Goal: Transaction & Acquisition: Purchase product/service

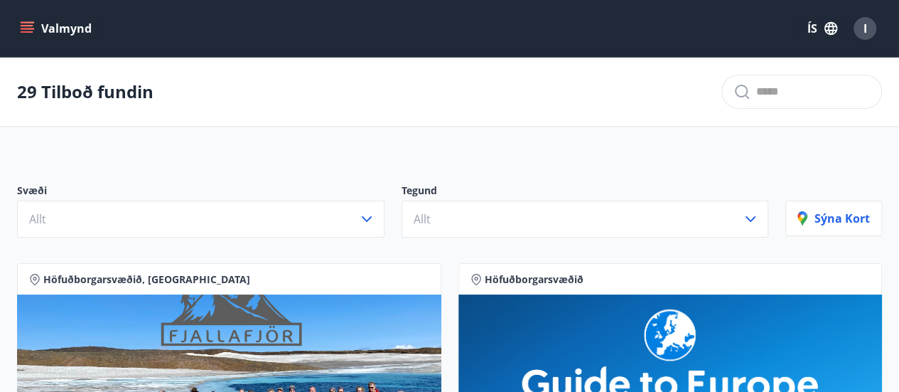
click at [32, 35] on icon "menu" at bounding box center [27, 28] width 14 height 14
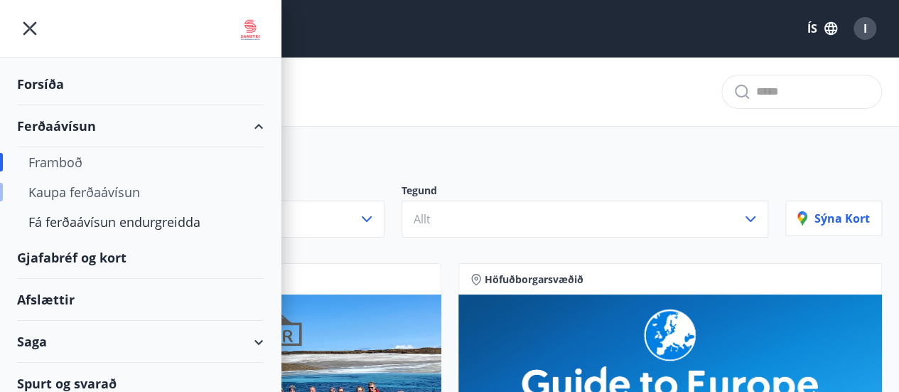
click at [88, 194] on div "Kaupa ferðaávísun" at bounding box center [140, 192] width 224 height 30
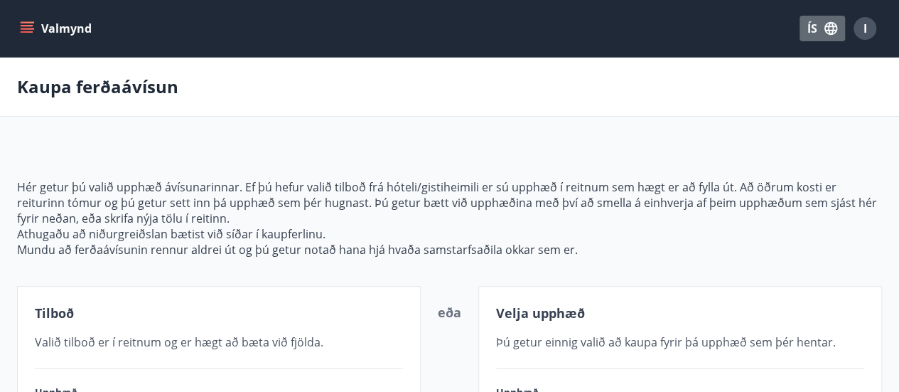
click at [829, 29] on icon "button" at bounding box center [831, 29] width 16 height 16
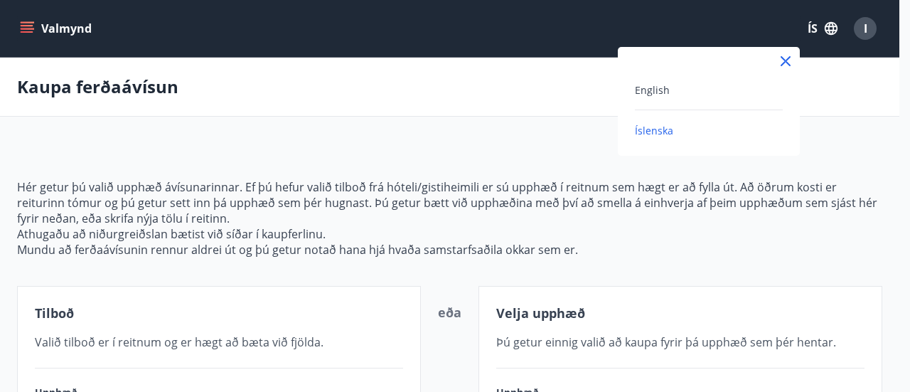
click at [23, 23] on div at bounding box center [455, 196] width 910 height 392
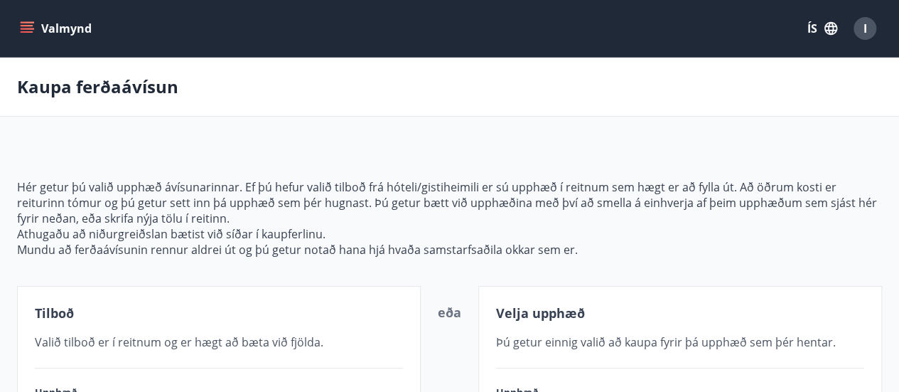
click at [23, 23] on icon "menu" at bounding box center [27, 28] width 14 height 14
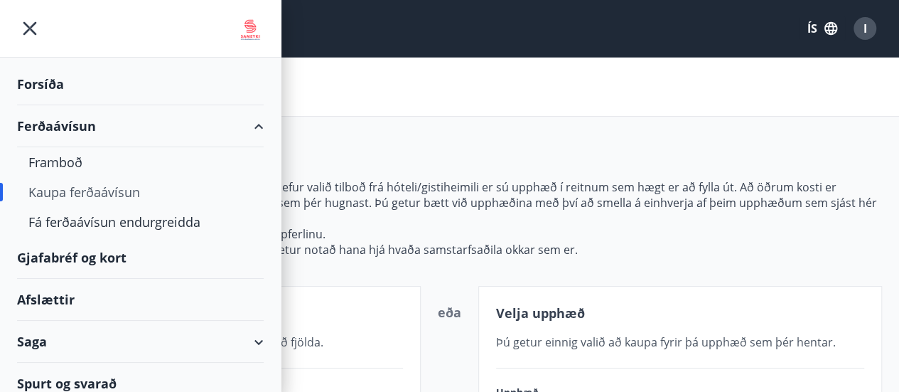
scroll to position [10, 0]
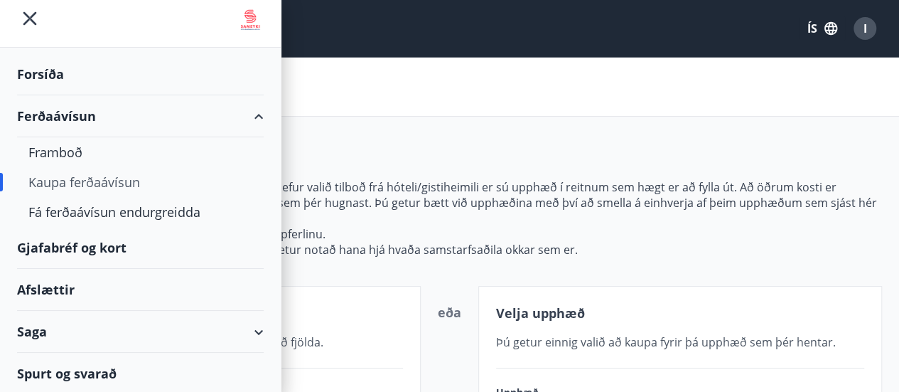
click at [43, 368] on div "Spurt og svarað" at bounding box center [140, 373] width 247 height 41
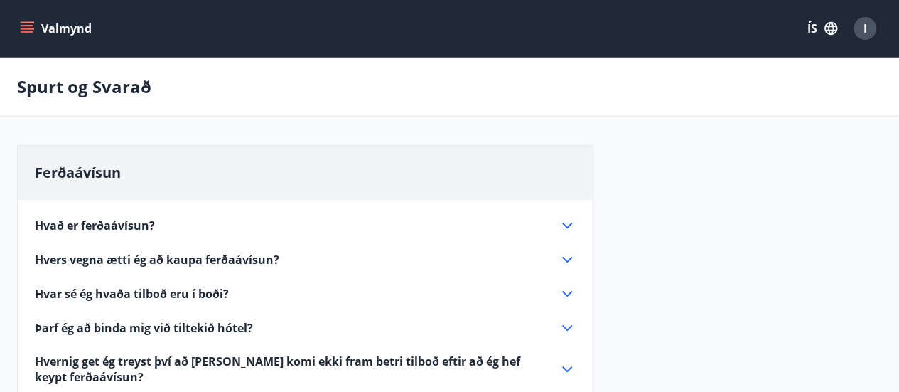
drag, startPoint x: 889, startPoint y: 11, endPoint x: 882, endPoint y: 213, distance: 202.0
click at [882, 213] on div "Ferðaávísun Hvað er ferðaávísun? Ferðaávísun er inneign, sem þú getur notað til…" at bounding box center [449, 391] width 899 height 493
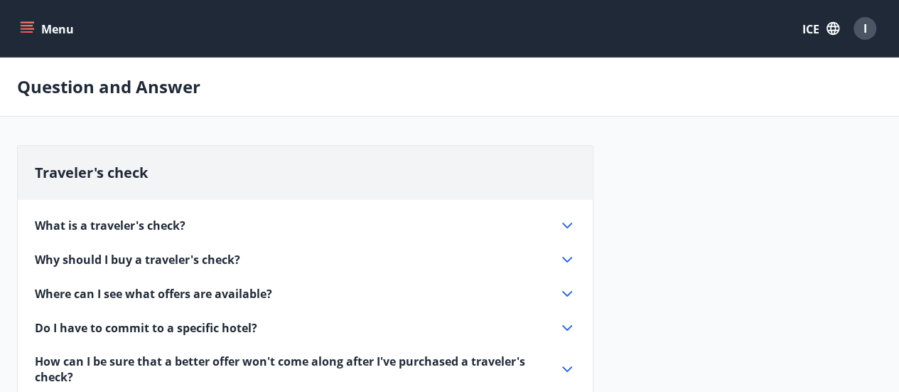
click at [783, 63] on div "Question and Answer" at bounding box center [449, 87] width 899 height 59
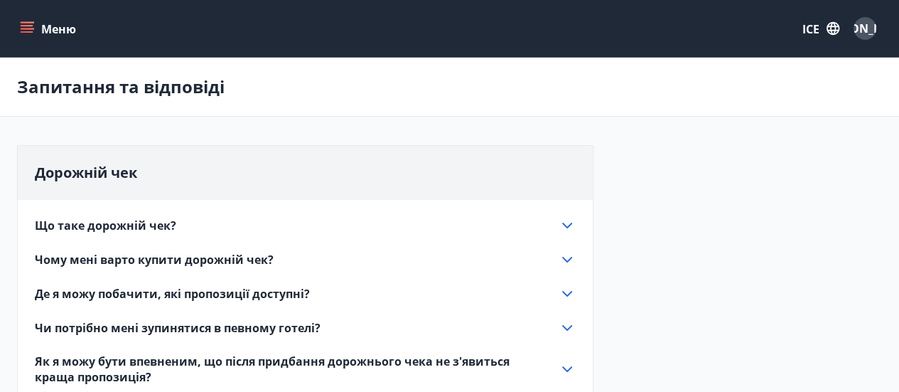
click at [809, 159] on div "Дорожній чек Що таке дорожній чек? Дорожній чек – це кредит, який ви можете вик…" at bounding box center [449, 391] width 865 height 493
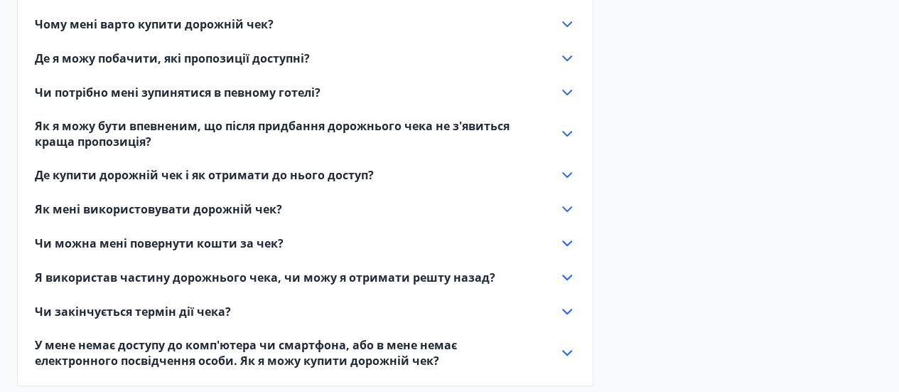
scroll to position [237, 0]
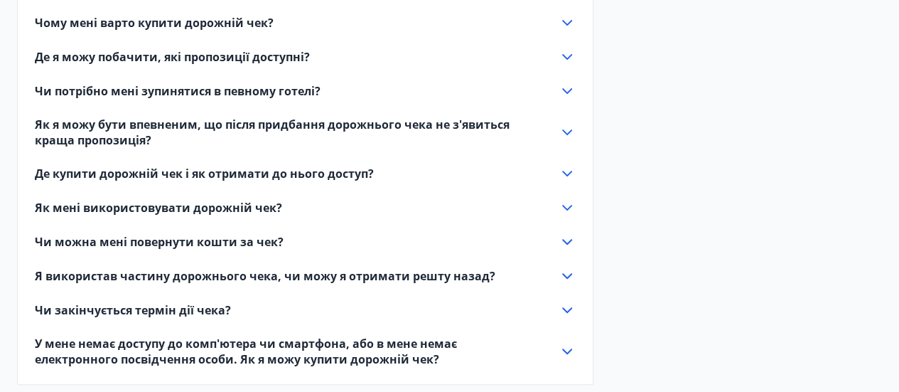
click at [250, 176] on font "Де купити дорожній чек і як отримати до нього доступ?" at bounding box center [204, 174] width 339 height 16
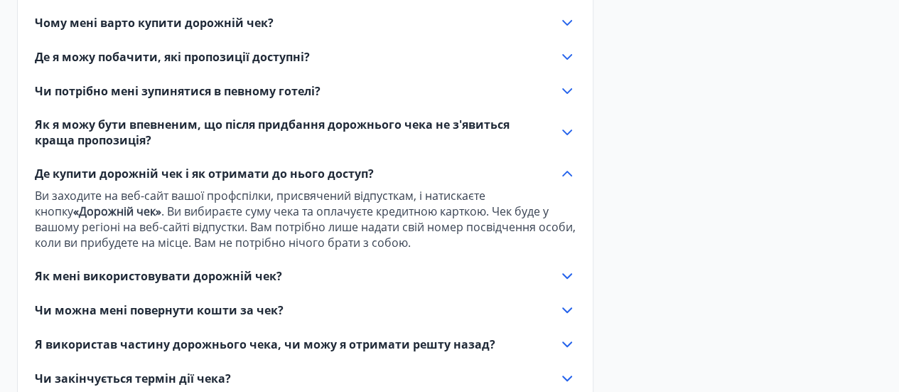
click at [55, 274] on font "Як мені використовувати дорожній чек?" at bounding box center [158, 276] width 247 height 16
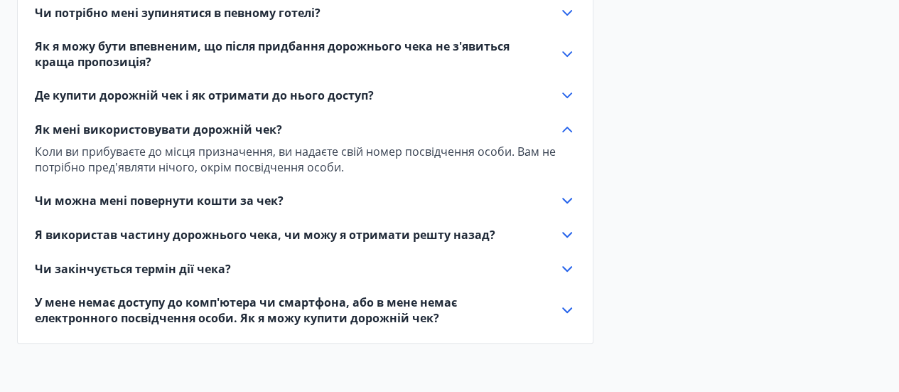
scroll to position [322, 0]
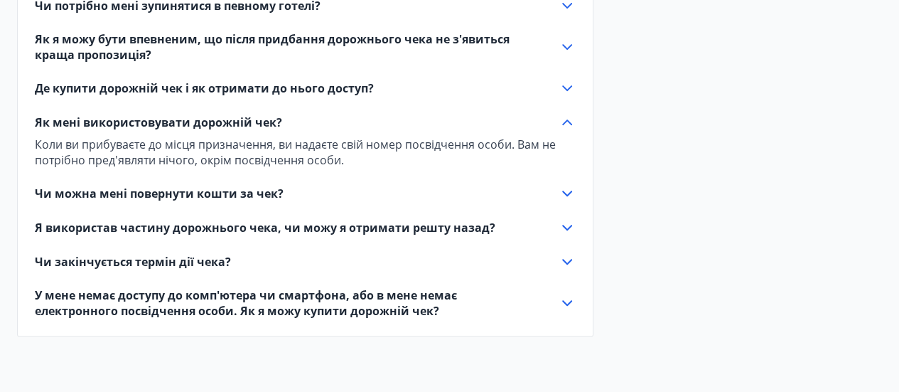
click at [51, 200] on font "Чи можна мені повернути кошти за чек?" at bounding box center [159, 194] width 249 height 16
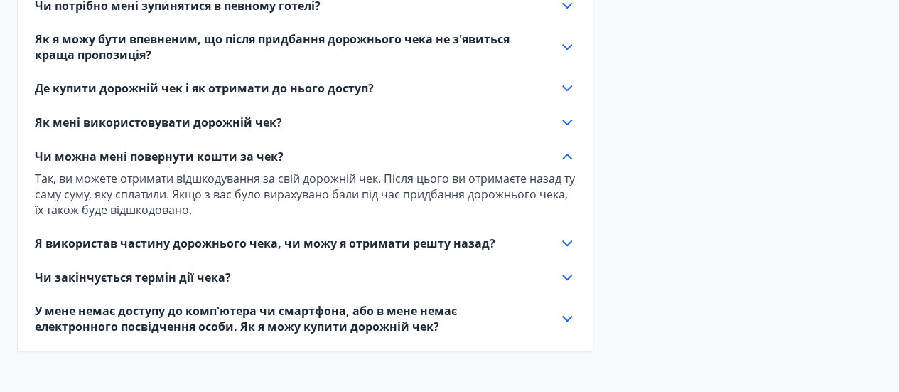
click at [49, 241] on font "Я використав частину дорожнього чека, чи можу я отримати решту назад?" at bounding box center [265, 243] width 461 height 16
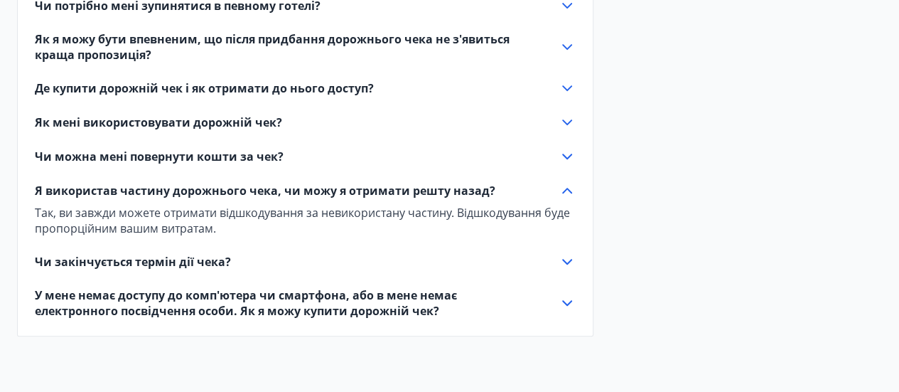
click at [55, 193] on font "Я використав частину дорожнього чека, чи можу я отримати решту назад?" at bounding box center [265, 191] width 461 height 16
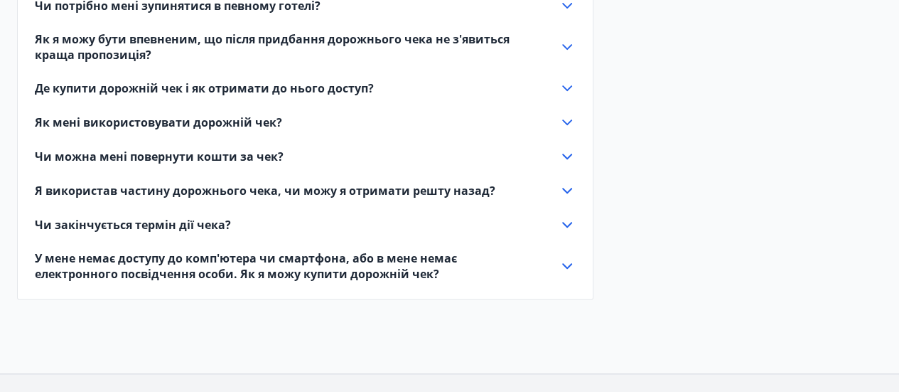
click at [65, 196] on font "Я використав частину дорожнього чека, чи можу я отримати решту назад?" at bounding box center [265, 191] width 461 height 16
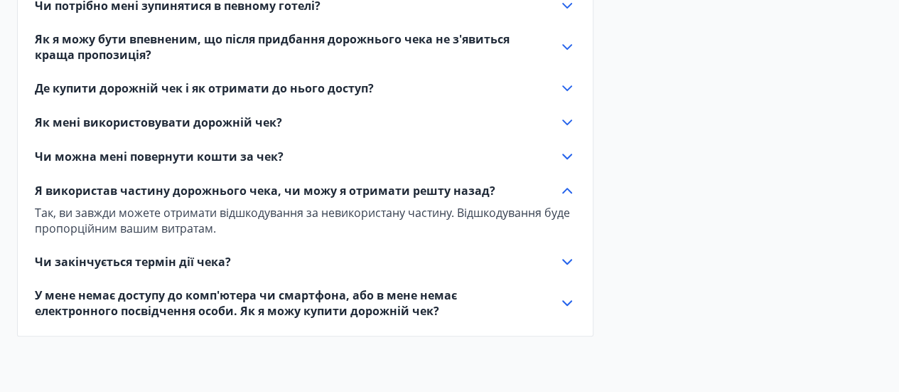
click at [58, 264] on font "Чи закінчується термін дії чека?" at bounding box center [133, 262] width 196 height 16
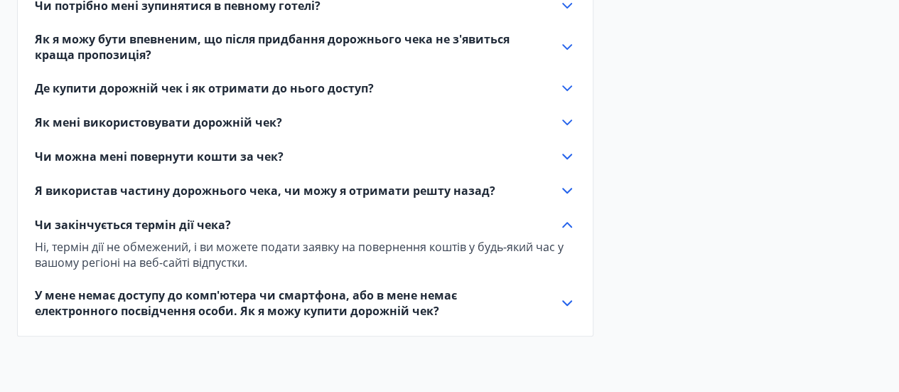
click at [74, 311] on font "У мене немає доступу до комп'ютера чи смартфона, або в мене немає електронного …" at bounding box center [246, 302] width 422 height 31
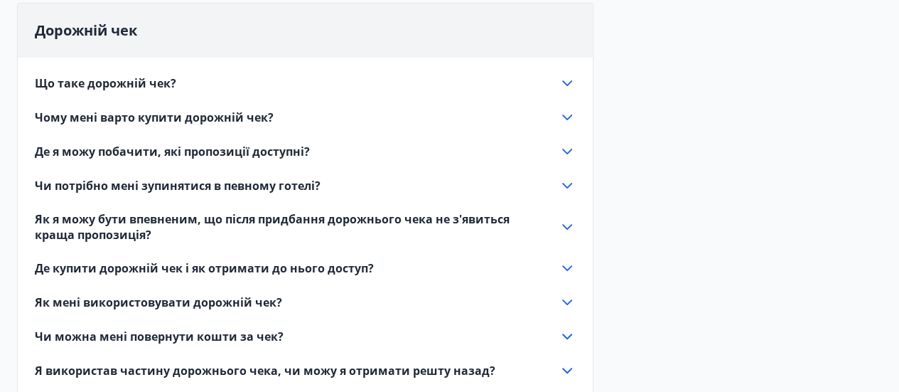
scroll to position [135, 0]
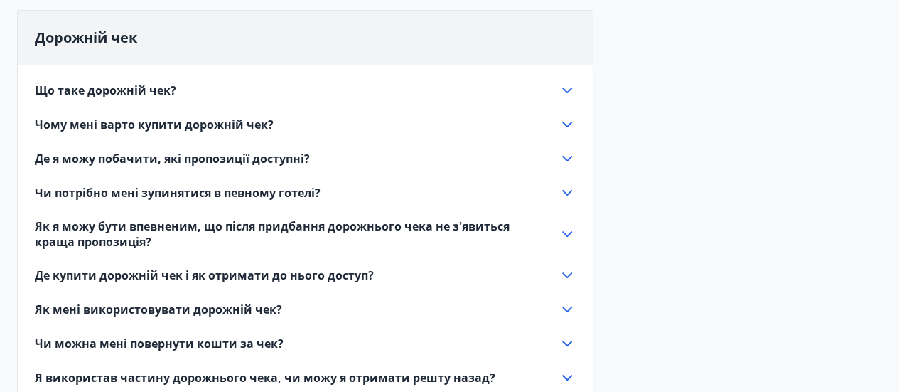
click at [63, 91] on font "Що таке дорожній чек?" at bounding box center [105, 90] width 141 height 16
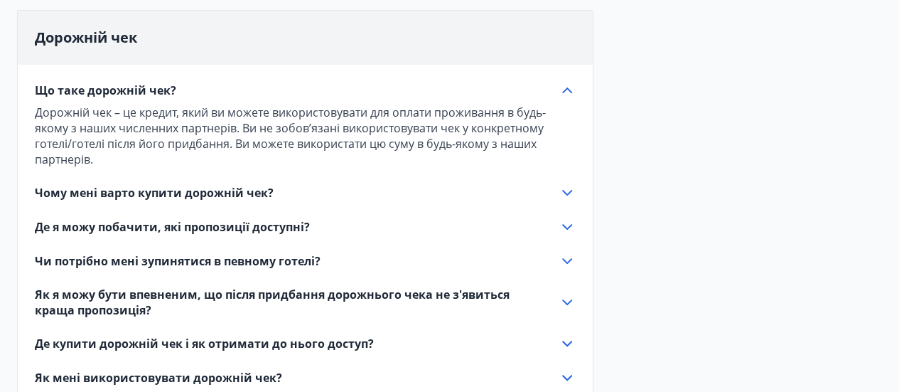
click at [65, 191] on font "Чому мені варто купити дорожній чек?" at bounding box center [154, 193] width 239 height 16
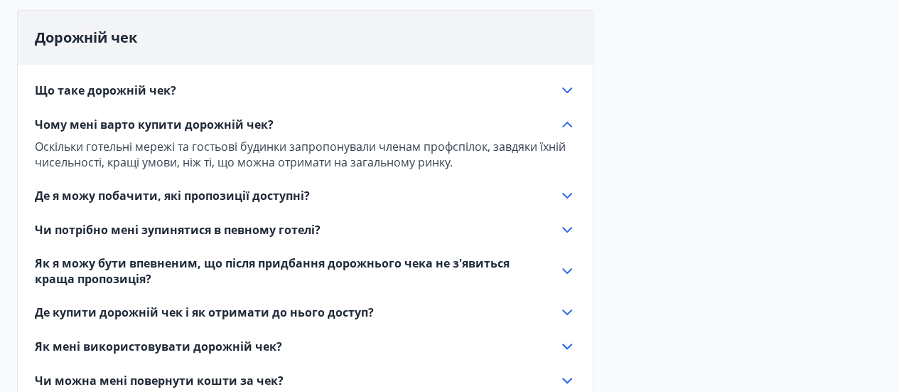
click at [58, 196] on font "Де я можу побачити, які пропозиції доступні?" at bounding box center [172, 196] width 275 height 16
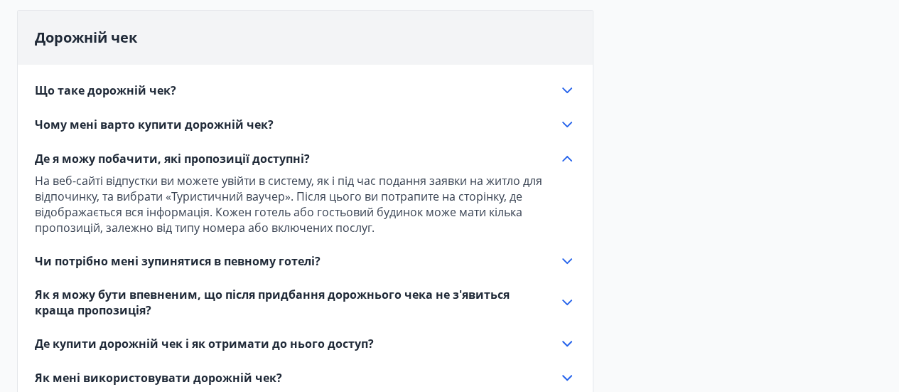
click at [48, 265] on font "Чи потрібно мені зупинятися в певному готелі?" at bounding box center [178, 261] width 286 height 16
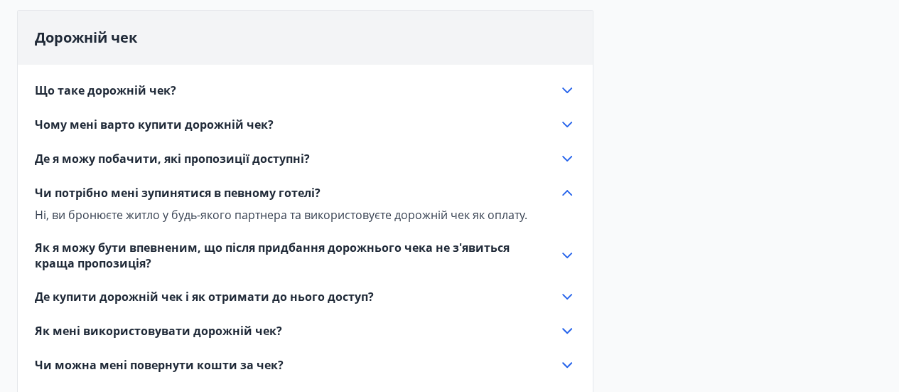
click at [52, 263] on font "Як я можу бути впевненим, що після придбання дорожнього чека не з'явиться краща…" at bounding box center [272, 255] width 475 height 31
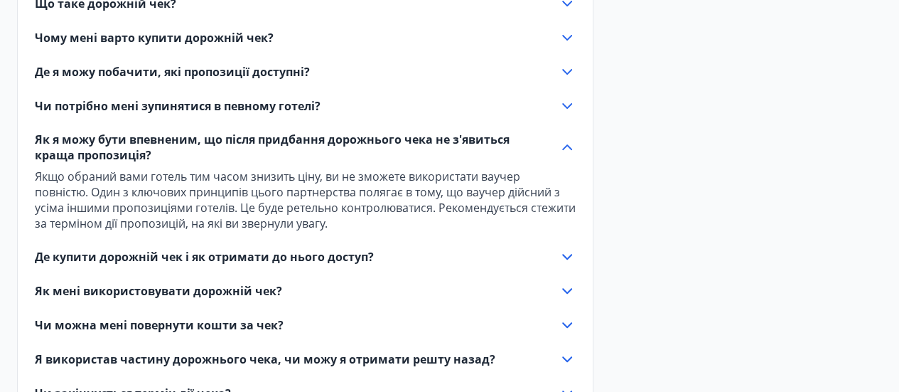
scroll to position [224, 0]
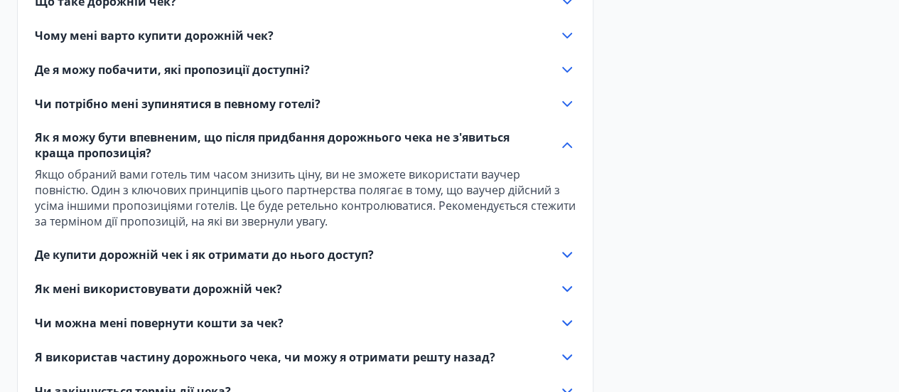
click at [56, 257] on font "Де купити дорожній чек і як отримати до нього доступ?" at bounding box center [204, 255] width 339 height 16
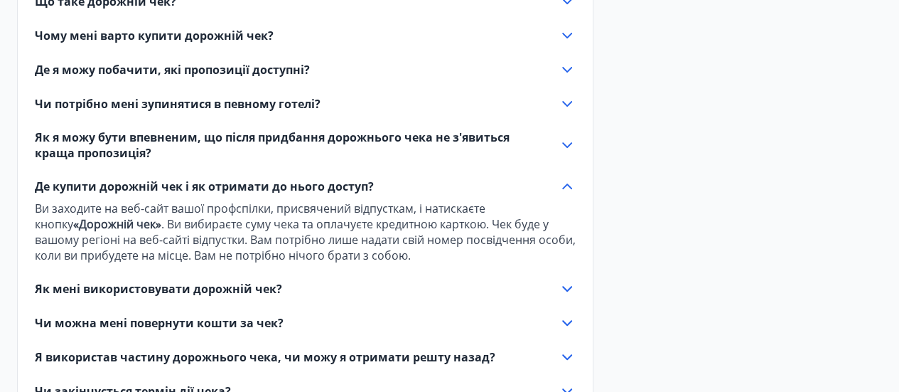
click at [58, 290] on font "Як мені використовувати дорожній чек?" at bounding box center [158, 289] width 247 height 16
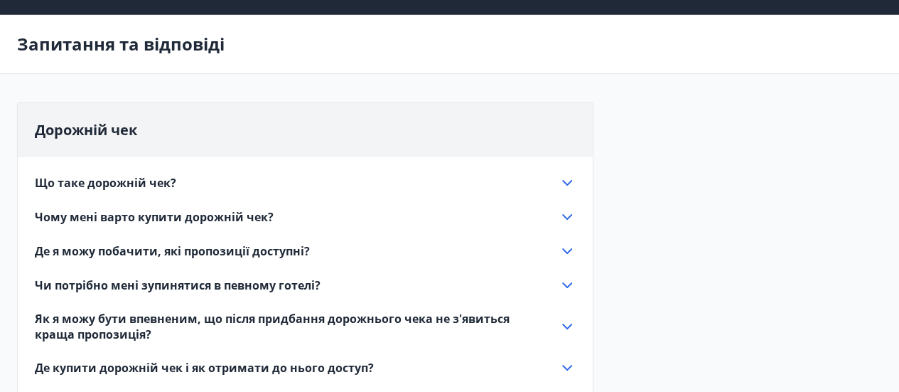
scroll to position [0, 0]
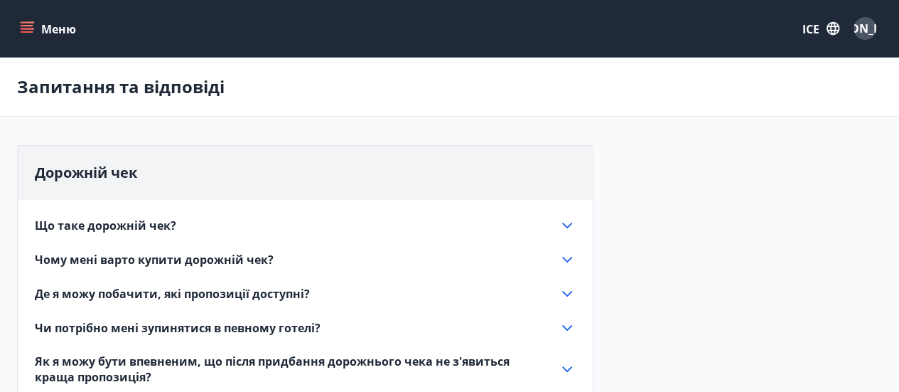
click at [24, 31] on icon "меню" at bounding box center [27, 31] width 13 height 1
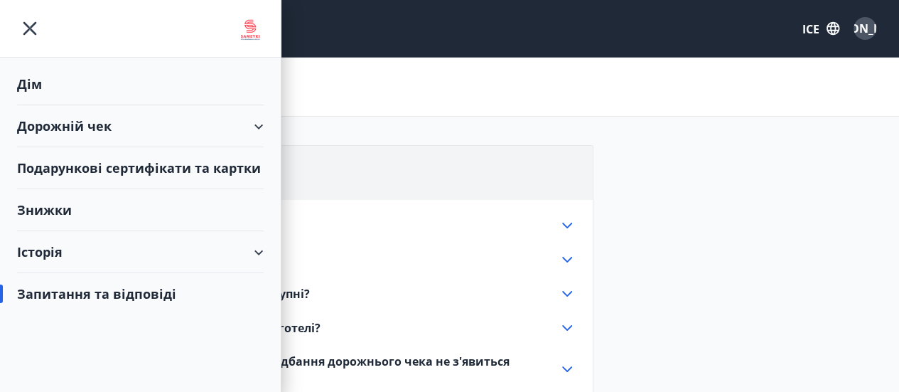
click at [42, 172] on font "Подарункові сертифікати та картки" at bounding box center [139, 167] width 244 height 17
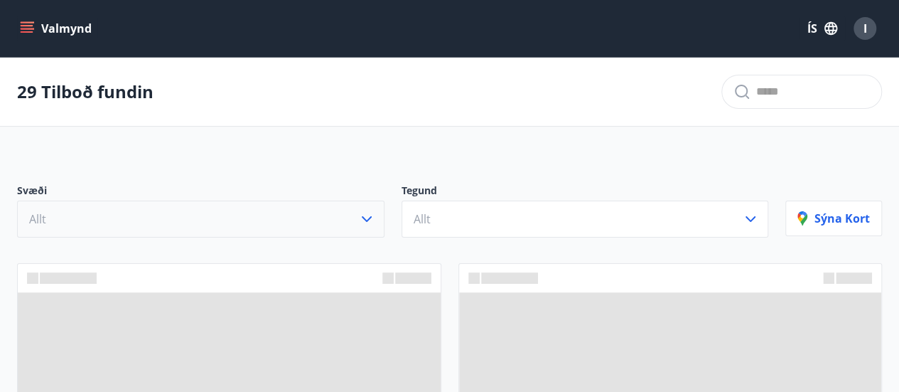
click at [57, 223] on button "Allt" at bounding box center [201, 218] width 368 height 37
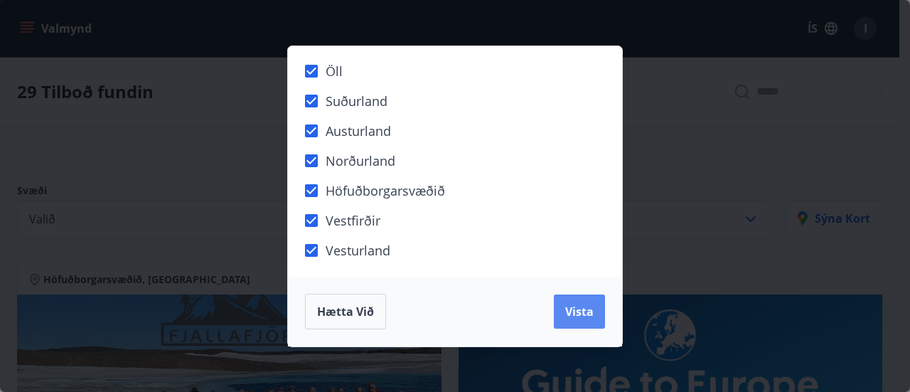
click at [577, 310] on span "Vista" at bounding box center [579, 312] width 28 height 16
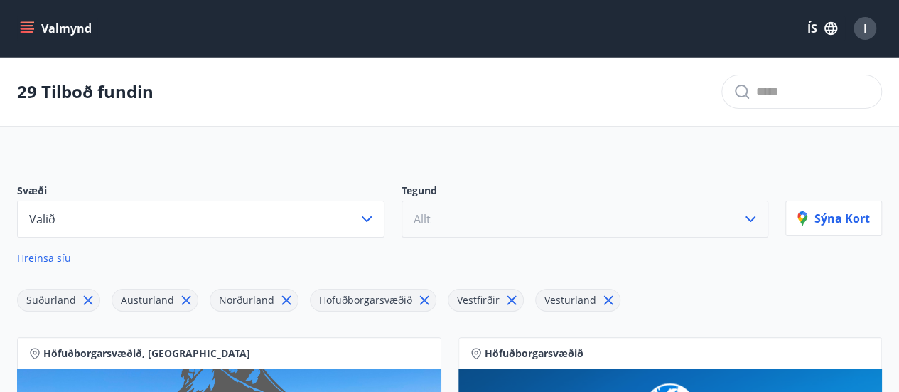
click at [466, 214] on button "Allt" at bounding box center [586, 218] width 368 height 37
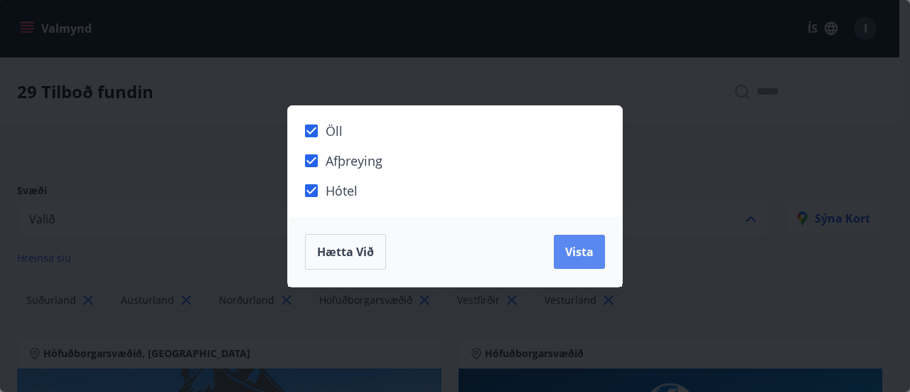
click at [582, 245] on span "Vista" at bounding box center [579, 252] width 28 height 16
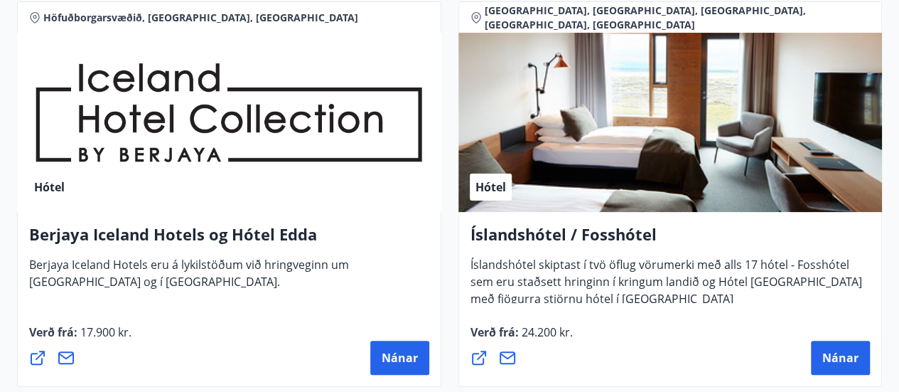
scroll to position [2796, 0]
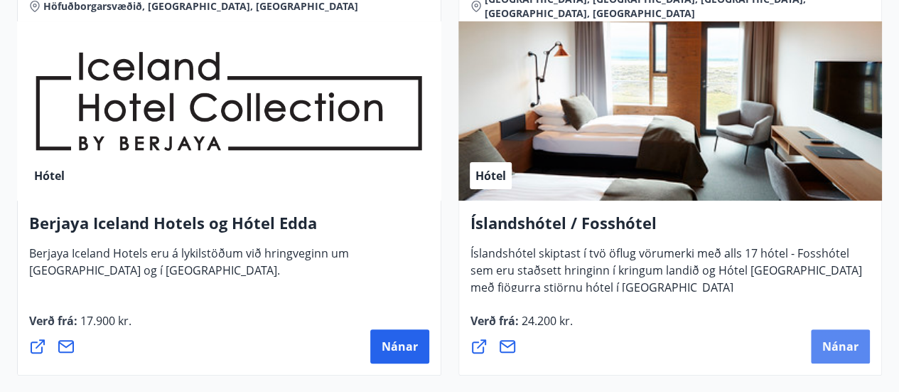
click at [843, 338] on span "Nánar" at bounding box center [841, 346] width 36 height 16
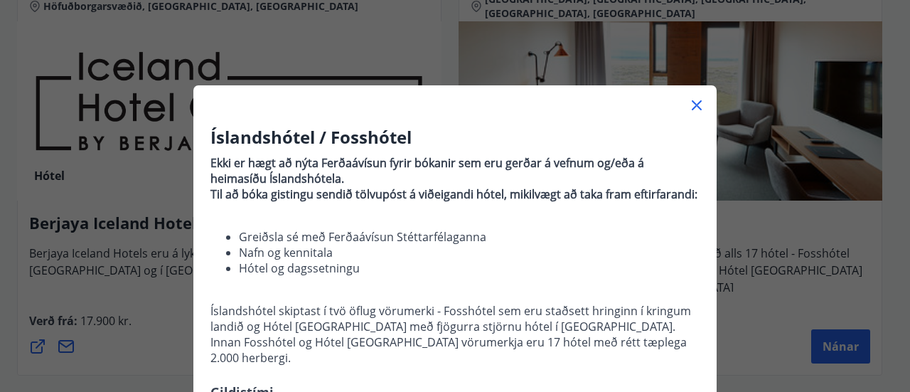
click at [75, 194] on div "Íslandshótel / Fosshótel Ekki er hægt að nýta Ferðaávísun fyrir bókanir sem eru…" at bounding box center [455, 196] width 910 height 392
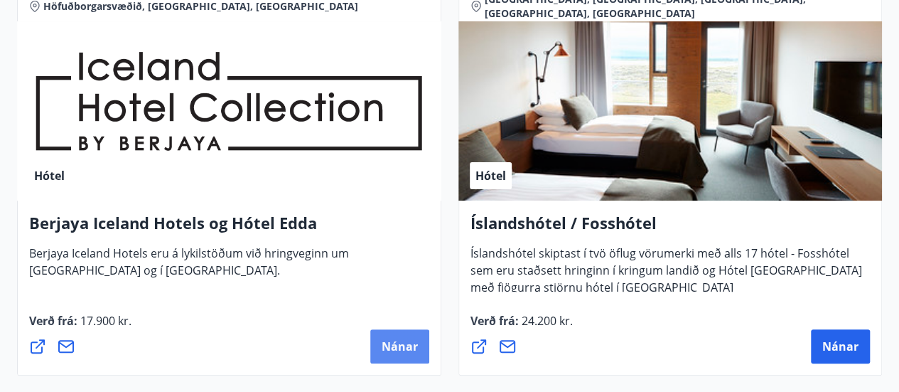
click at [385, 338] on span "Nánar" at bounding box center [400, 346] width 36 height 16
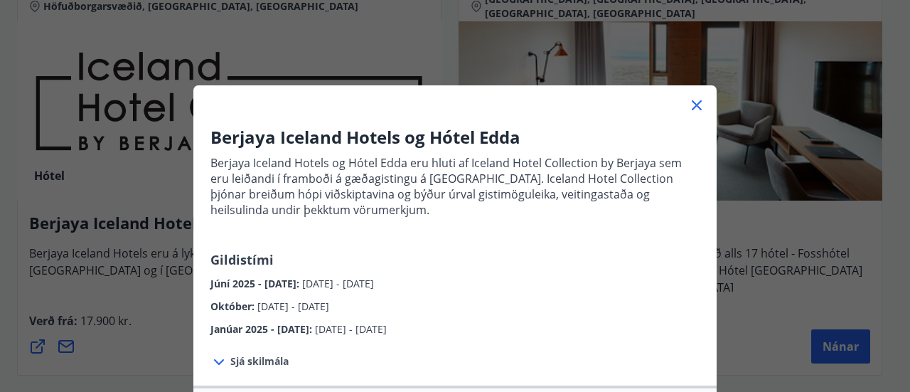
click at [230, 362] on span "Sjá skilmála" at bounding box center [259, 361] width 58 height 14
click at [241, 363] on span "Sjá skilmála" at bounding box center [259, 361] width 58 height 14
click at [234, 315] on div "Janúar 2025 - [DATE] : [DATE] - [DATE]" at bounding box center [454, 325] width 489 height 23
click at [696, 105] on icon at bounding box center [697, 106] width 2 height 2
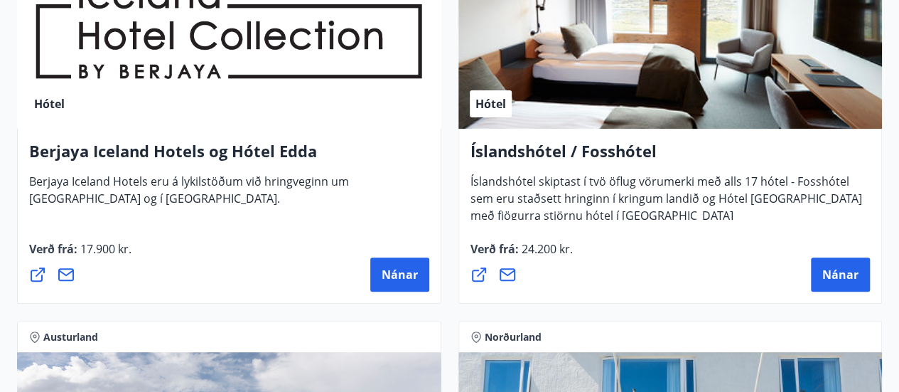
scroll to position [2911, 0]
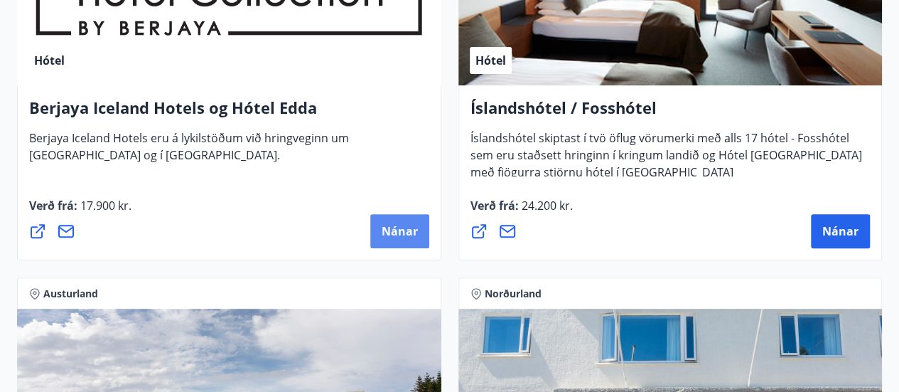
click at [391, 223] on span "Nánar" at bounding box center [400, 231] width 36 height 16
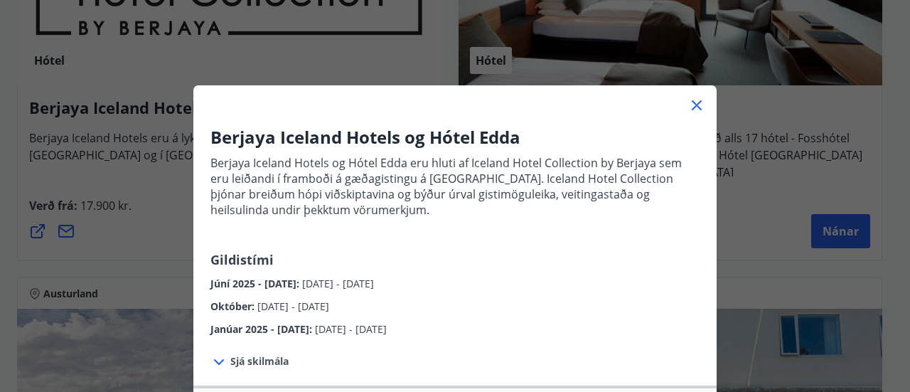
click at [691, 108] on icon at bounding box center [696, 105] width 17 height 17
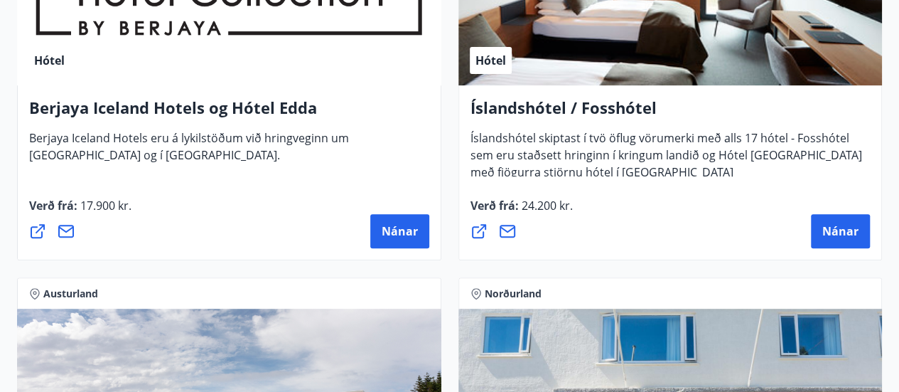
click at [129, 97] on h4 "Berjaya Iceland Hotels og Hótel Edda" at bounding box center [229, 113] width 400 height 33
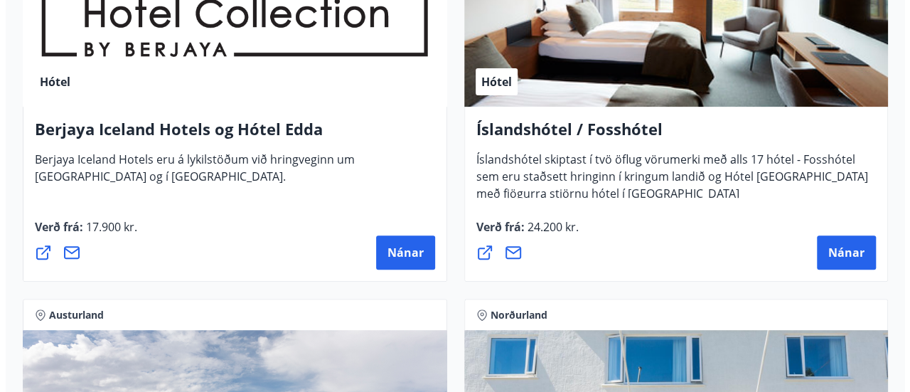
scroll to position [2887, 0]
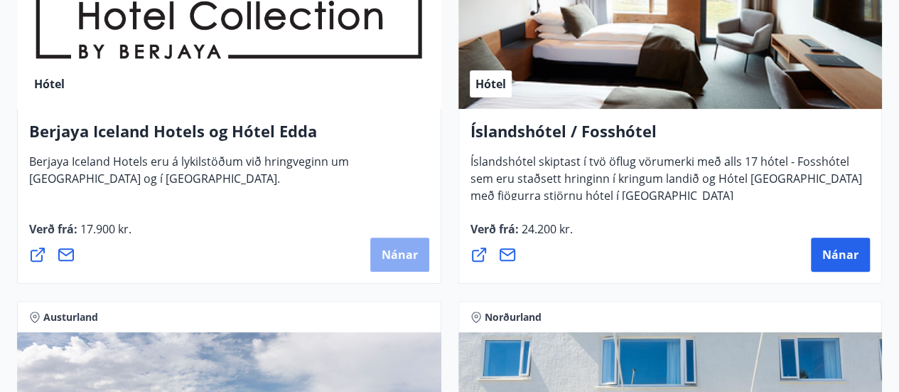
click at [405, 237] on button "Nánar" at bounding box center [399, 254] width 59 height 34
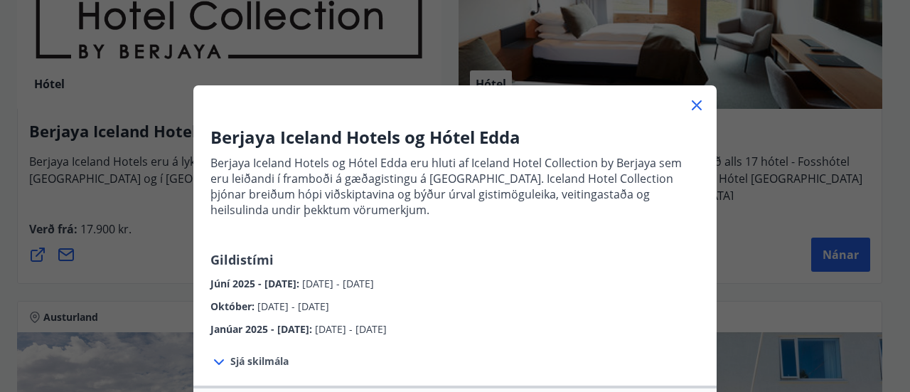
click at [210, 359] on icon at bounding box center [218, 361] width 17 height 17
click at [232, 363] on span "Sjá skilmála" at bounding box center [259, 361] width 58 height 14
click at [246, 362] on span "Sjá skilmála" at bounding box center [259, 361] width 58 height 14
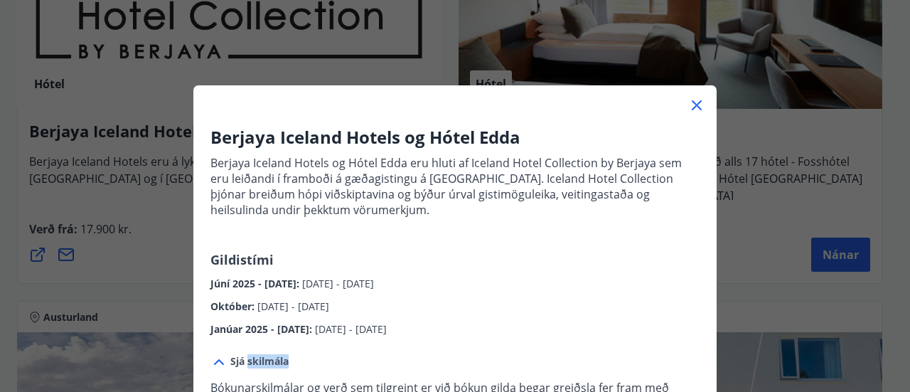
click at [218, 362] on icon at bounding box center [218, 361] width 17 height 17
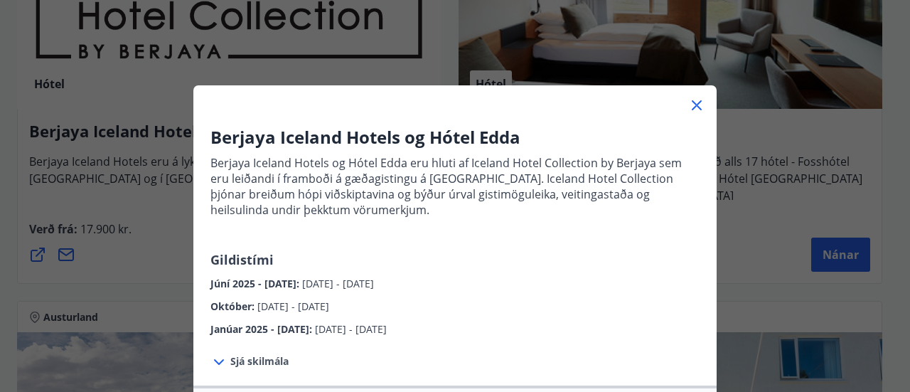
click at [308, 330] on span "Janúar 2025 - [DATE] :" at bounding box center [262, 329] width 105 height 14
click at [269, 306] on span "[DATE] - [DATE]" at bounding box center [293, 306] width 72 height 14
click at [364, 298] on div "Október : [DATE] - [DATE]" at bounding box center [454, 302] width 489 height 23
click at [356, 178] on p "Berjaya Iceland Hotels og Hótel Edda eru hluti af Iceland Hotel Collection by B…" at bounding box center [454, 186] width 489 height 63
click at [456, 137] on h3 "Berjaya Iceland Hotels og Hótel Edda" at bounding box center [454, 137] width 489 height 24
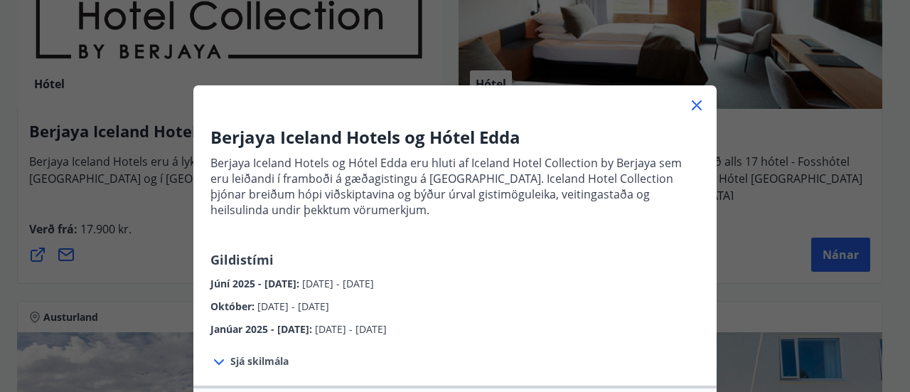
click at [692, 106] on icon at bounding box center [697, 105] width 10 height 10
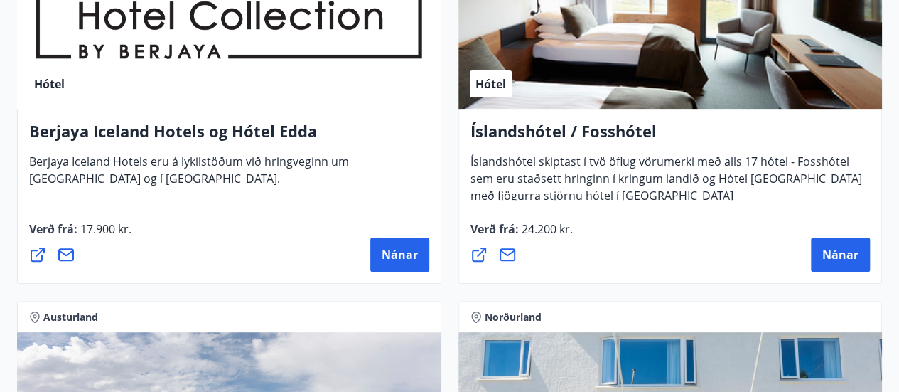
click at [239, 120] on h4 "Berjaya Iceland Hotels og Hótel Edda" at bounding box center [229, 136] width 400 height 33
click at [242, 7] on div "Hótel" at bounding box center [229, 19] width 424 height 179
click at [835, 237] on button "Nánar" at bounding box center [840, 254] width 59 height 34
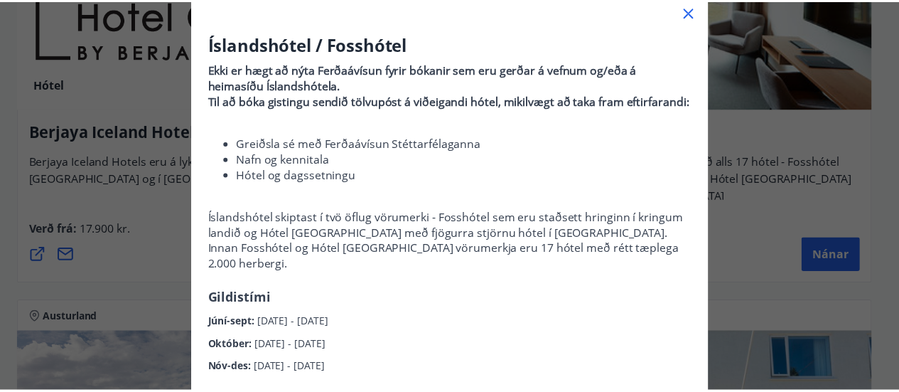
scroll to position [92, 0]
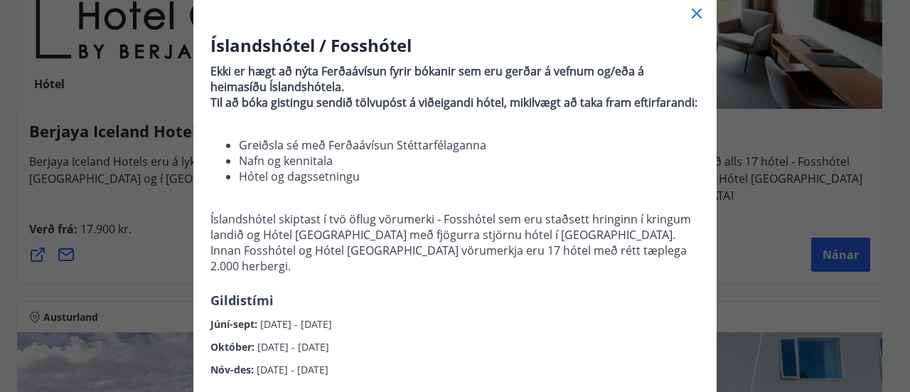
click at [694, 15] on icon at bounding box center [697, 14] width 10 height 10
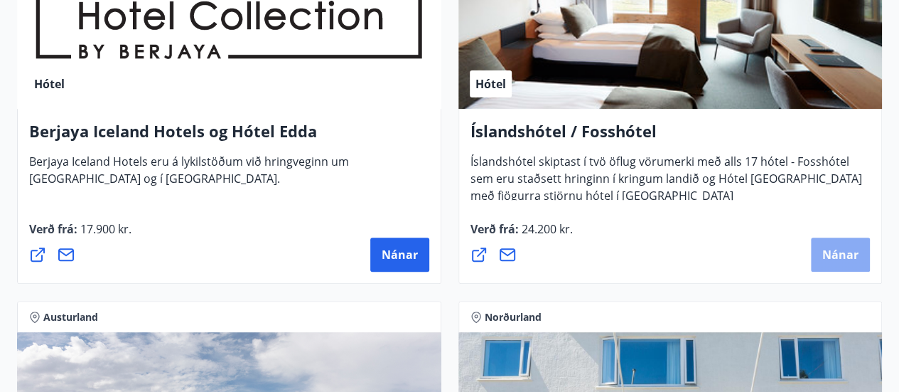
click at [838, 247] on span "Nánar" at bounding box center [841, 255] width 36 height 16
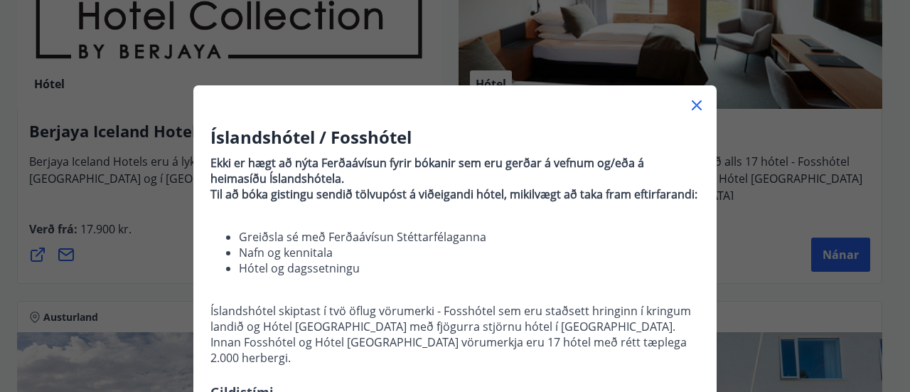
click at [692, 107] on icon at bounding box center [697, 105] width 10 height 10
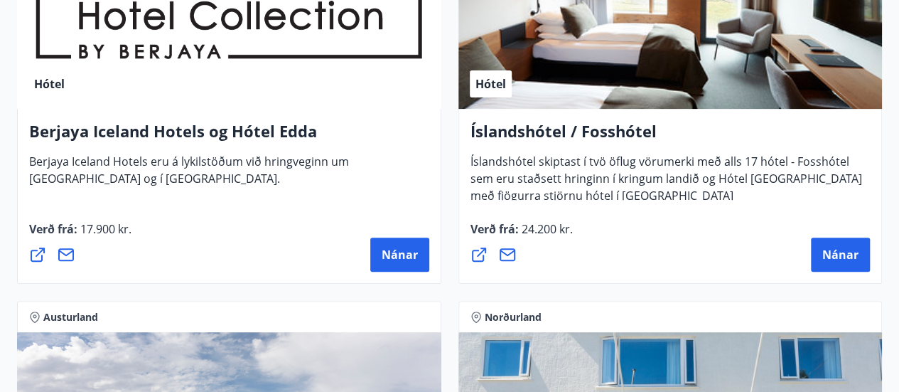
click at [36, 246] on icon at bounding box center [37, 254] width 17 height 17
click at [472, 247] on icon at bounding box center [479, 254] width 14 height 14
click at [540, 221] on span "24.200 kr." at bounding box center [546, 229] width 54 height 16
click at [511, 246] on icon at bounding box center [507, 254] width 17 height 17
drag, startPoint x: 630, startPoint y: 154, endPoint x: 654, endPoint y: 171, distance: 29.6
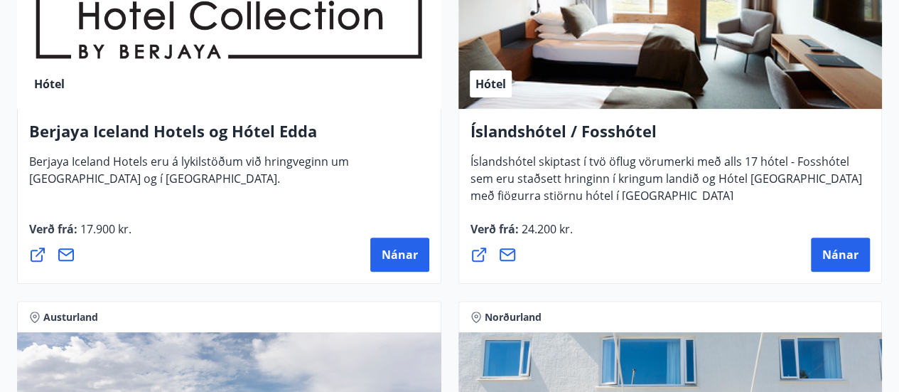
click at [654, 171] on div "Íslandshótel / Fosshótel Íslandshótel skiptast í tvö öflug vörumerki með alls 1…" at bounding box center [671, 196] width 424 height 175
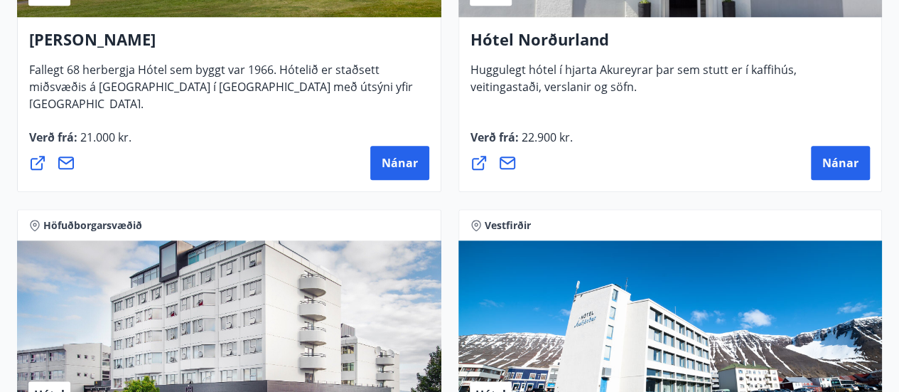
scroll to position [3424, 0]
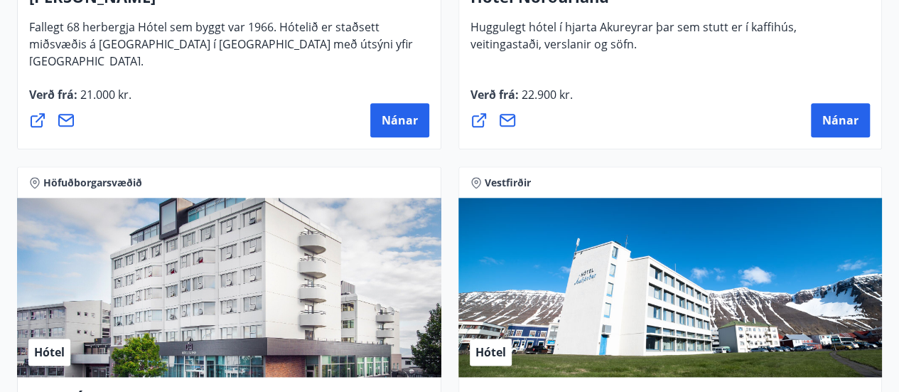
drag, startPoint x: 898, startPoint y: 208, endPoint x: 909, endPoint y: 221, distance: 17.1
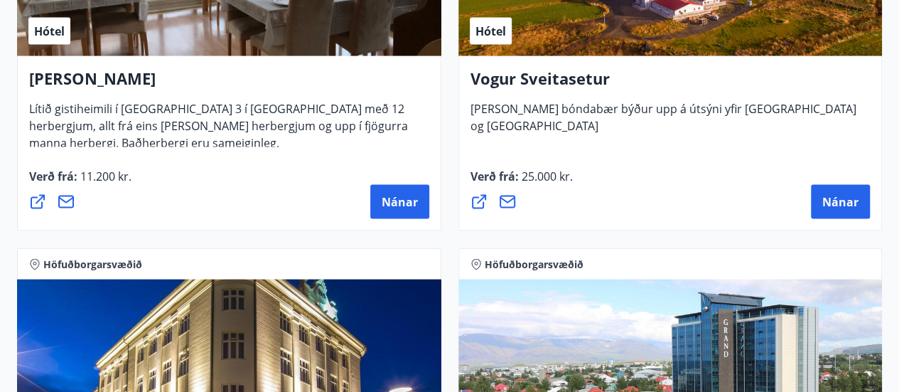
scroll to position [4189, 0]
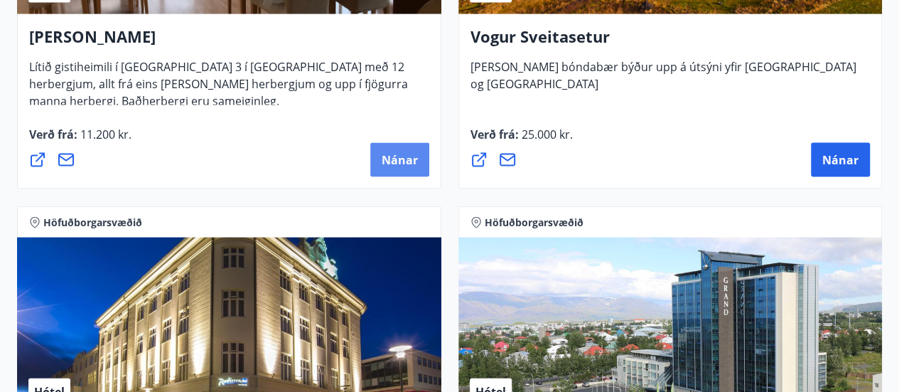
click at [425, 143] on button "Nánar" at bounding box center [399, 160] width 59 height 34
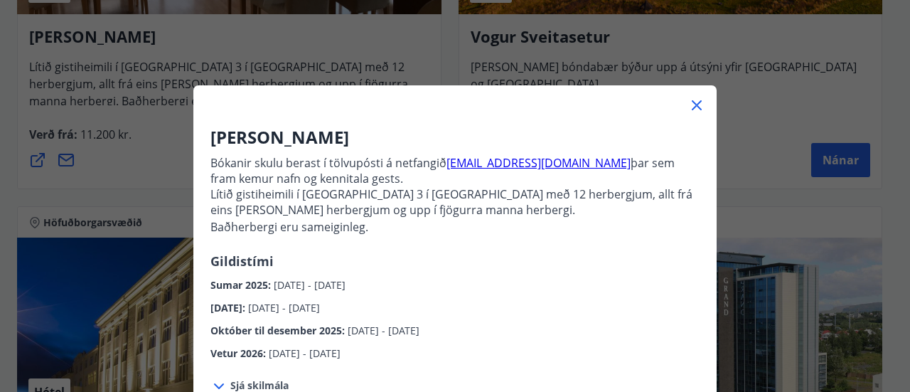
click at [690, 109] on icon at bounding box center [696, 105] width 17 height 17
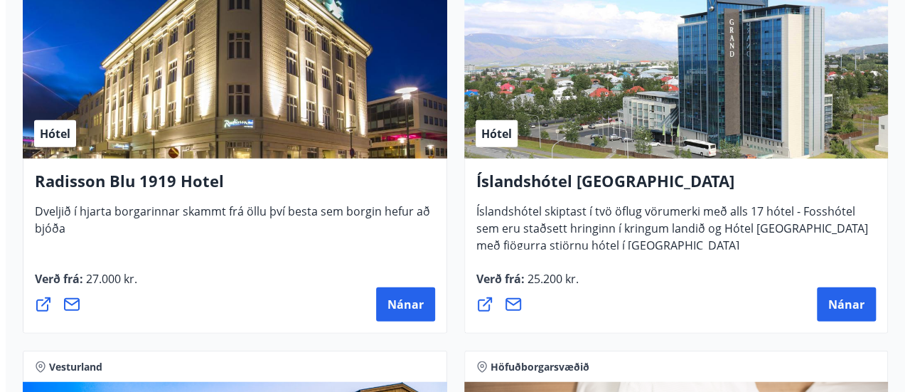
scroll to position [4498, 0]
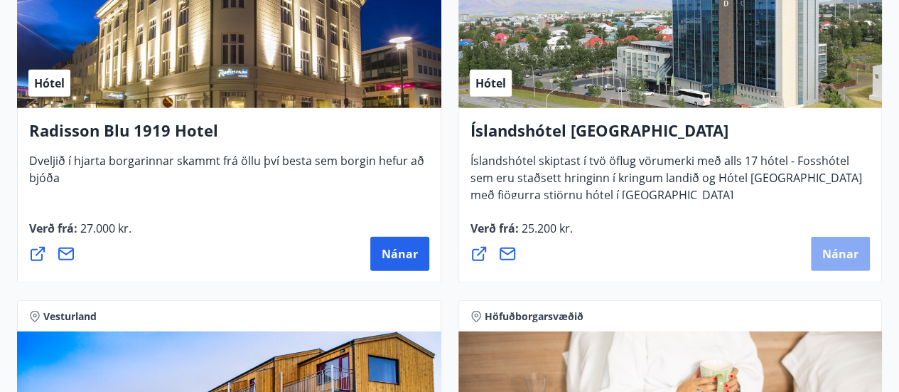
click at [828, 246] on span "Nánar" at bounding box center [841, 254] width 36 height 16
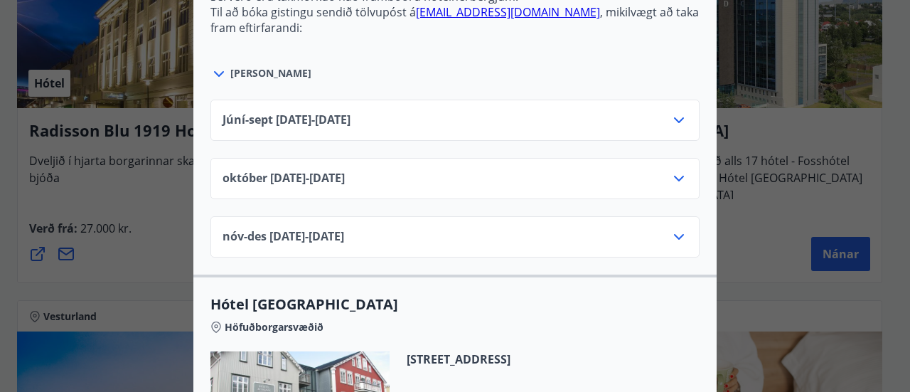
scroll to position [727, 0]
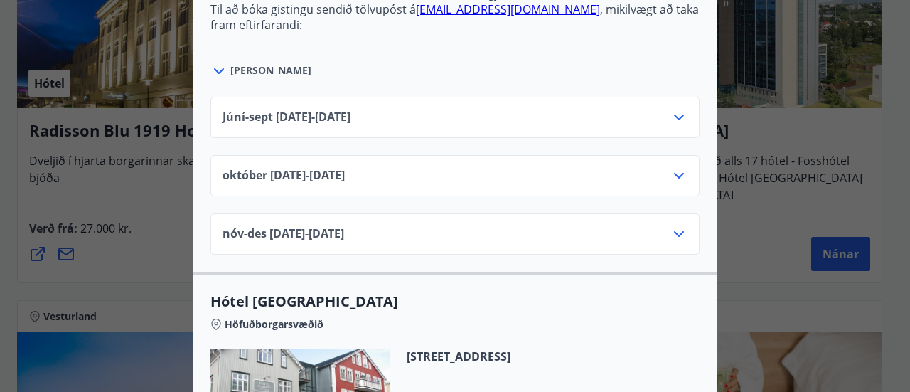
click at [501, 109] on div "Júní-sept [DATE] - [DATE]" at bounding box center [455, 123] width 465 height 28
click at [659, 112] on div "Júní-sept [DATE] - [DATE]" at bounding box center [455, 123] width 465 height 28
click at [680, 109] on icon at bounding box center [678, 117] width 17 height 17
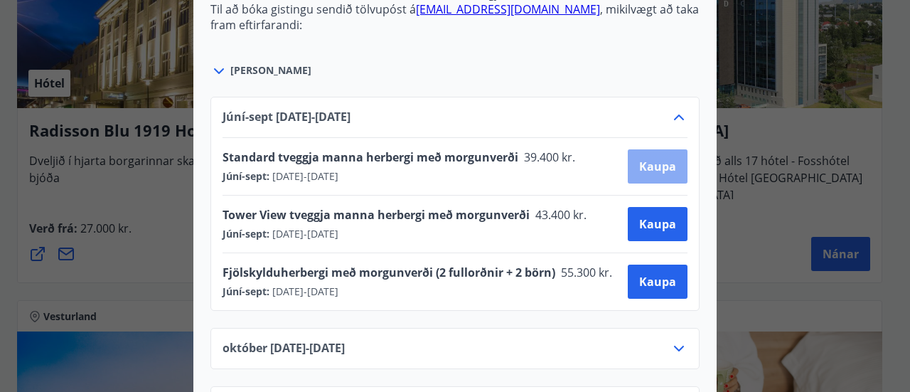
click at [674, 150] on button "Kaupa" at bounding box center [658, 166] width 60 height 34
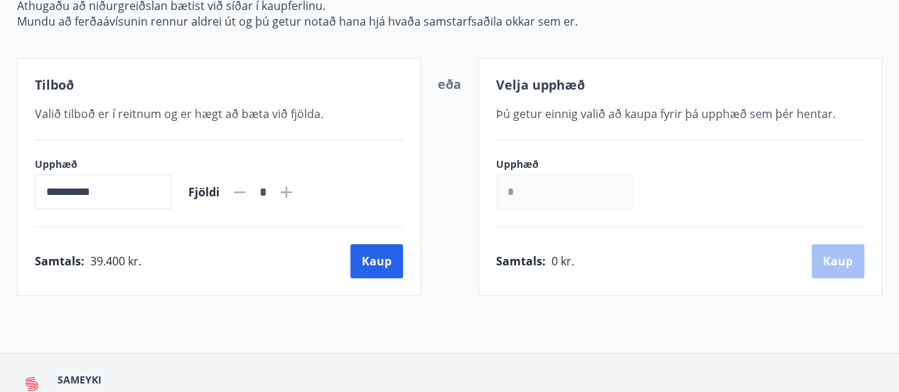
scroll to position [234, 0]
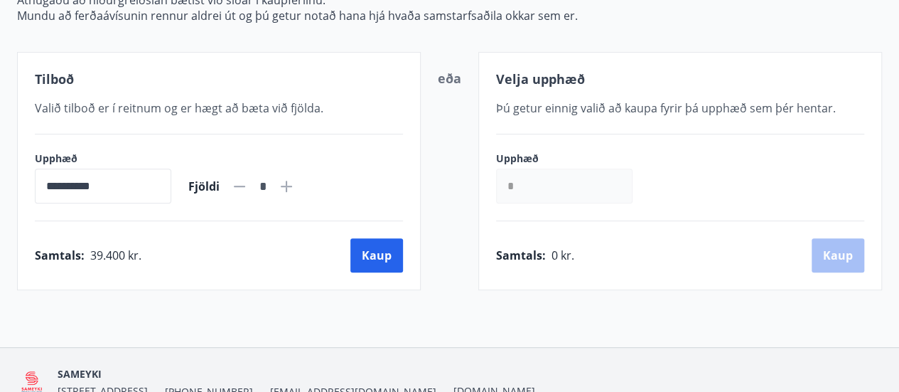
click at [873, 75] on div "Velja upphæð Þú getur einnig valið að kaupa fyrir þá upphæð [PERSON_NAME] henta…" at bounding box center [680, 171] width 404 height 238
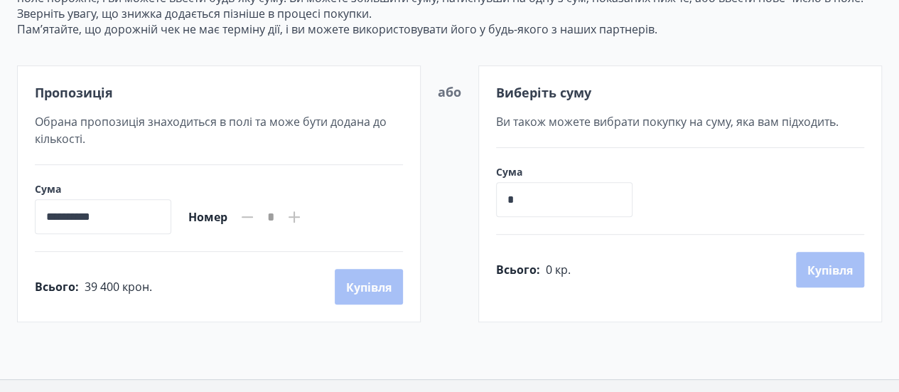
scroll to position [202, 0]
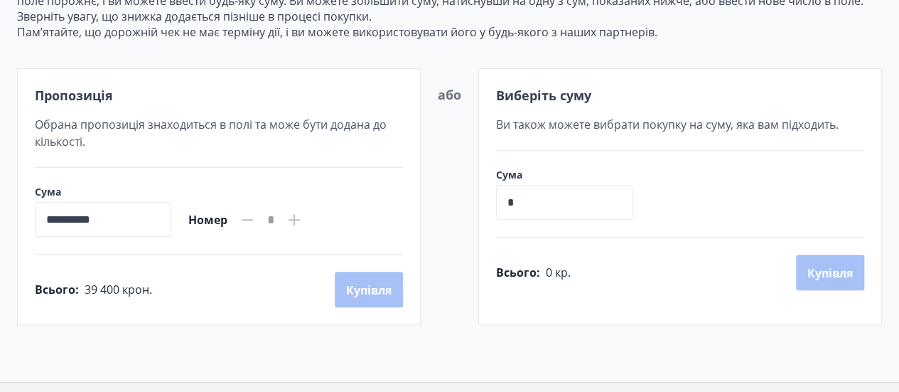
click at [108, 227] on input "**********" at bounding box center [103, 219] width 137 height 35
click at [141, 213] on input "**********" at bounding box center [103, 219] width 137 height 35
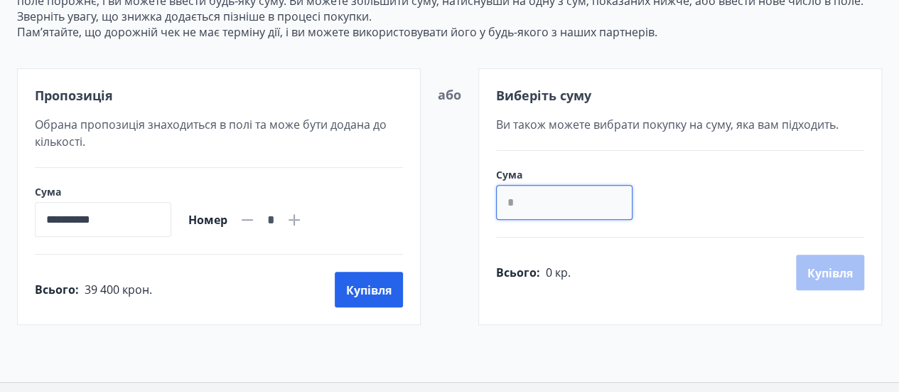
click at [518, 205] on input "*" at bounding box center [564, 202] width 137 height 35
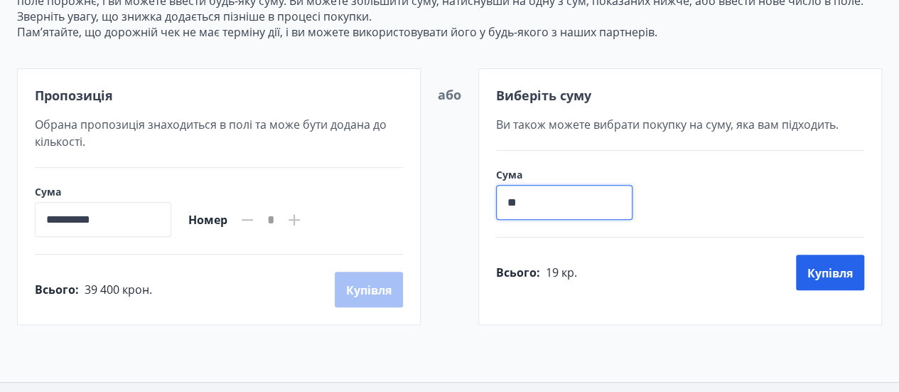
type input "*"
type input "******"
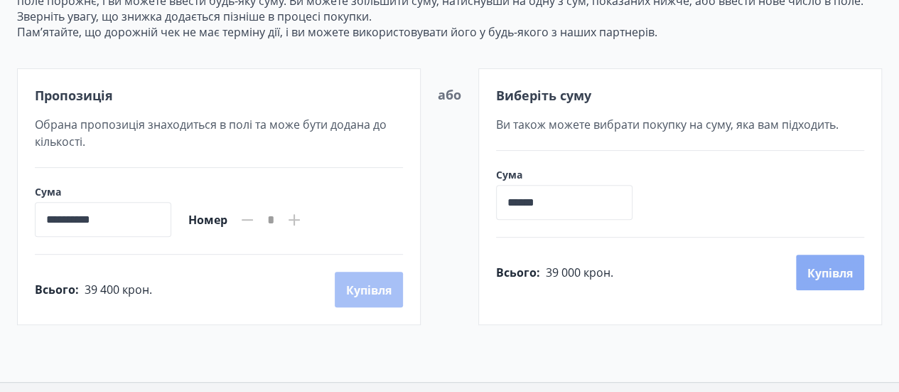
click at [842, 277] on font "Купівля" at bounding box center [831, 273] width 46 height 16
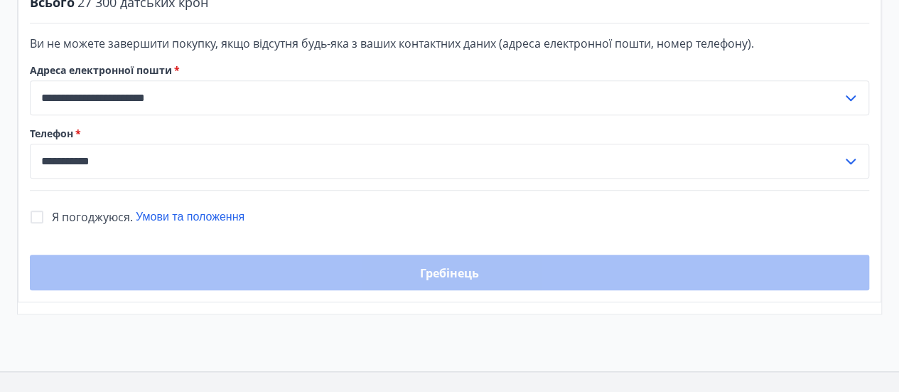
scroll to position [401, 0]
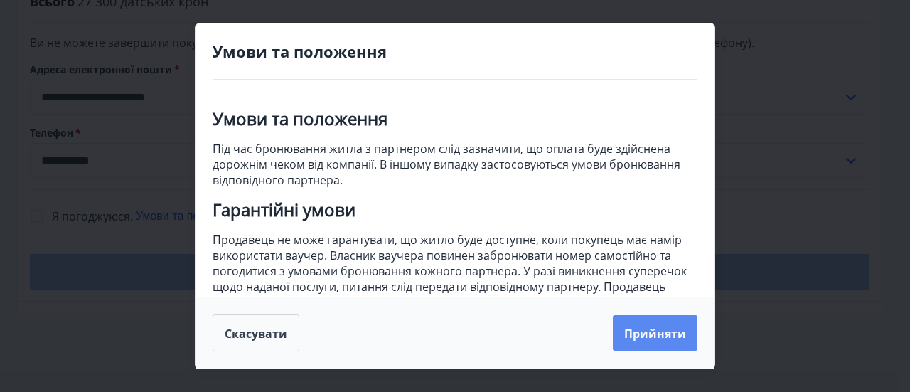
click at [634, 333] on font "Прийняти" at bounding box center [655, 334] width 62 height 16
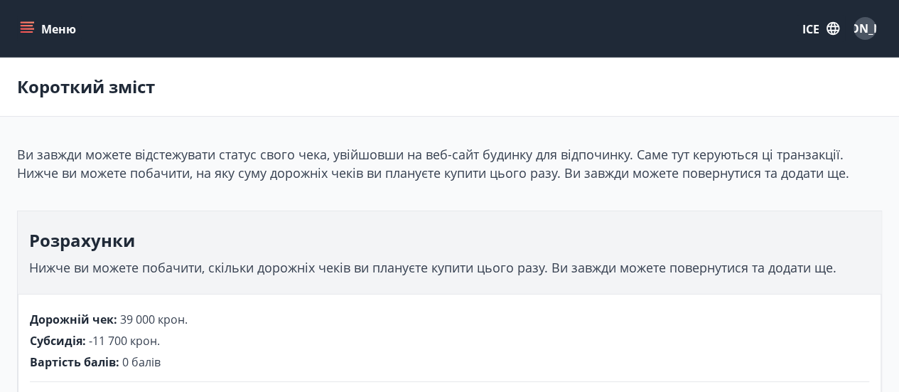
scroll to position [0, 0]
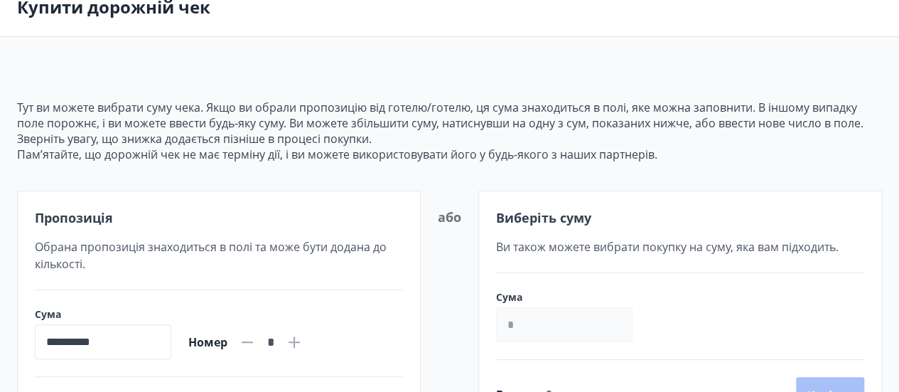
scroll to position [106, 0]
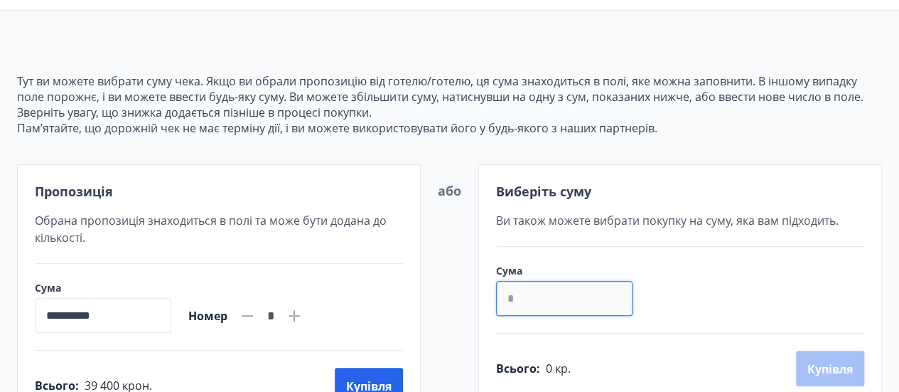
click at [536, 288] on input "*" at bounding box center [564, 298] width 137 height 35
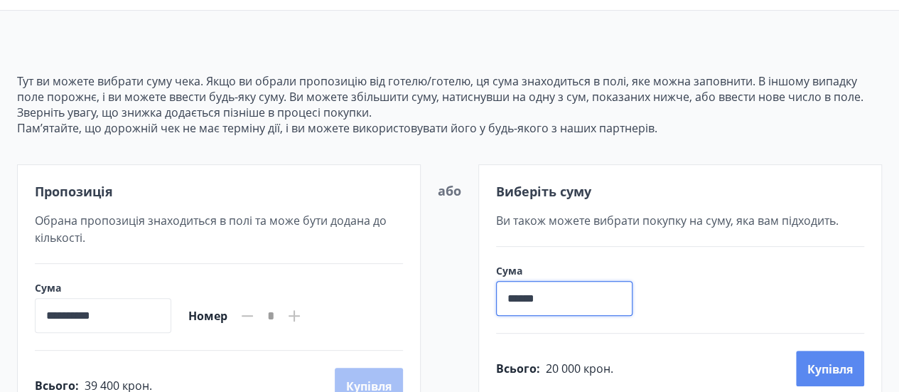
type input "******"
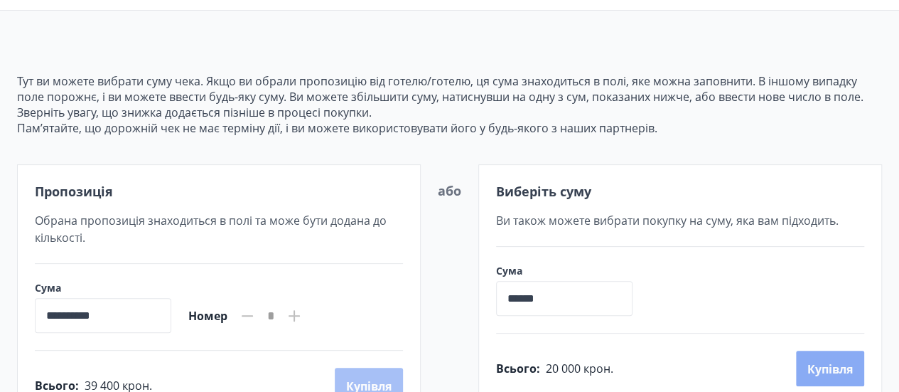
click at [833, 364] on font "Купівля" at bounding box center [831, 369] width 46 height 16
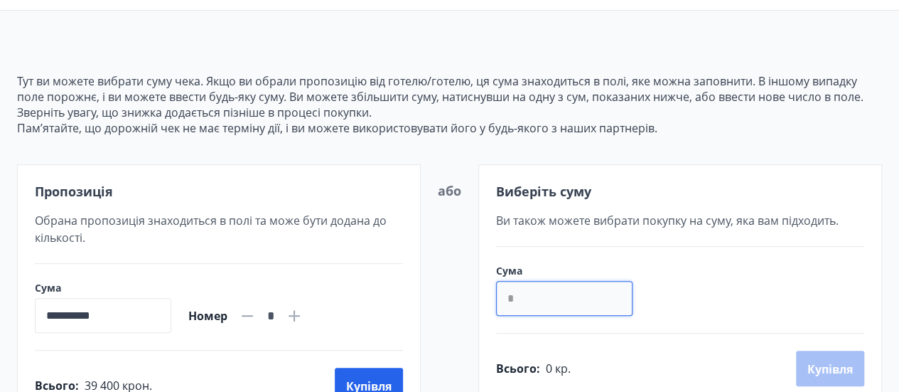
click at [585, 293] on input "*" at bounding box center [564, 298] width 137 height 35
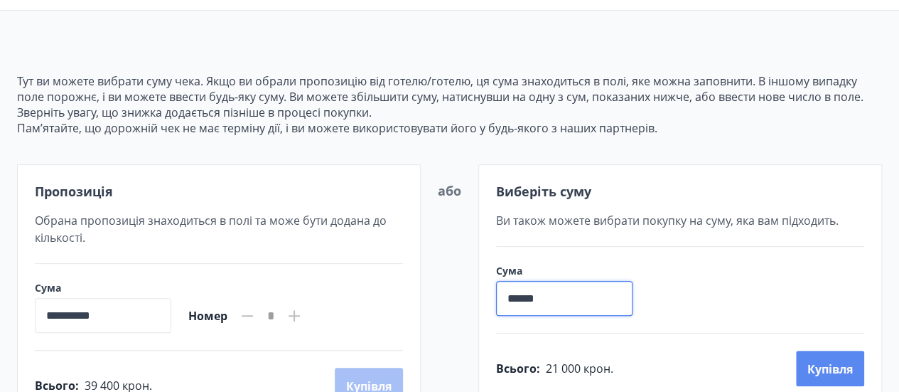
type input "******"
click at [815, 361] on font "Купівля" at bounding box center [831, 369] width 46 height 16
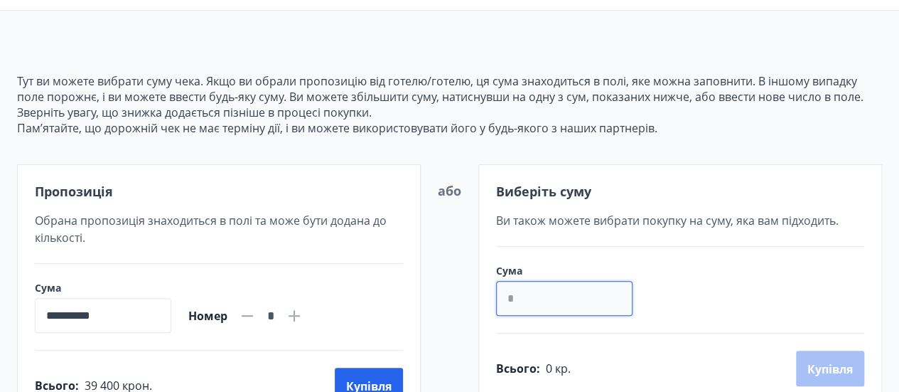
click at [523, 294] on input "*" at bounding box center [564, 298] width 137 height 35
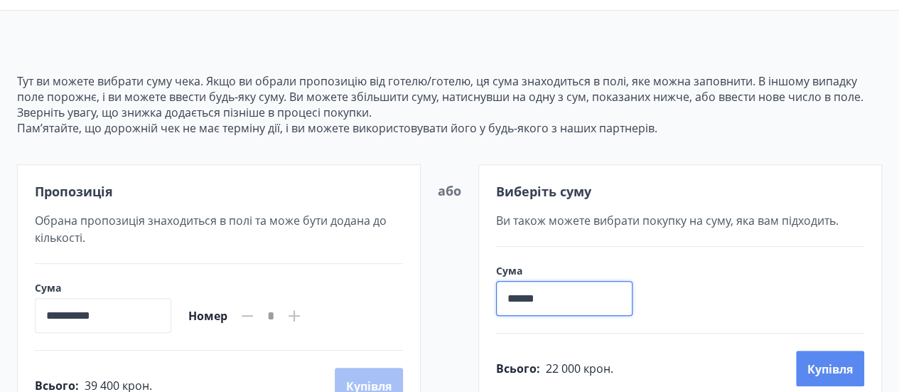
type input "******"
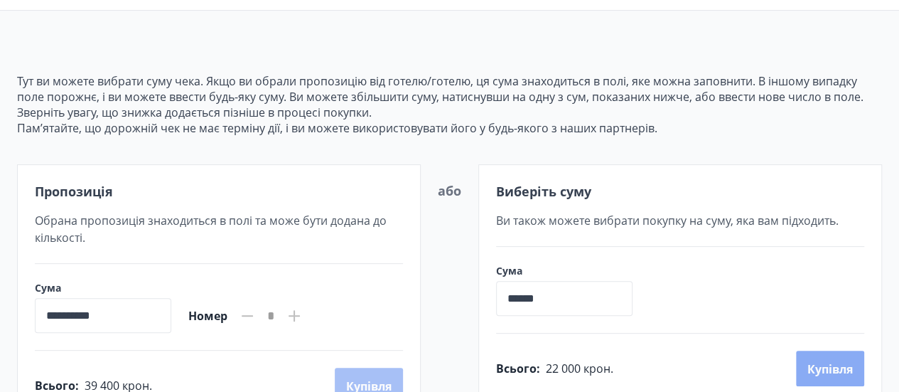
click at [818, 362] on font "Купівля" at bounding box center [831, 369] width 46 height 16
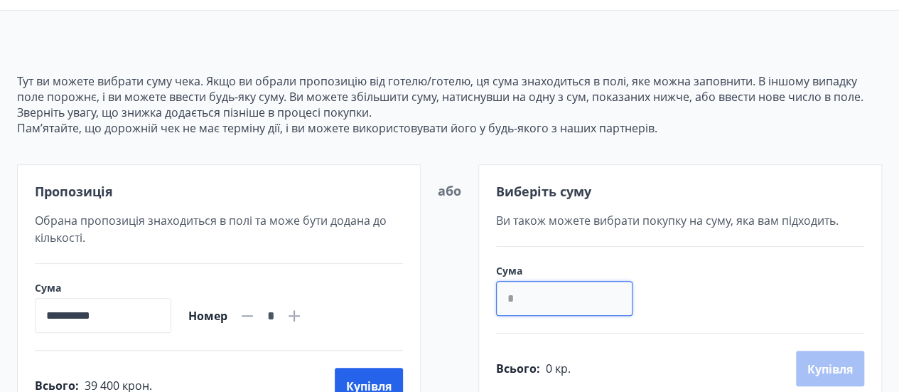
click at [540, 284] on input "*" at bounding box center [564, 298] width 137 height 35
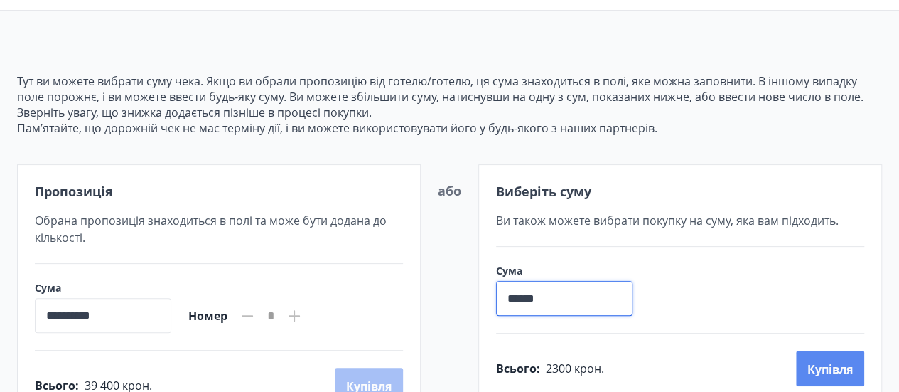
type input "******"
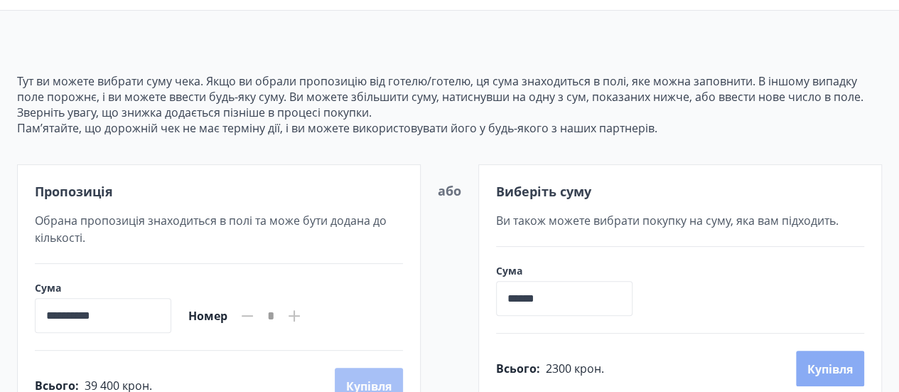
click at [826, 360] on font "Купівля" at bounding box center [831, 368] width 46 height 17
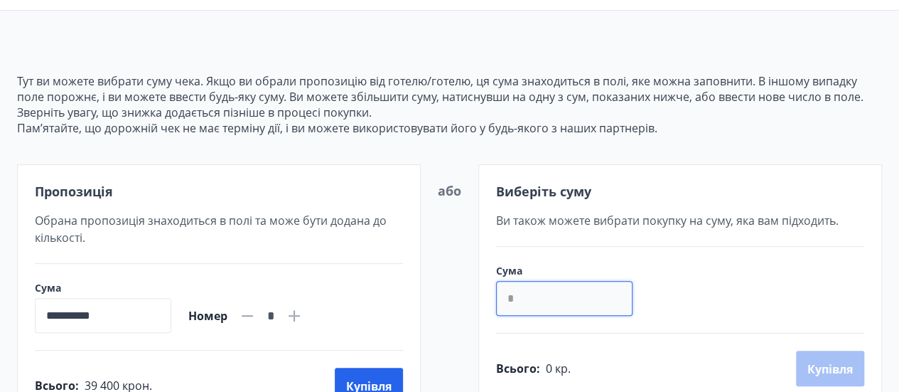
click at [537, 296] on input "*" at bounding box center [564, 298] width 137 height 35
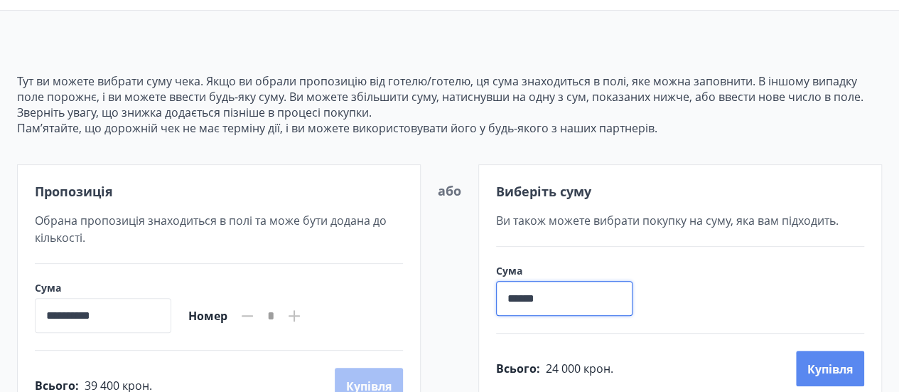
type input "******"
click at [820, 351] on button "Купівля" at bounding box center [830, 369] width 68 height 36
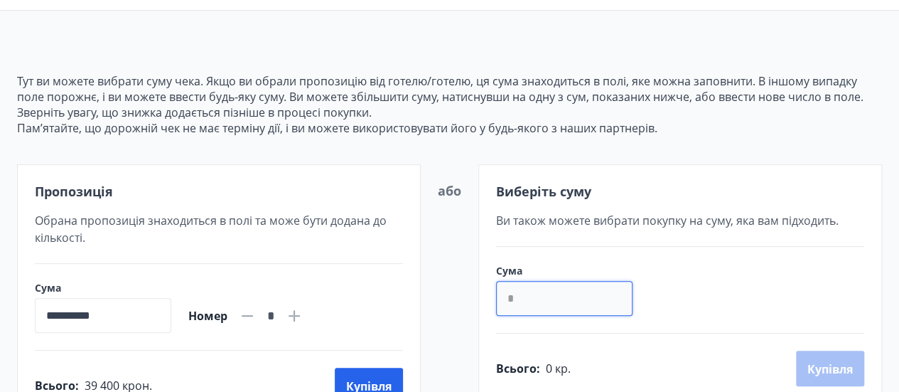
click at [522, 301] on input "*" at bounding box center [564, 298] width 137 height 35
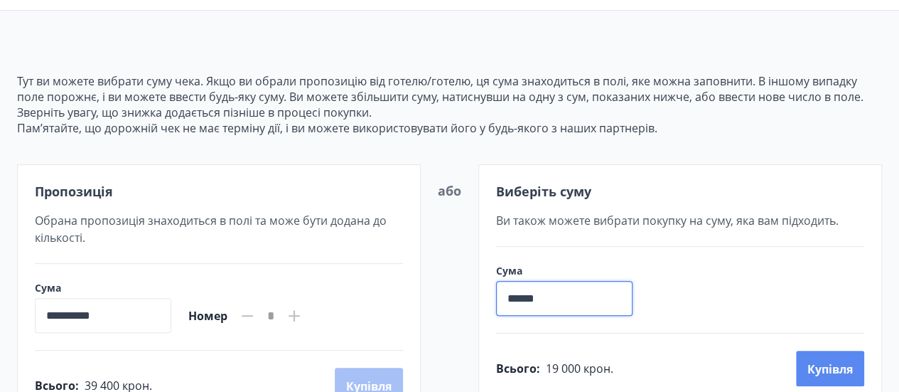
type input "******"
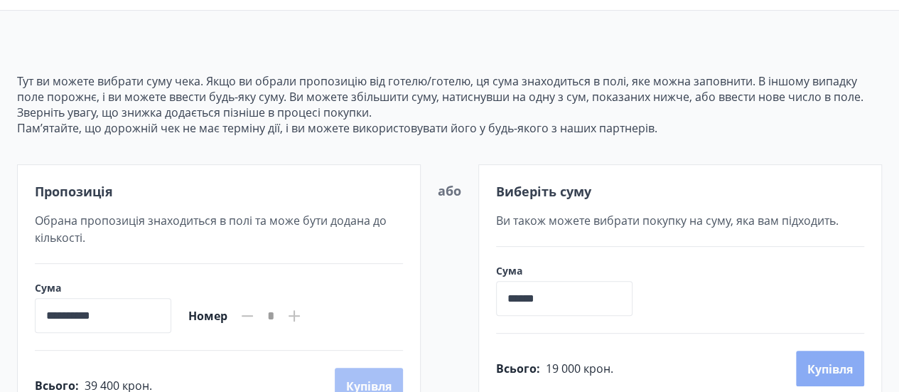
click at [828, 355] on button "Купівля" at bounding box center [830, 369] width 68 height 36
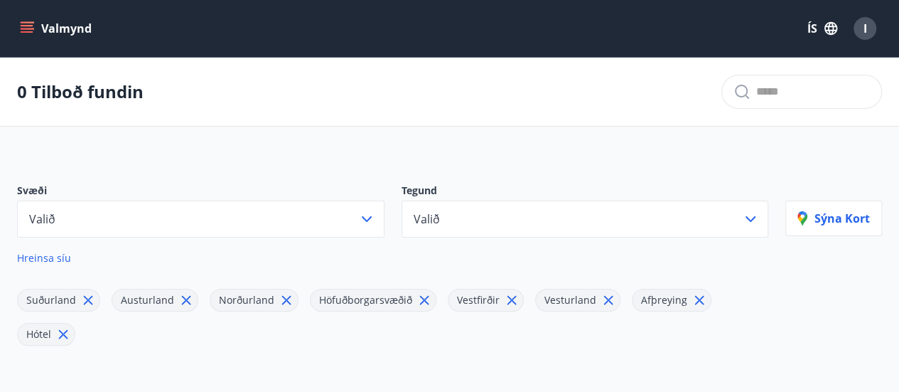
scroll to position [37, 0]
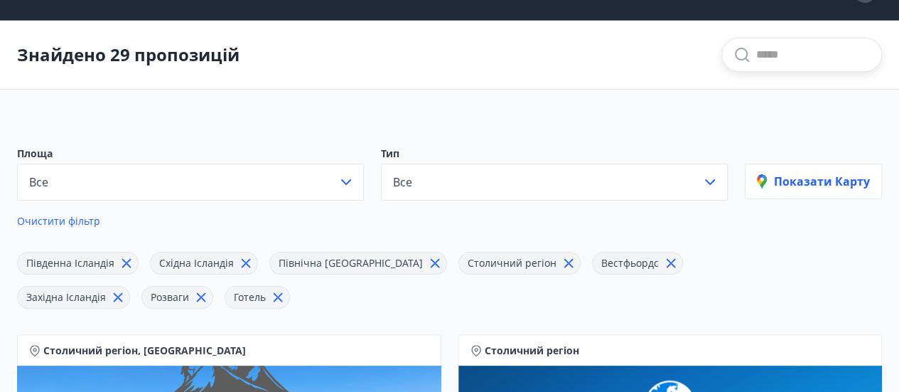
click at [776, 59] on input "text" at bounding box center [813, 54] width 114 height 23
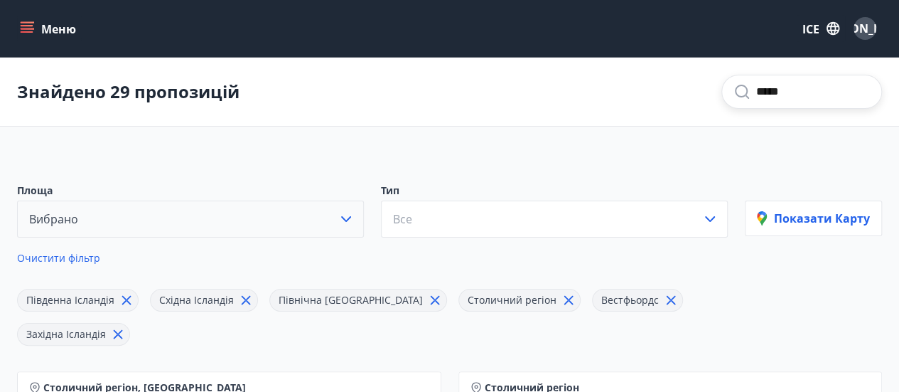
type input "*****"
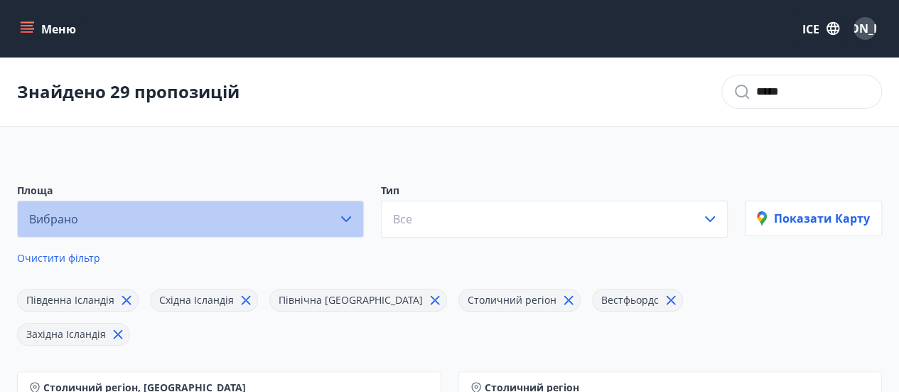
click at [132, 220] on button "Вибрано" at bounding box center [190, 218] width 347 height 37
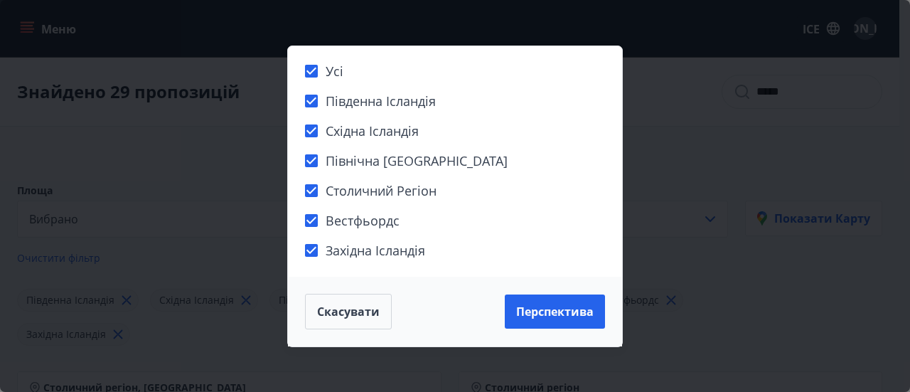
click at [193, 96] on div "Усі Південна Ісландія Східна Ісландія Північна [GEOGRAPHIC_DATA] Столичний регі…" at bounding box center [455, 196] width 910 height 392
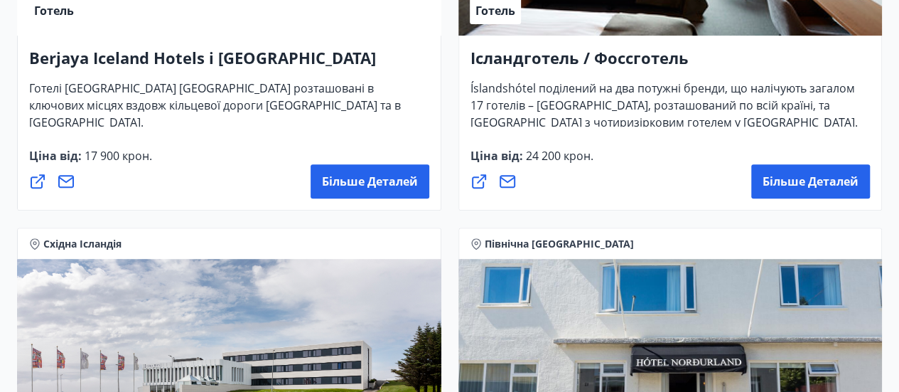
scroll to position [2955, 0]
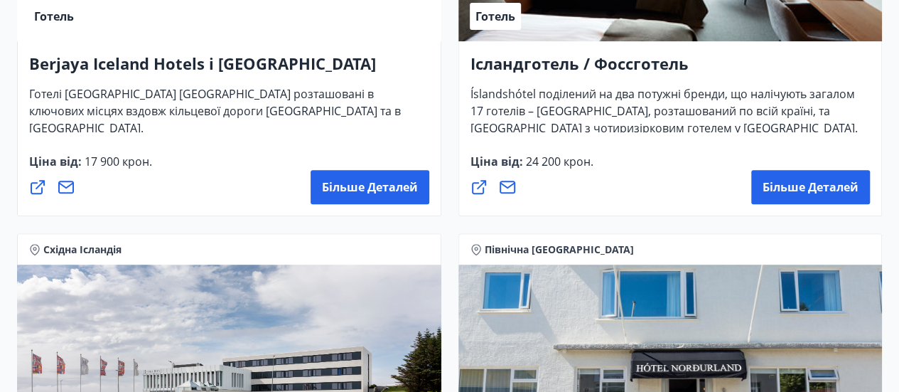
click at [472, 179] on icon at bounding box center [479, 186] width 17 height 17
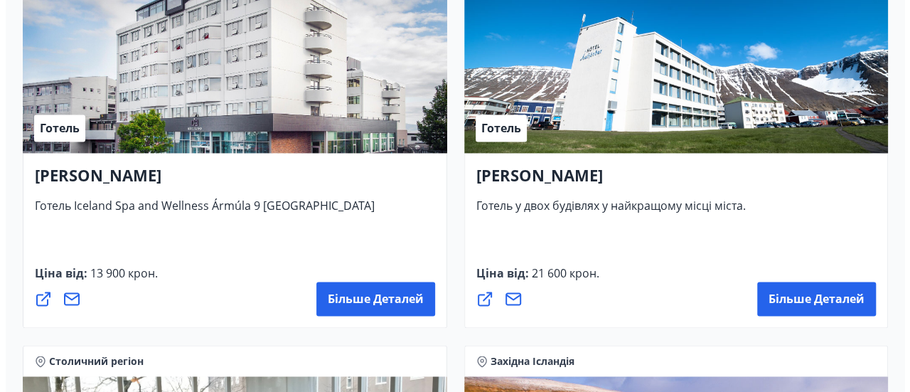
scroll to position [3649, 0]
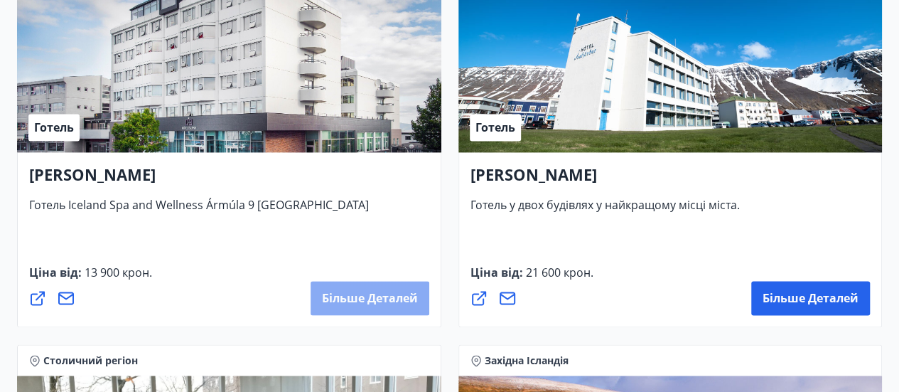
click at [343, 290] on font "Більше деталей" at bounding box center [370, 298] width 96 height 16
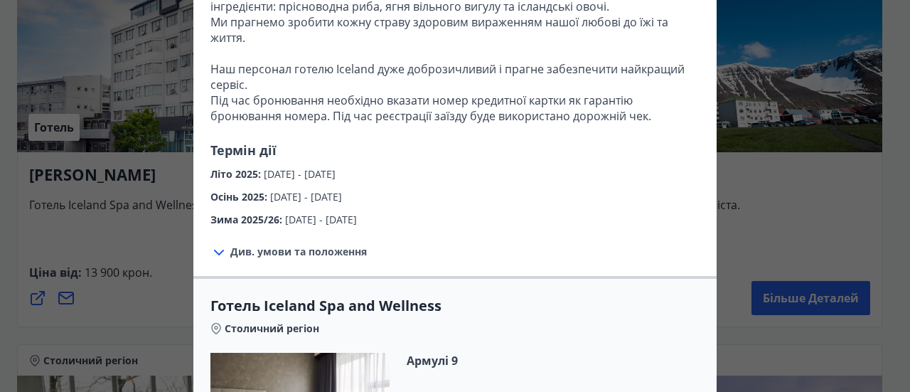
scroll to position [552, 0]
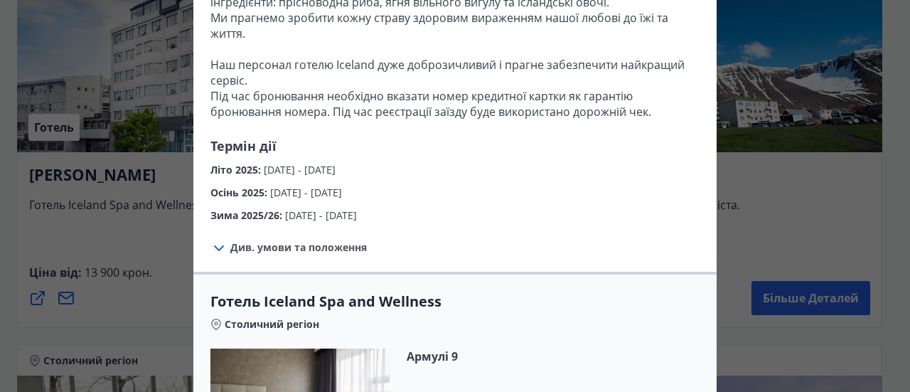
click at [230, 240] on font "Див. умови та положення" at bounding box center [298, 247] width 137 height 14
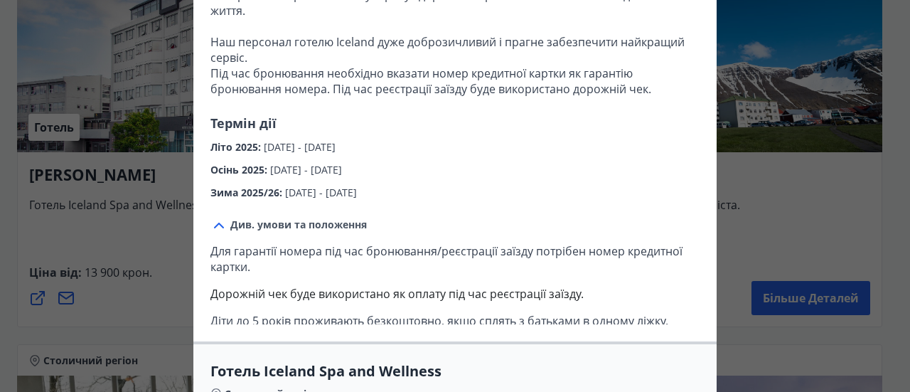
scroll to position [574, 0]
drag, startPoint x: 531, startPoint y: 186, endPoint x: 519, endPoint y: 120, distance: 66.5
click at [528, 200] on div "Див. умови та положення Для гарантії номера під час бронювання/реєстрації заїзд…" at bounding box center [454, 270] width 523 height 141
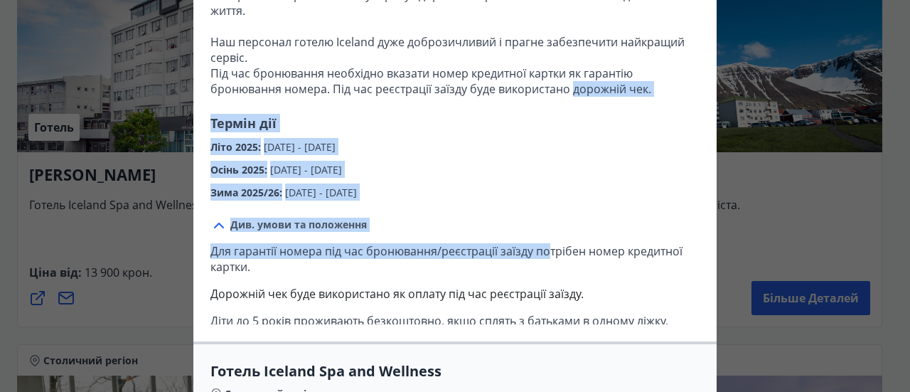
drag, startPoint x: 545, startPoint y: 222, endPoint x: 568, endPoint y: 90, distance: 134.2
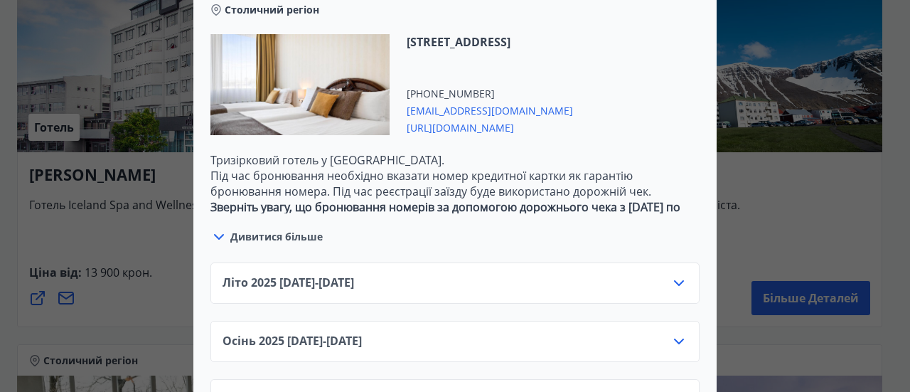
scroll to position [1477, 0]
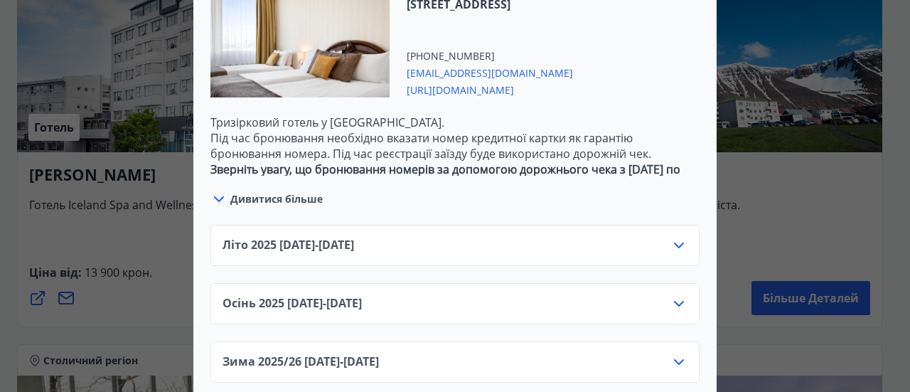
click at [301, 237] on font "[DATE]" at bounding box center [297, 245] width 36 height 16
click at [653, 237] on div "Літо [PHONE_NUMBER][DATE] - [DATE]" at bounding box center [455, 251] width 465 height 28
click at [670, 237] on icon at bounding box center [678, 245] width 17 height 17
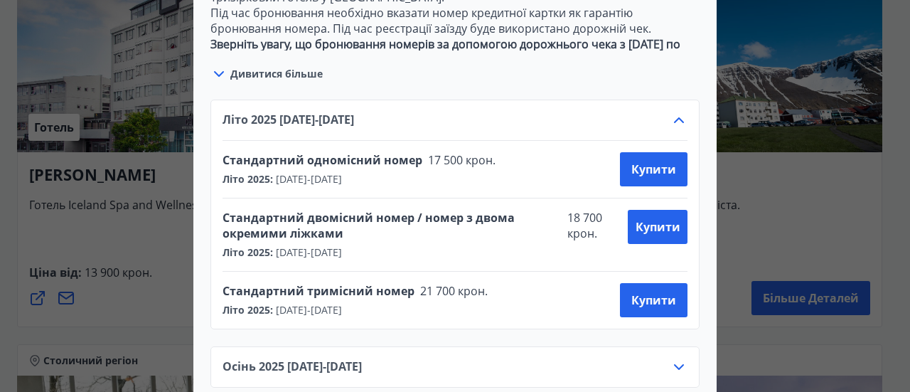
scroll to position [1606, 0]
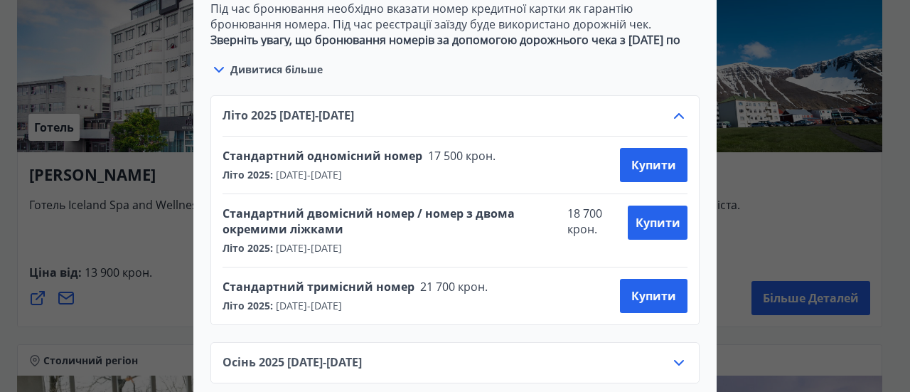
click at [226, 241] on font "Літо 2025" at bounding box center [247, 248] width 48 height 14
click at [649, 215] on font "Купити" at bounding box center [658, 223] width 45 height 16
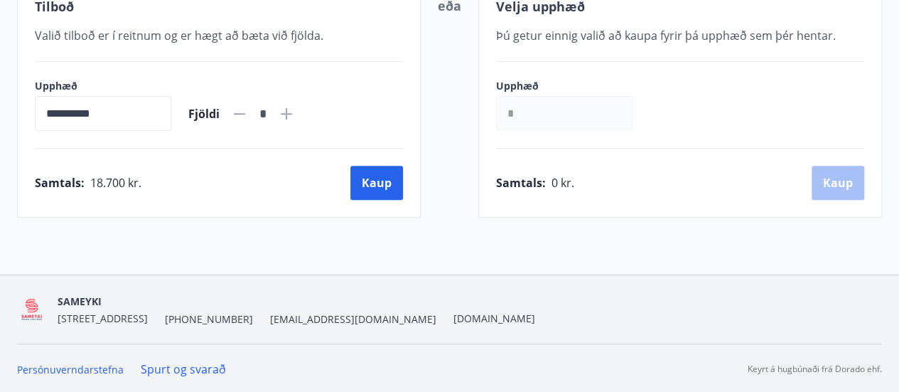
scroll to position [291, 0]
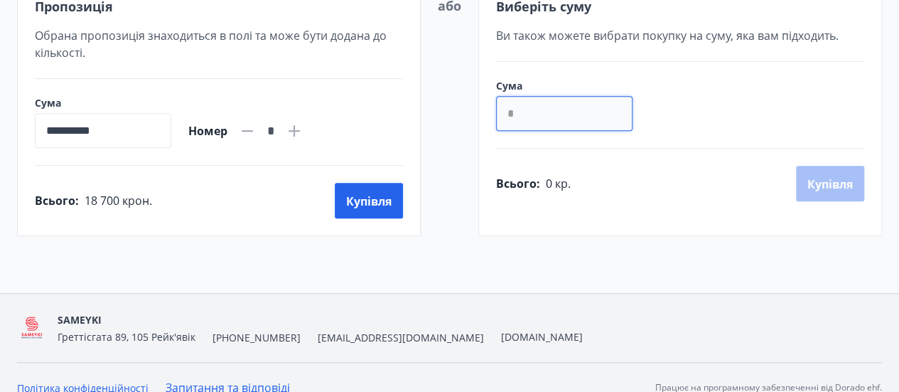
click at [535, 114] on input "*" at bounding box center [564, 113] width 137 height 35
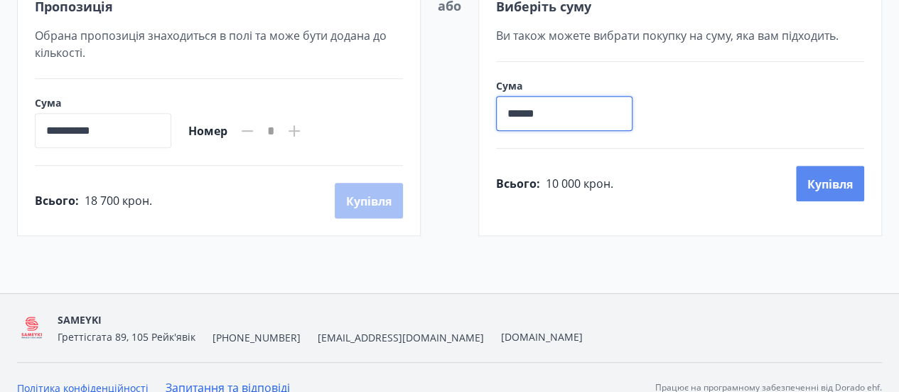
type input "******"
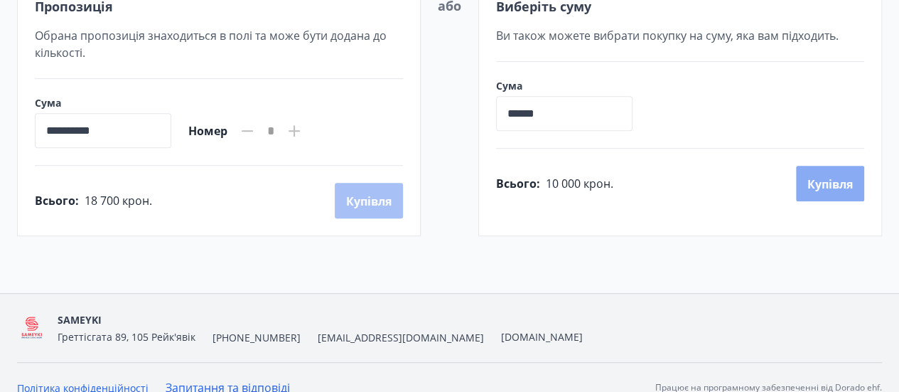
click at [815, 176] on font "Купівля" at bounding box center [831, 184] width 46 height 16
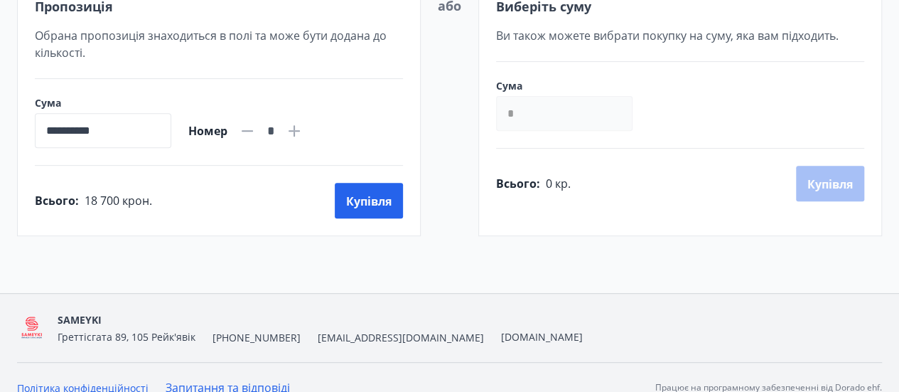
scroll to position [291, 0]
click at [530, 105] on input "*" at bounding box center [564, 113] width 137 height 35
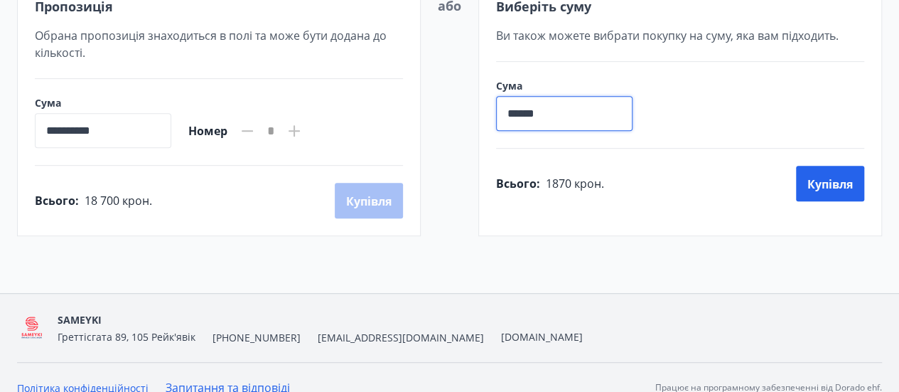
type input "******"
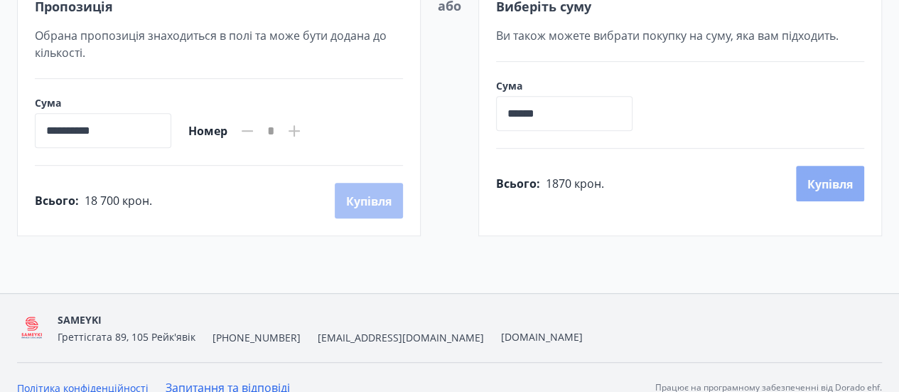
click at [835, 178] on font "Купівля" at bounding box center [831, 184] width 46 height 16
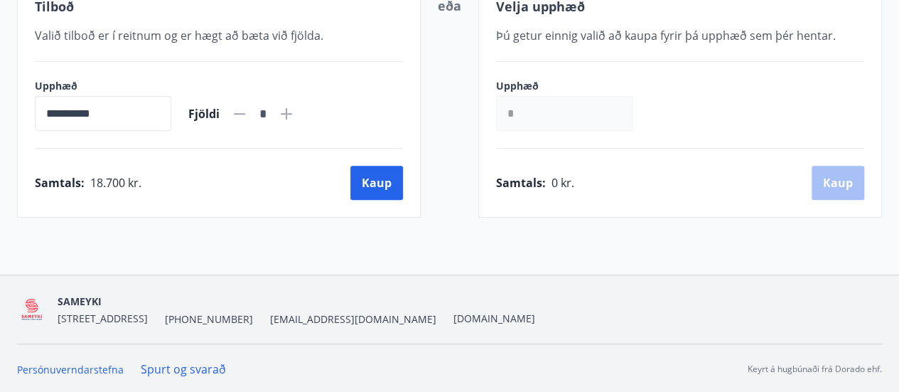
scroll to position [291, 0]
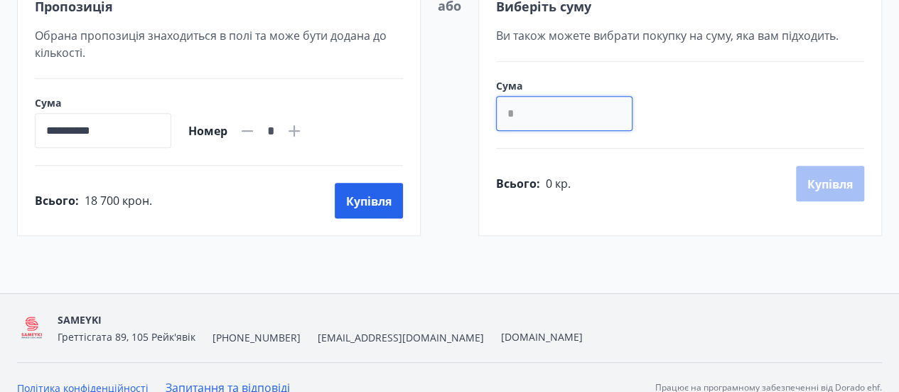
click at [537, 119] on input "*" at bounding box center [564, 113] width 137 height 35
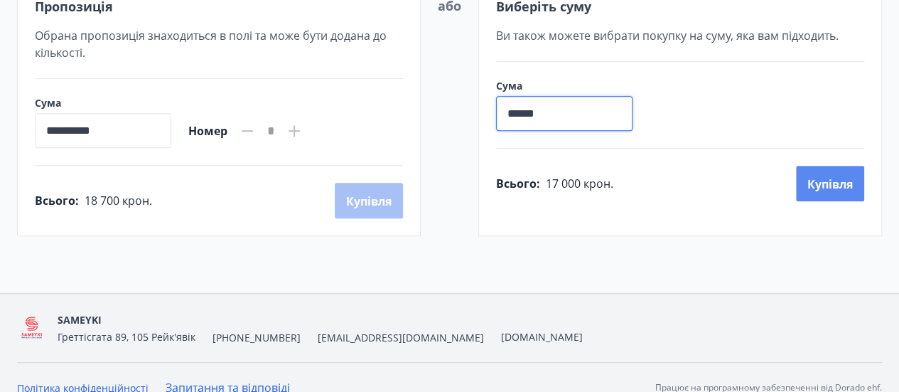
type input "******"
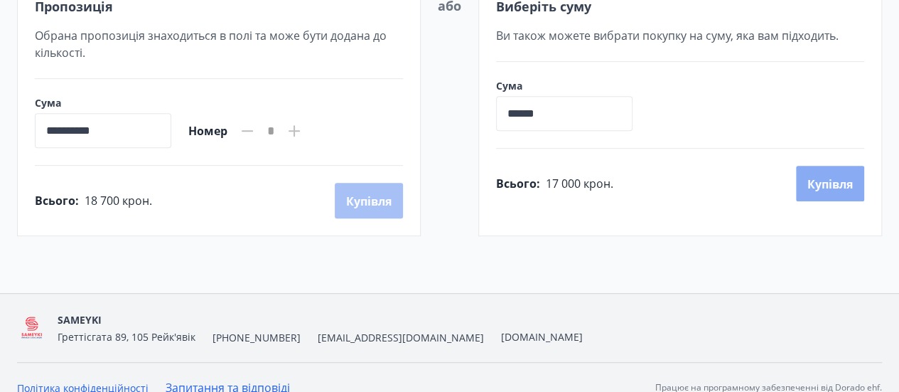
click at [845, 187] on font "Купівля" at bounding box center [831, 184] width 46 height 16
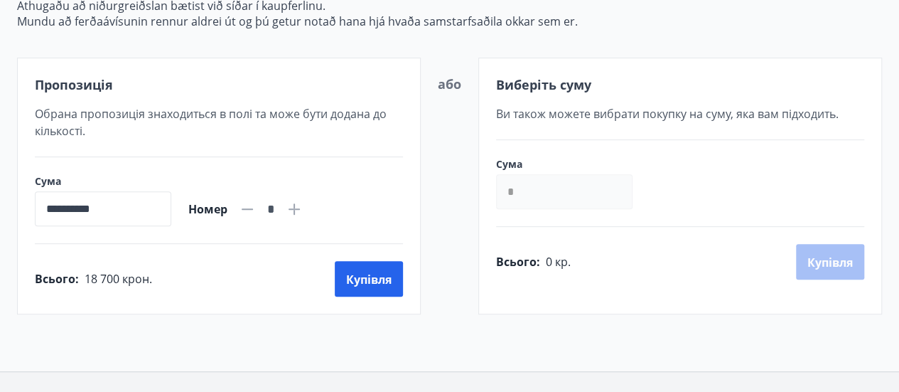
scroll to position [291, 0]
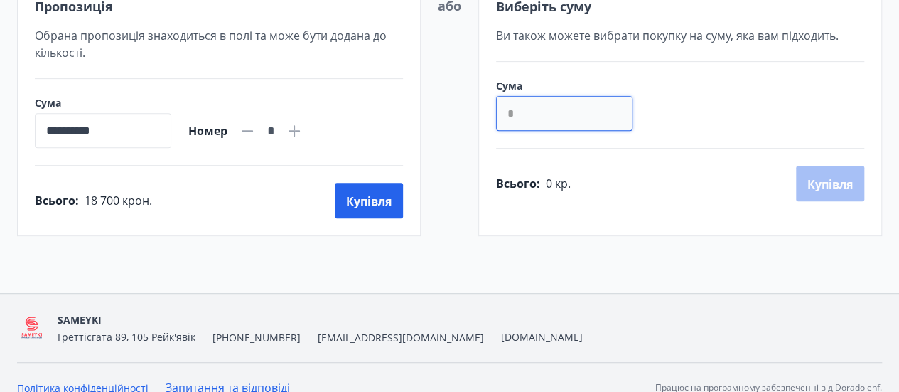
click at [520, 121] on input "*" at bounding box center [564, 113] width 137 height 35
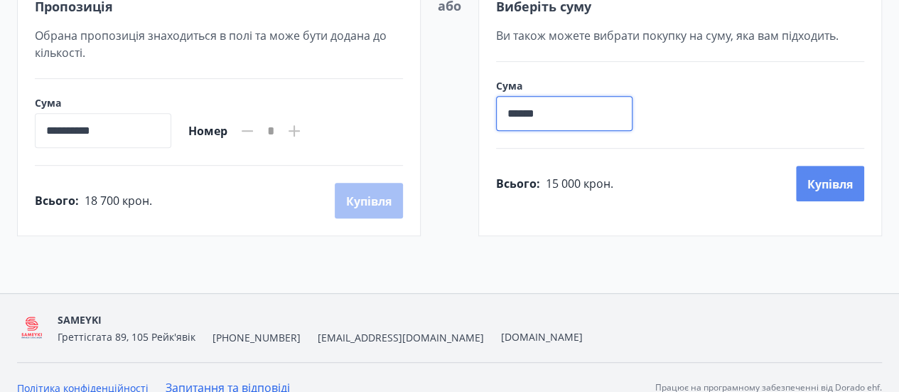
type input "******"
click at [834, 186] on font "Купівля" at bounding box center [831, 184] width 46 height 16
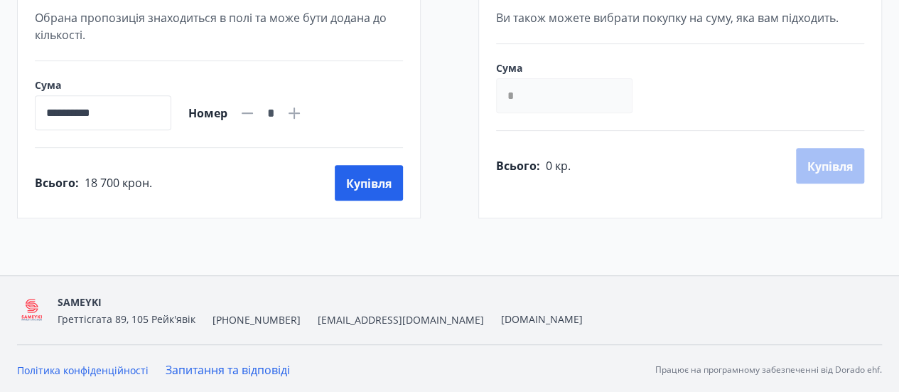
scroll to position [291, 0]
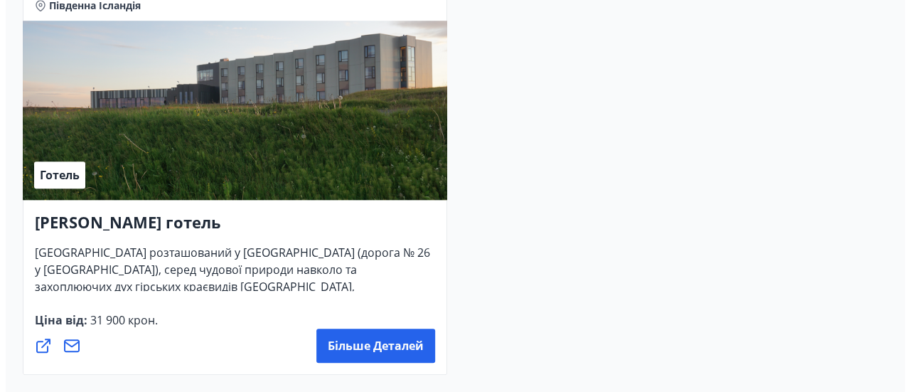
scroll to position [6042, 0]
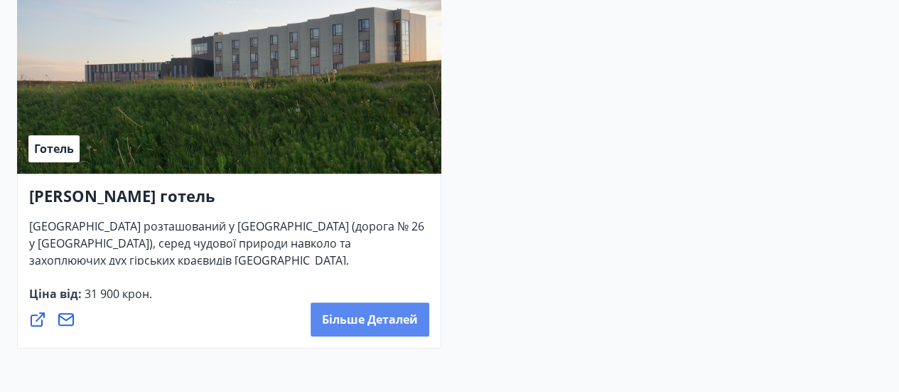
click at [326, 321] on font "Більше деталей" at bounding box center [370, 319] width 96 height 16
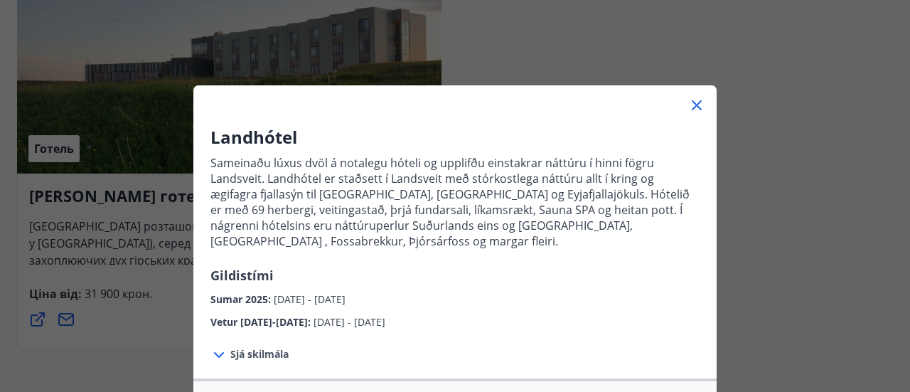
click at [236, 347] on span "Sjá skilmála" at bounding box center [259, 354] width 58 height 14
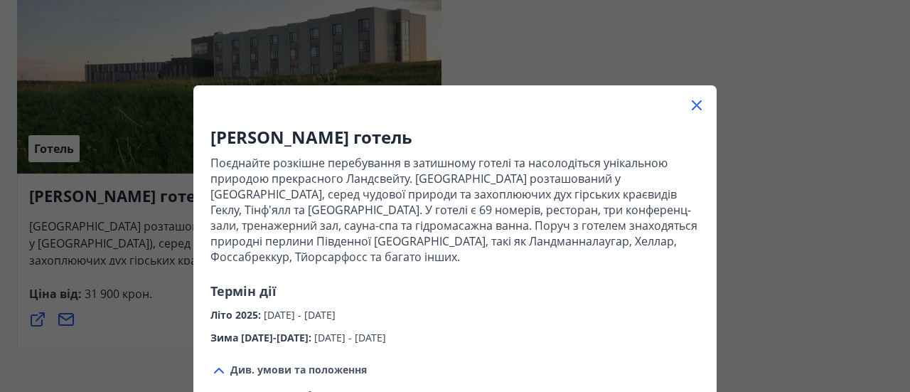
click at [235, 334] on font "Зима [DATE]-[DATE]" at bounding box center [259, 338] width 98 height 14
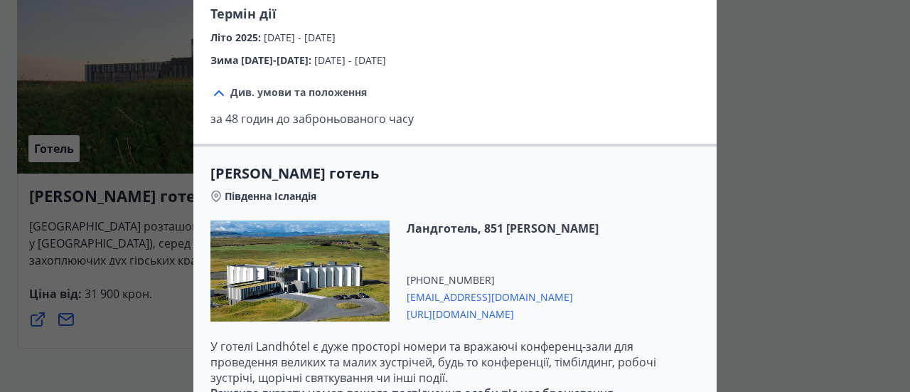
scroll to position [428, 0]
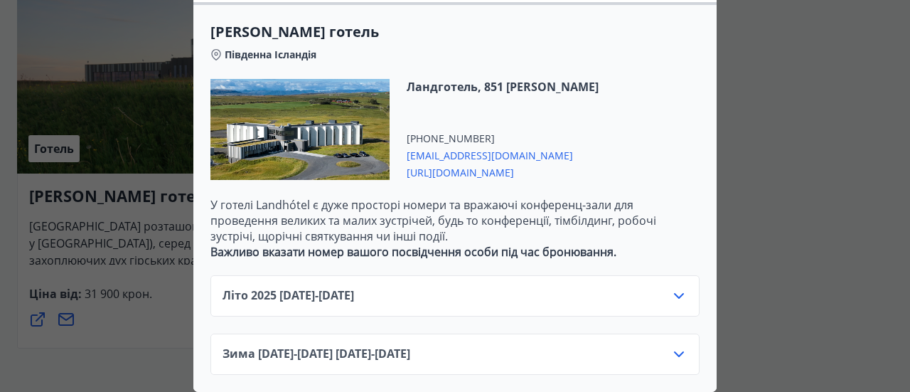
click at [231, 289] on font "Літо 2025" at bounding box center [250, 295] width 54 height 16
click at [272, 276] on div "Літо [PHONE_NUMBER][DATE] - [DATE]" at bounding box center [454, 295] width 489 height 41
click at [670, 287] on icon at bounding box center [678, 295] width 17 height 17
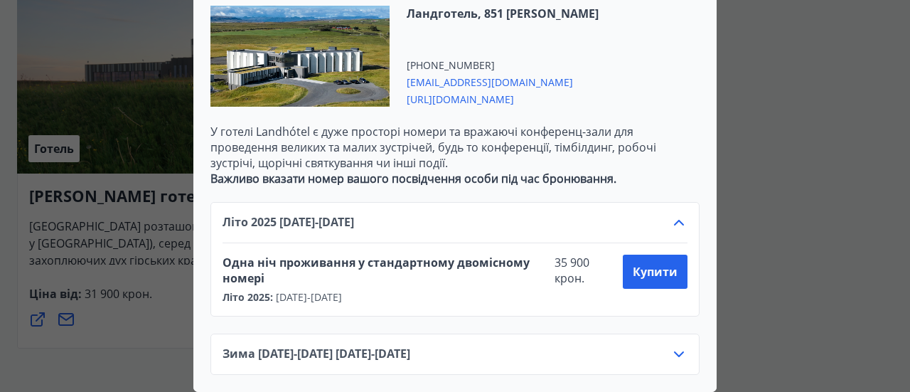
scroll to position [501, 0]
click at [649, 269] on button "Купити" at bounding box center [655, 272] width 65 height 34
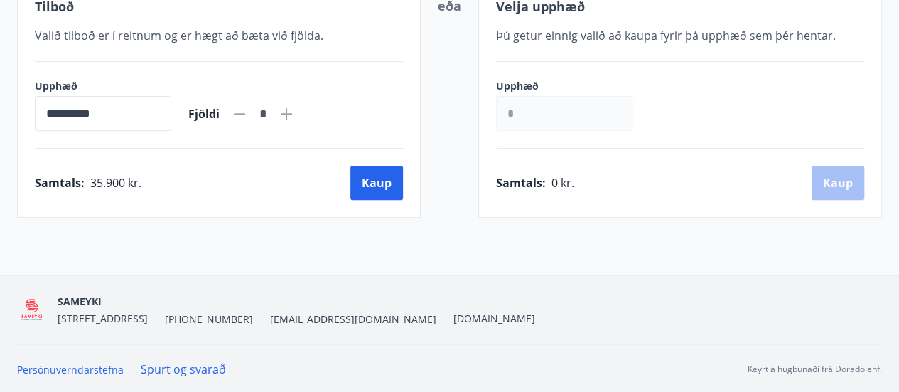
scroll to position [291, 0]
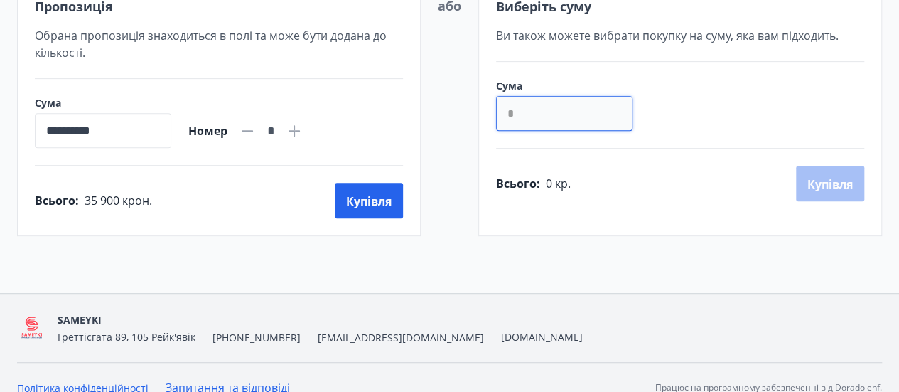
click at [552, 128] on input "*" at bounding box center [564, 113] width 137 height 35
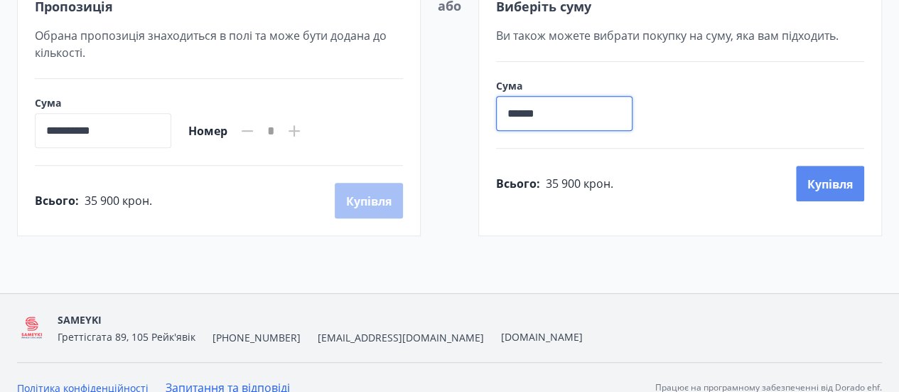
type input "******"
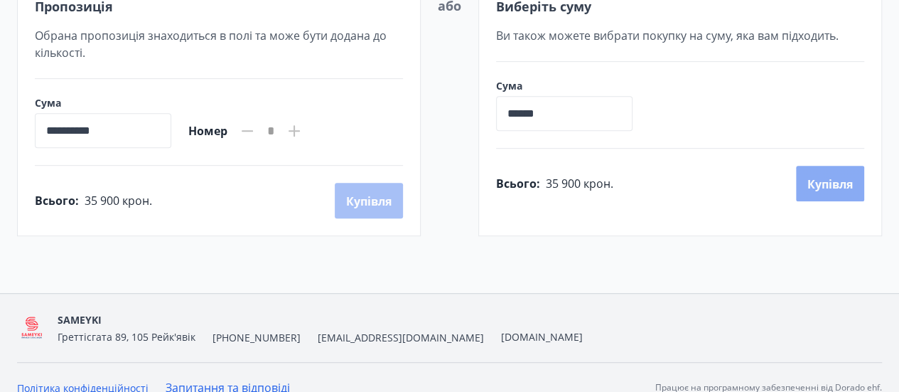
click at [825, 176] on font "Купівля" at bounding box center [831, 184] width 46 height 16
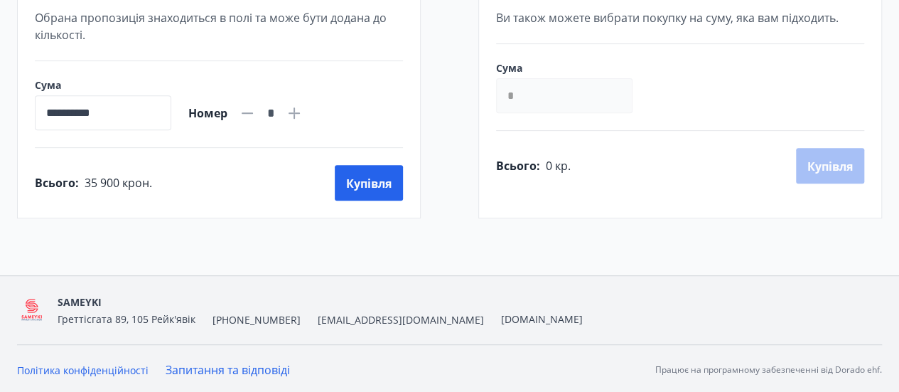
scroll to position [291, 0]
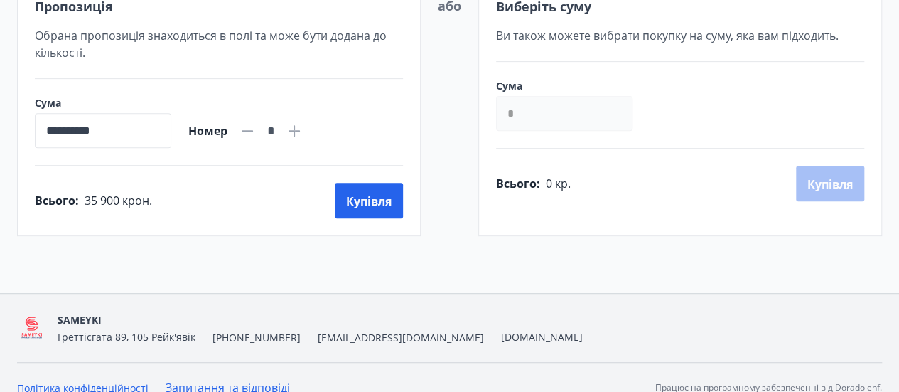
click at [543, 109] on input "*" at bounding box center [564, 113] width 137 height 35
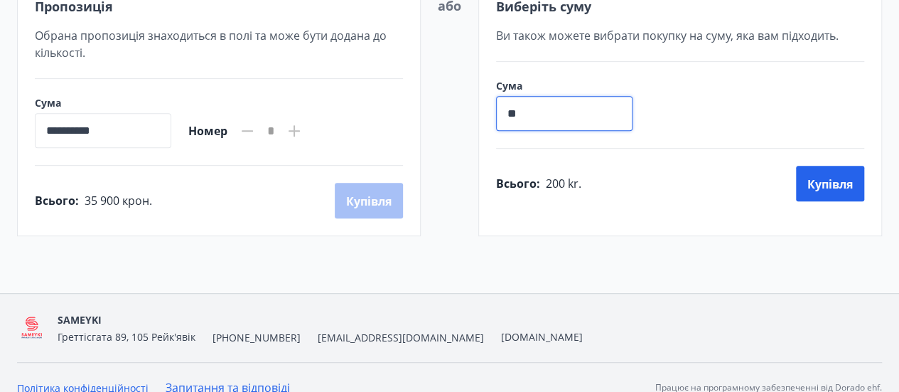
type input "*"
type input "******"
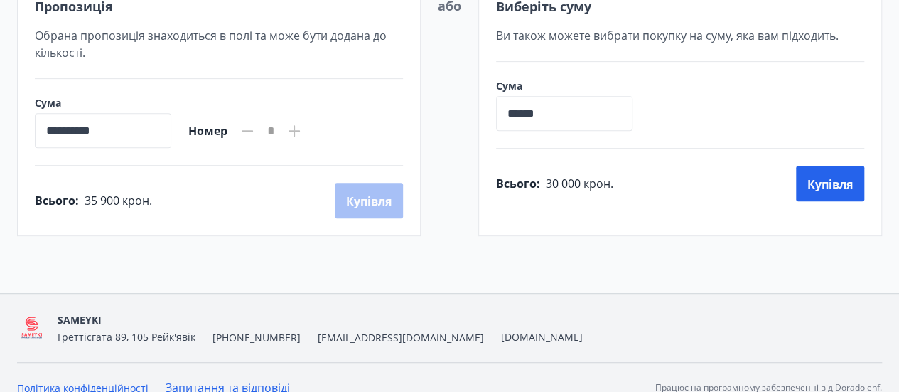
click at [795, 166] on div "Всього : 30 000 крон. [GEOGRAPHIC_DATA]" at bounding box center [680, 184] width 368 height 36
click at [801, 170] on button "Купівля" at bounding box center [830, 184] width 68 height 36
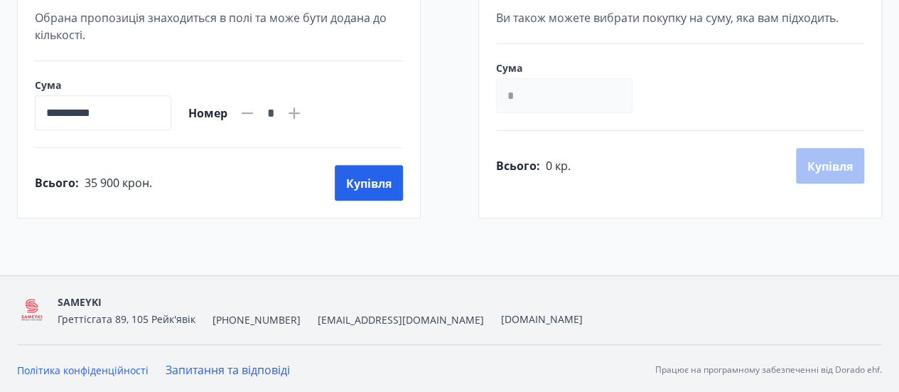
scroll to position [291, 0]
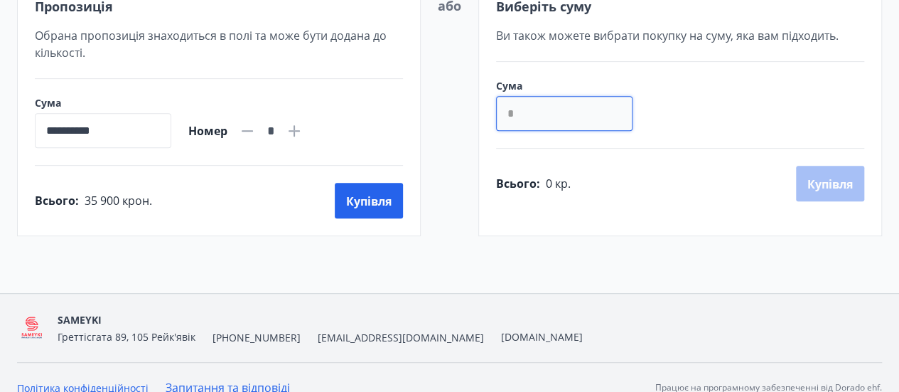
click at [533, 106] on input "*" at bounding box center [564, 113] width 137 height 35
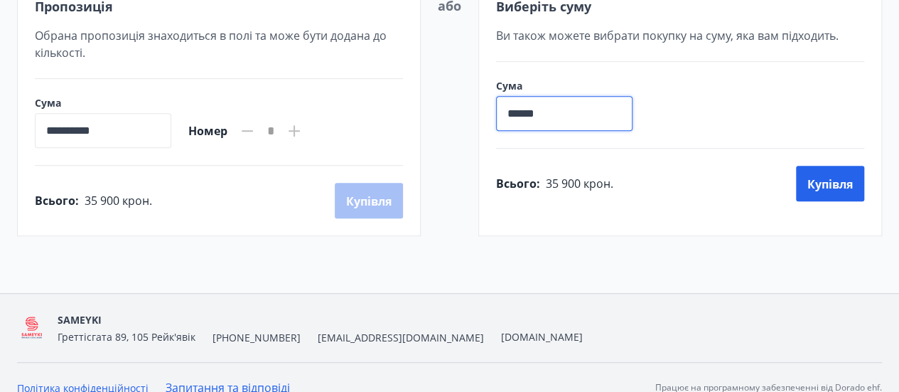
type input "******"
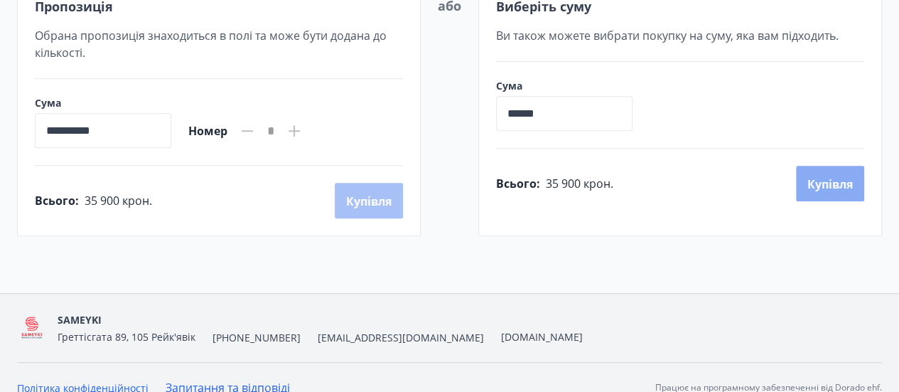
click at [818, 182] on font "Купівля" at bounding box center [831, 184] width 46 height 16
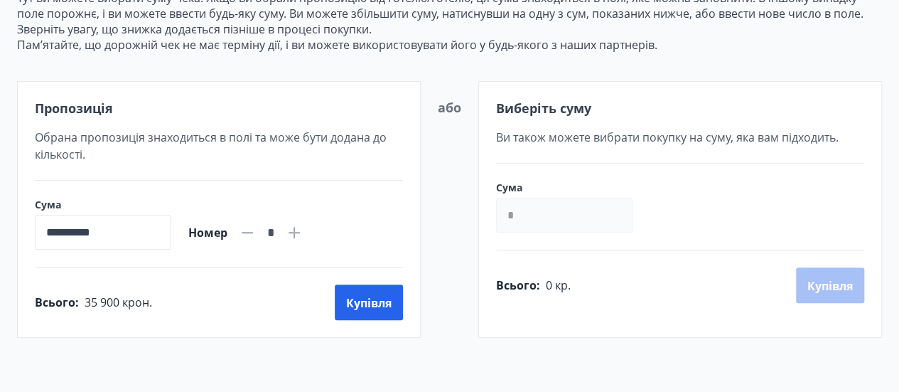
scroll to position [189, 0]
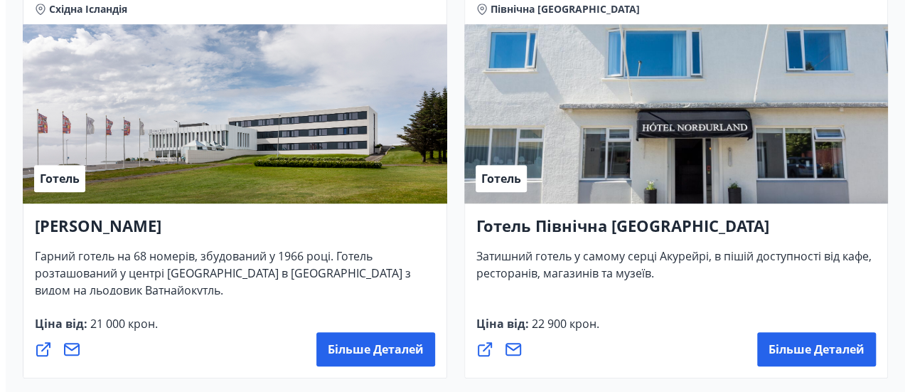
scroll to position [3196, 0]
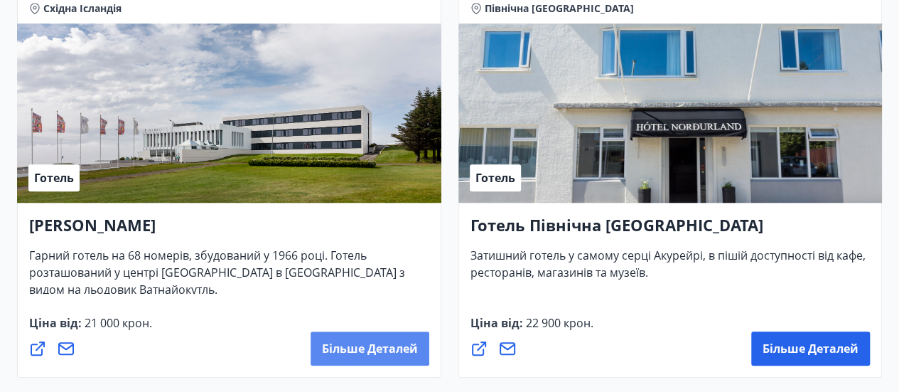
click at [348, 346] on font "Більше деталей" at bounding box center [370, 349] width 96 height 16
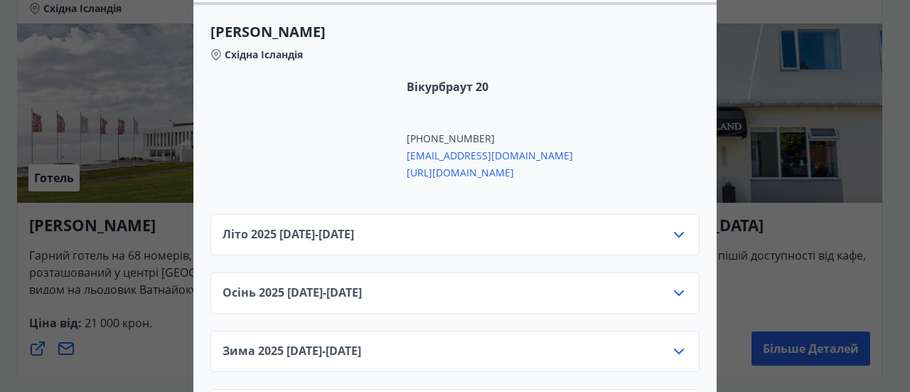
scroll to position [656, 0]
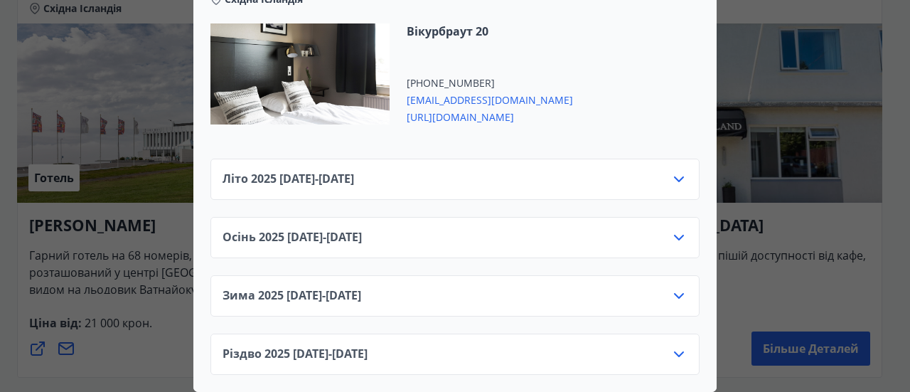
click at [240, 181] on div "Літо [PHONE_NUMBER][DATE] - [DATE]" at bounding box center [455, 185] width 465 height 28
click at [256, 181] on div "Літо [PHONE_NUMBER][DATE] - [DATE]" at bounding box center [455, 185] width 465 height 28
click at [678, 171] on icon at bounding box center [678, 179] width 17 height 17
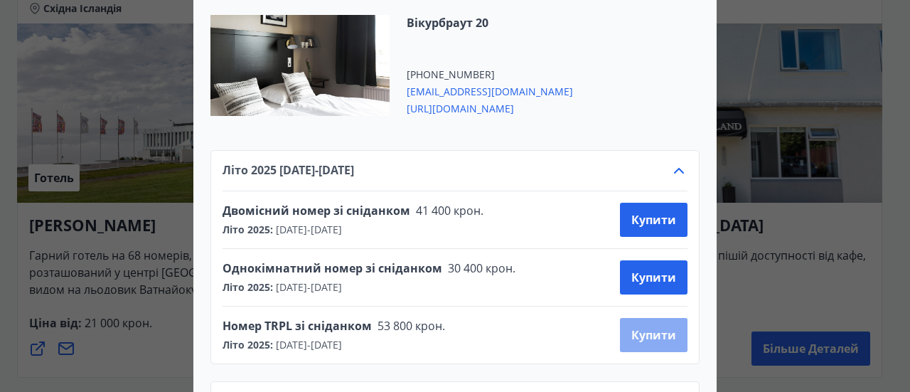
click at [656, 333] on font "Купити" at bounding box center [653, 335] width 45 height 16
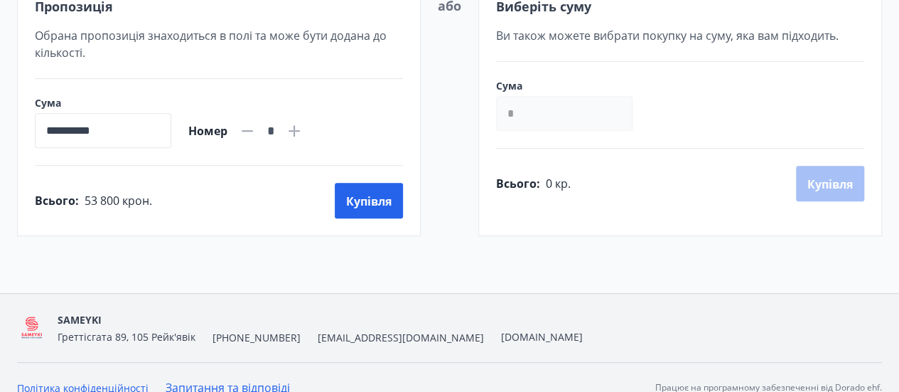
scroll to position [291, 0]
click at [572, 117] on input "*" at bounding box center [564, 113] width 137 height 35
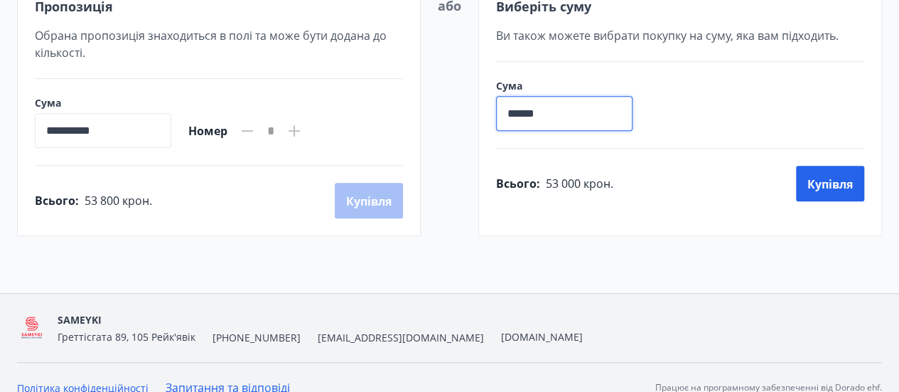
type input "******"
click at [840, 156] on div "Виберіть суму Ви також можете вибрати покупку на суму, яка вам підходить. Сума …" at bounding box center [680, 107] width 404 height 257
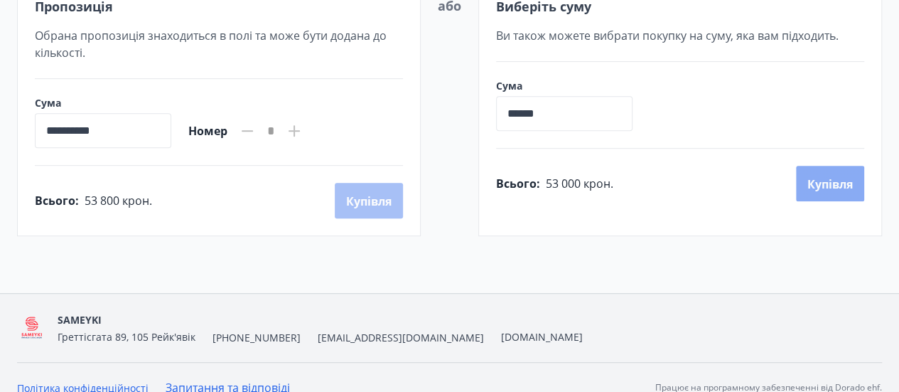
click at [840, 166] on button "Купівля" at bounding box center [830, 184] width 68 height 36
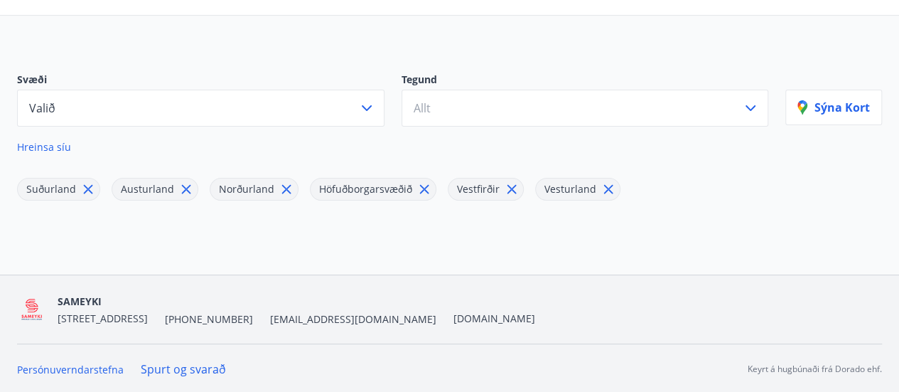
scroll to position [145, 0]
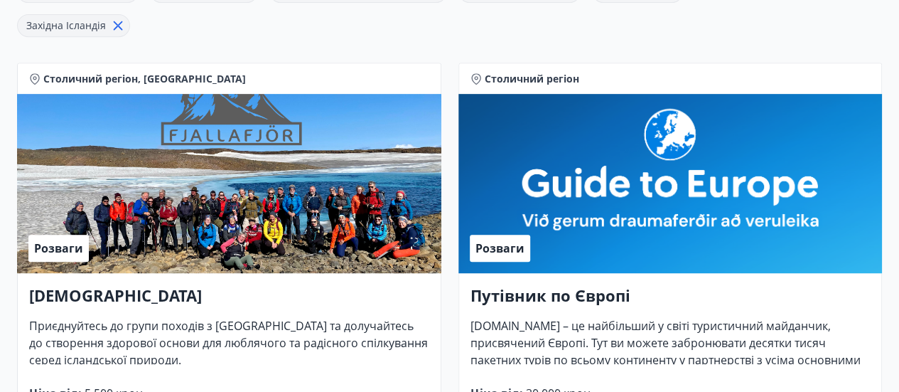
click at [24, 318] on div "Альпінізм Приєднуйтесь до групи походів з [GEOGRAPHIC_DATA] та долучайтесь до с…" at bounding box center [229, 360] width 424 height 175
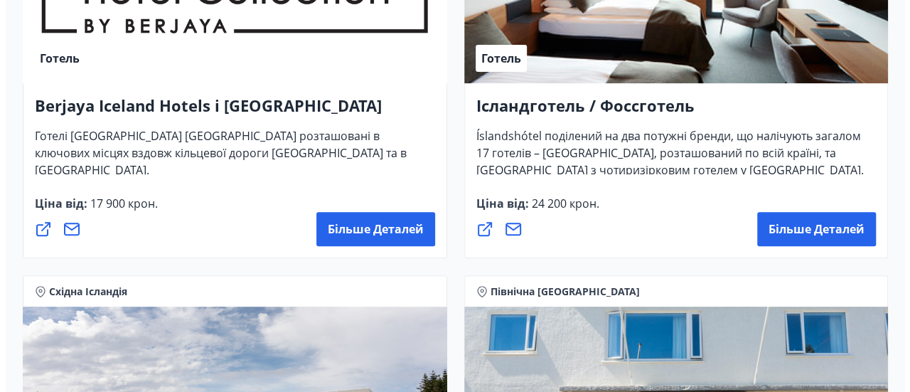
scroll to position [2874, 0]
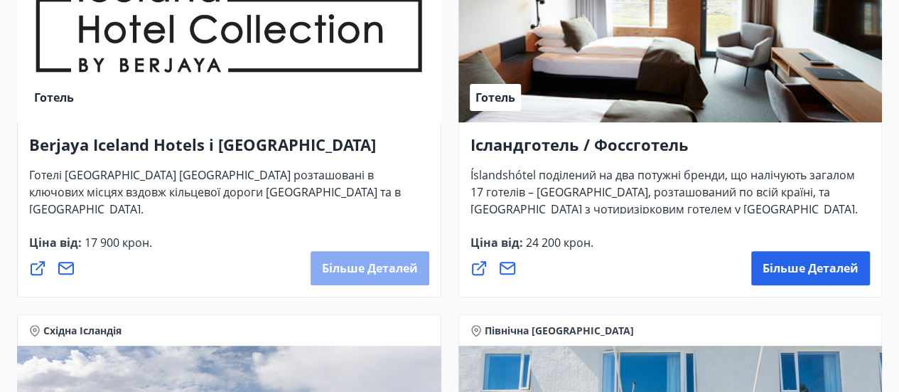
click at [351, 269] on font "Більше деталей" at bounding box center [370, 268] width 96 height 16
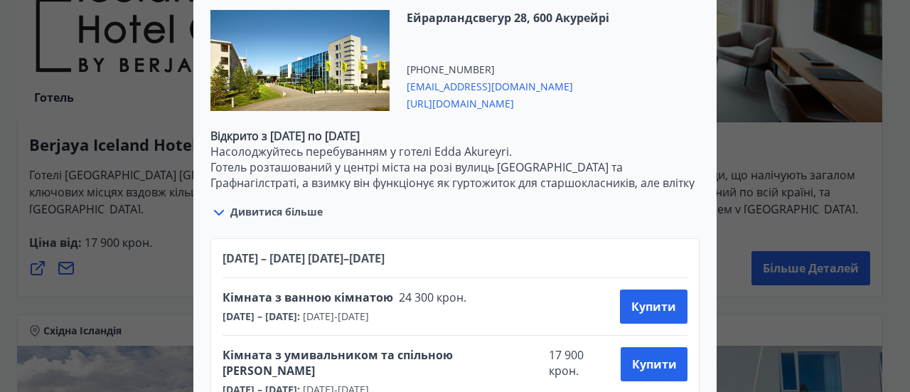
scroll to position [3278, 0]
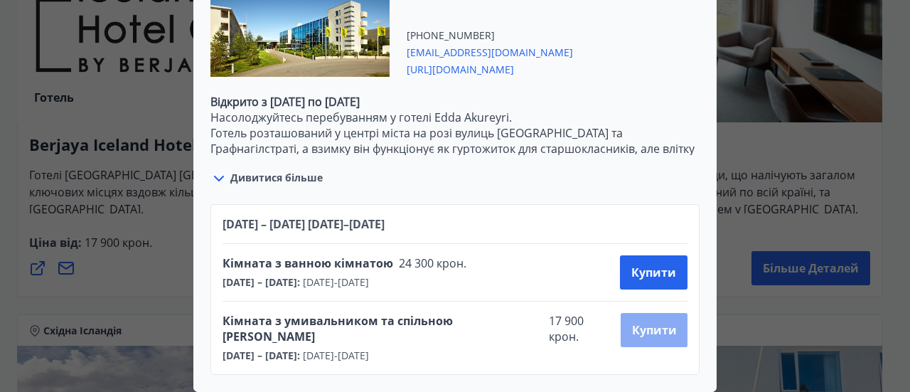
click at [676, 328] on button "Купити" at bounding box center [654, 330] width 67 height 34
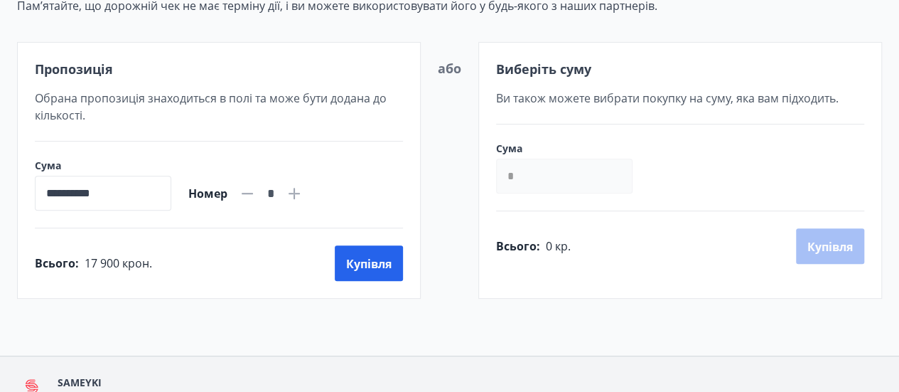
scroll to position [229, 0]
click at [552, 182] on input "*" at bounding box center [564, 175] width 137 height 35
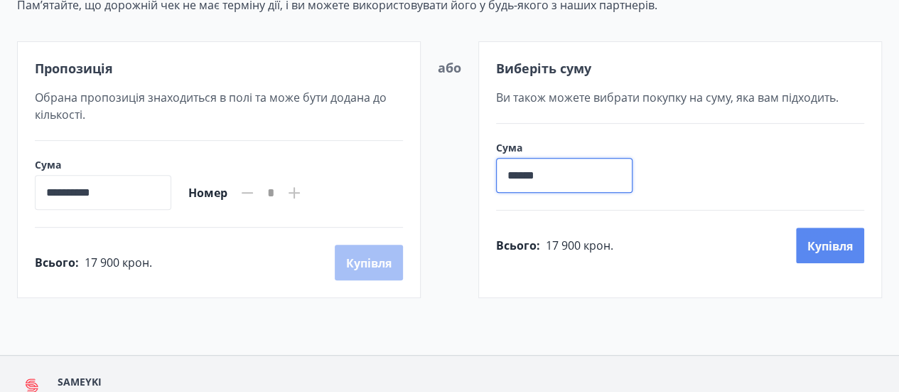
type input "******"
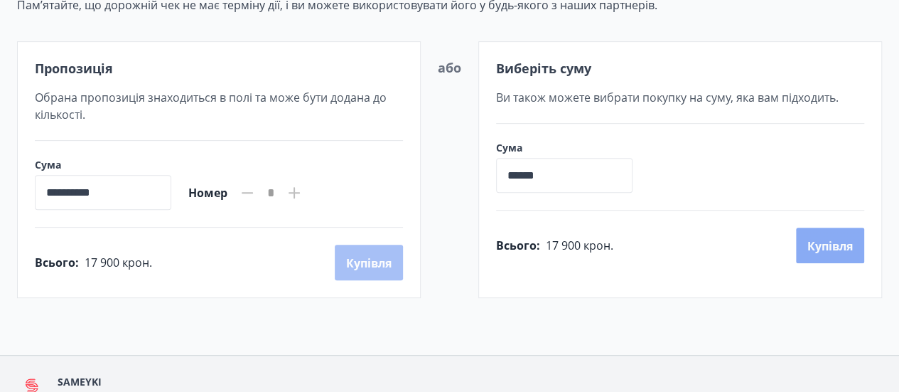
click at [815, 244] on font "Купівля" at bounding box center [831, 246] width 46 height 16
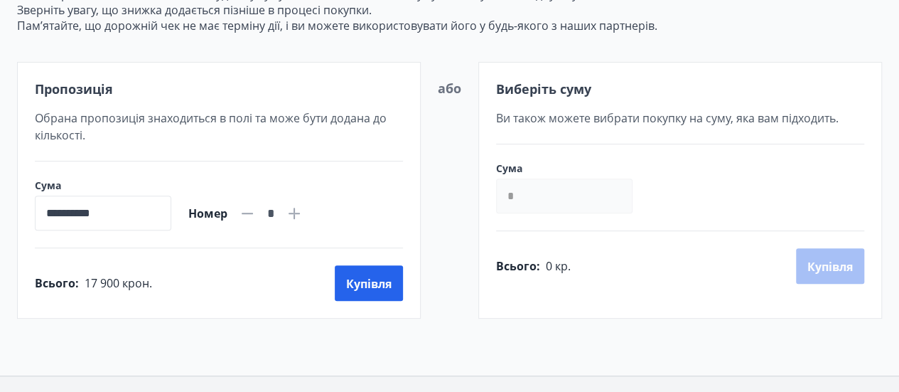
scroll to position [206, 0]
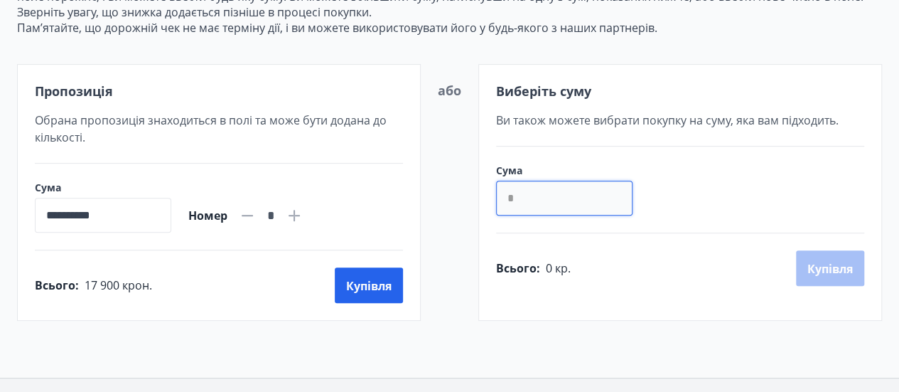
click at [577, 193] on input "*" at bounding box center [564, 198] width 137 height 35
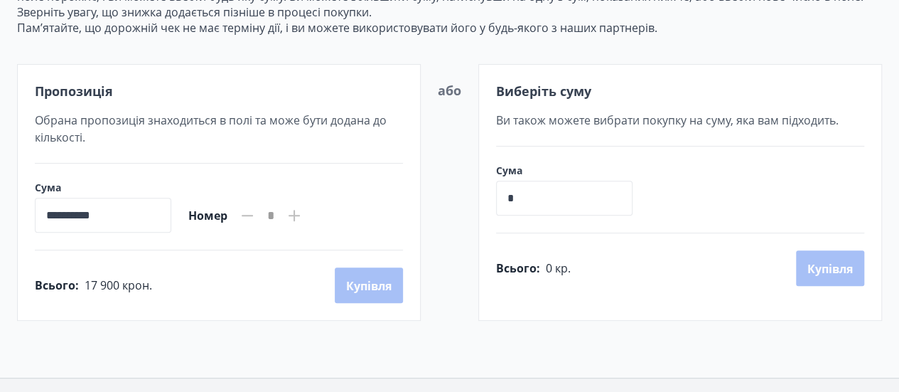
click at [374, 296] on div "Всього : 17 900 крон. [GEOGRAPHIC_DATA]" at bounding box center [219, 285] width 368 height 36
click at [374, 296] on button "Купівля" at bounding box center [369, 285] width 68 height 36
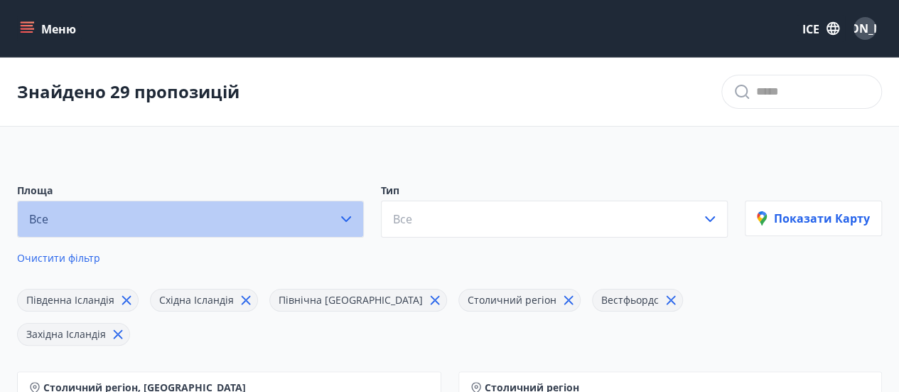
click at [175, 227] on button "Все" at bounding box center [190, 218] width 347 height 37
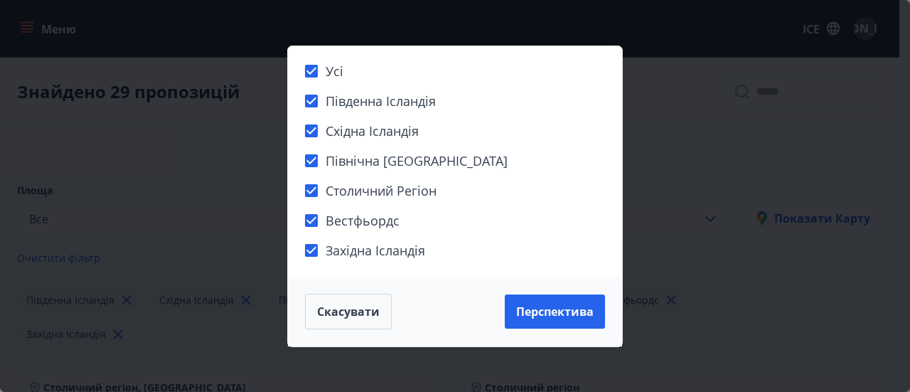
click at [752, 228] on div "Усі Південна Ісландія Східна Ісландія Північна [GEOGRAPHIC_DATA] Столичний регі…" at bounding box center [455, 196] width 910 height 392
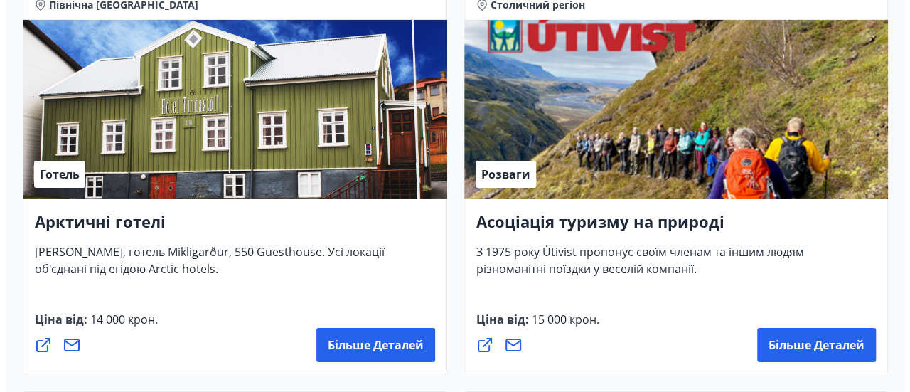
scroll to position [2400, 0]
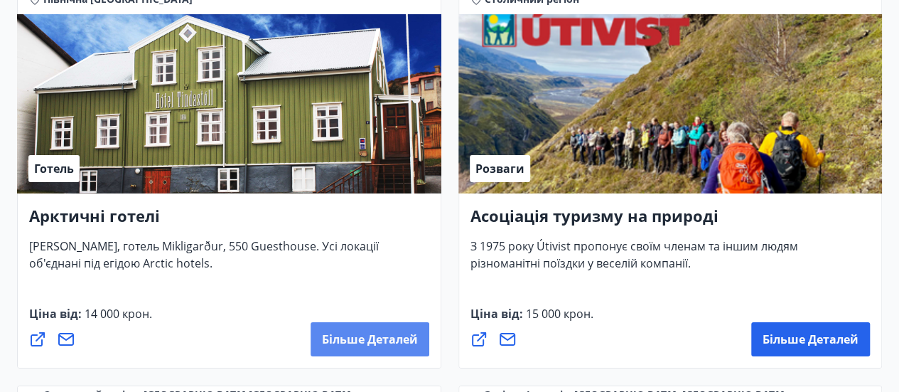
click at [329, 348] on button "Більше деталей" at bounding box center [370, 339] width 119 height 34
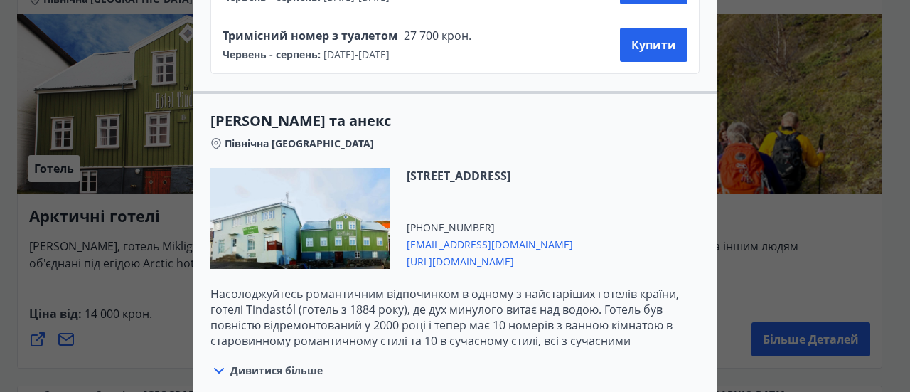
scroll to position [1152, 0]
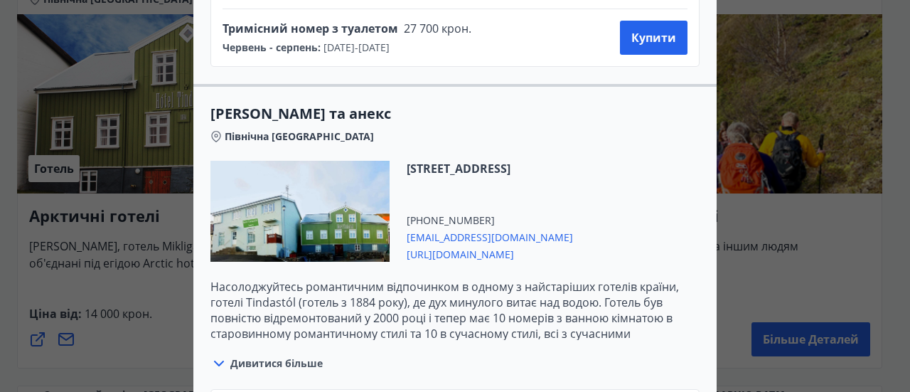
click at [281, 356] on font "Дивитися більше" at bounding box center [276, 363] width 92 height 14
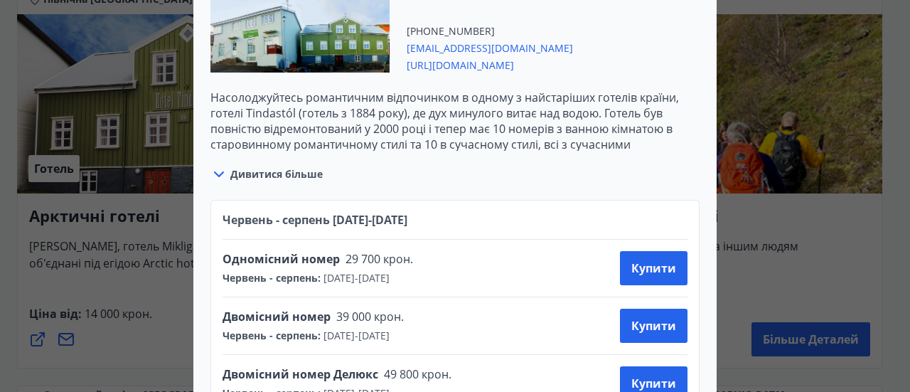
scroll to position [1342, 0]
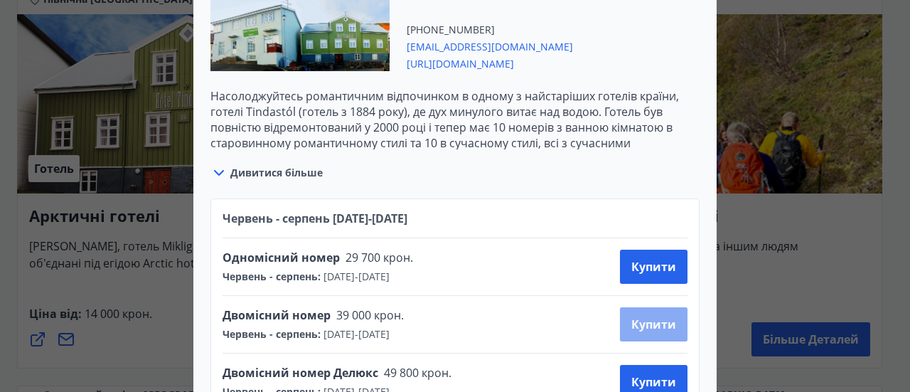
click at [651, 320] on button "Купити" at bounding box center [654, 324] width 68 height 34
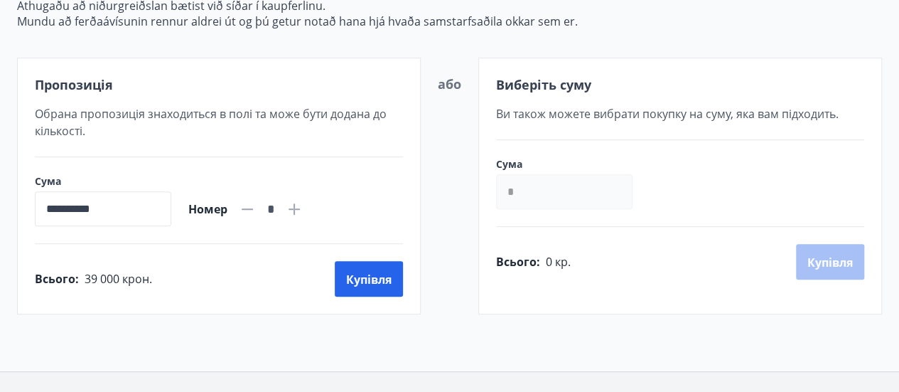
scroll to position [291, 0]
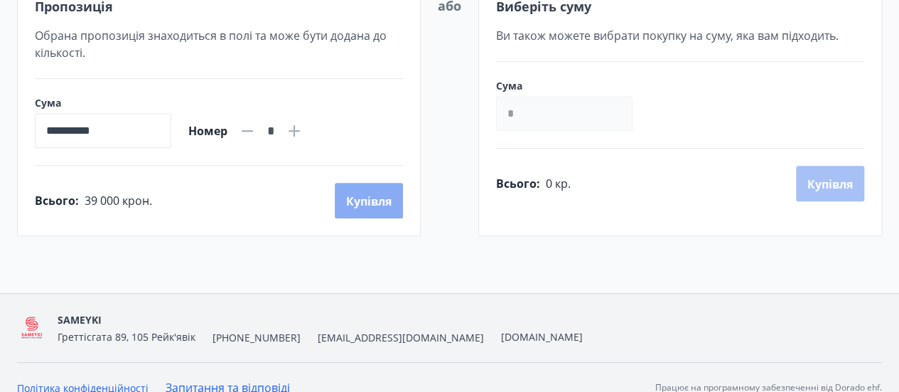
click at [359, 196] on font "Купівля" at bounding box center [369, 201] width 46 height 16
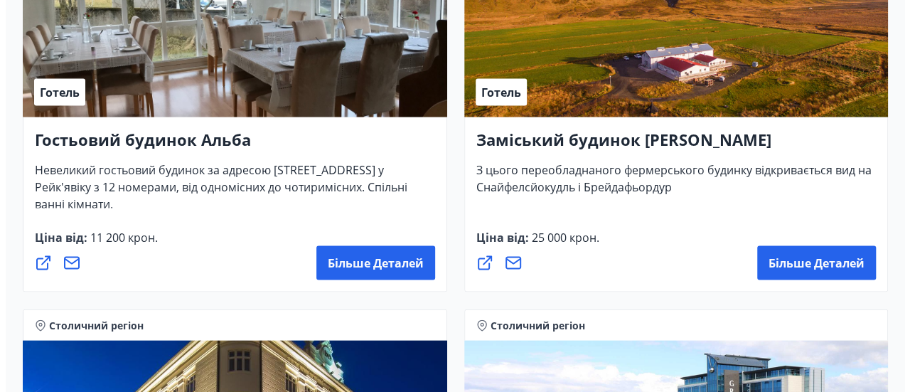
scroll to position [4091, 0]
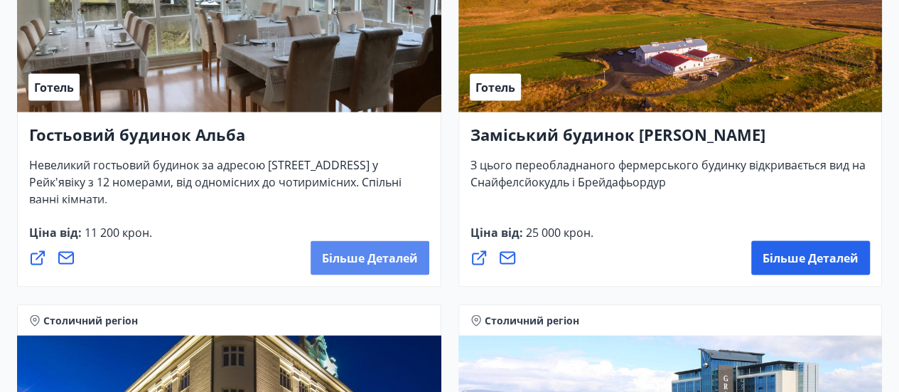
click at [361, 254] on font "Більше деталей" at bounding box center [370, 258] width 96 height 16
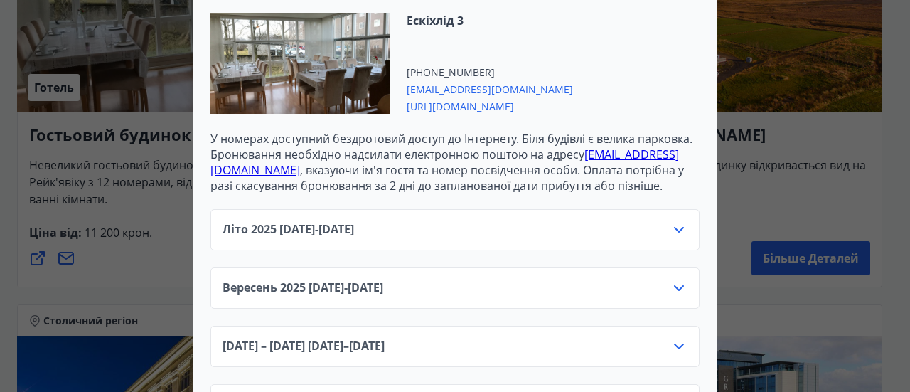
scroll to position [476, 0]
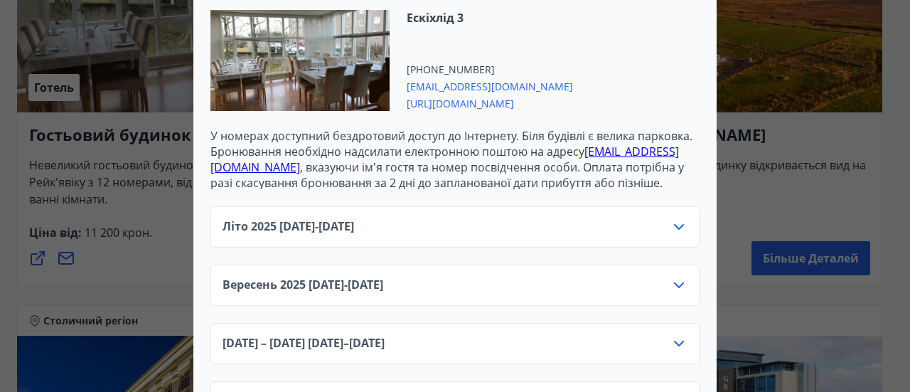
click at [601, 271] on div "[DATE][PHONE_NUMBER][DATE] - [DATE]" at bounding box center [454, 284] width 489 height 41
click at [670, 288] on icon at bounding box center [678, 285] width 17 height 17
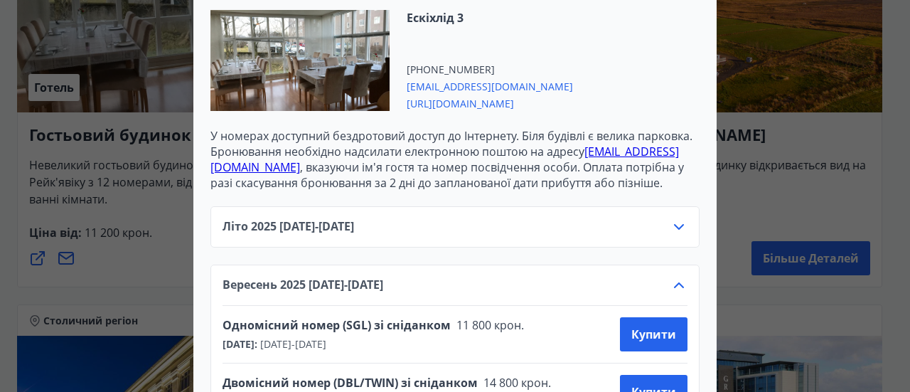
click at [555, 228] on div "Літо [PHONE_NUMBER][DATE] - [DATE]" at bounding box center [455, 232] width 465 height 28
click at [673, 226] on icon at bounding box center [678, 226] width 17 height 17
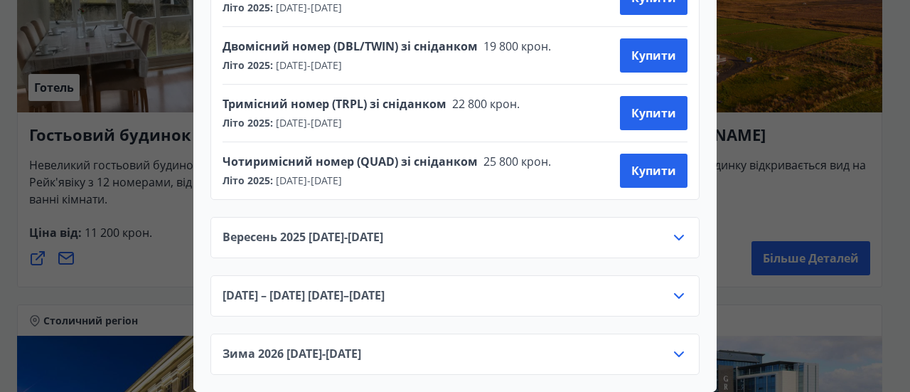
scroll to position [762, 0]
click at [531, 242] on div "[DATE][PHONE_NUMBER][DATE] - [DATE]" at bounding box center [455, 243] width 465 height 28
click at [673, 229] on icon at bounding box center [678, 237] width 17 height 17
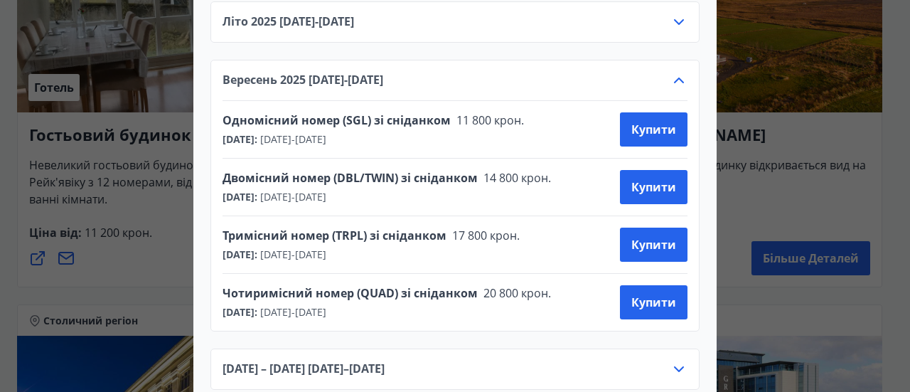
scroll to position [675, 0]
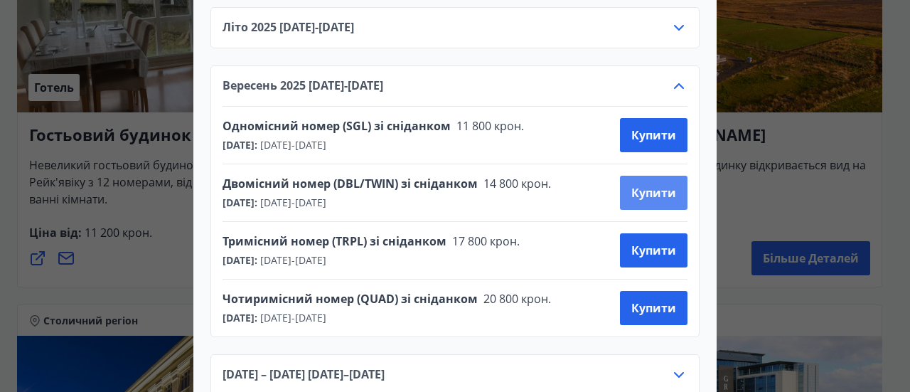
click at [661, 196] on font "Купити" at bounding box center [653, 193] width 45 height 16
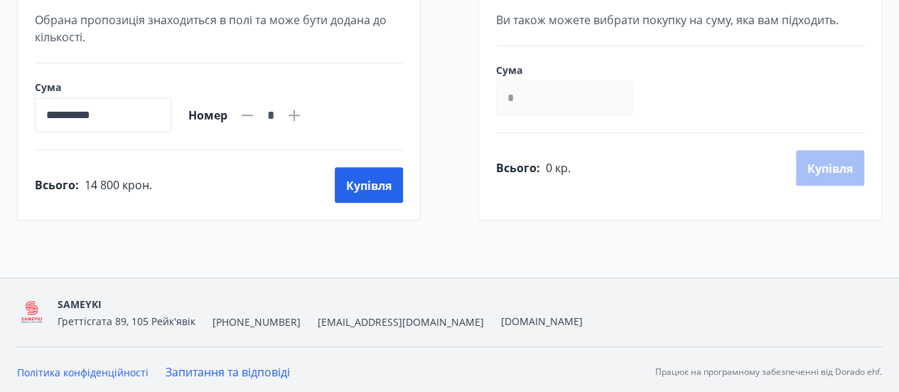
scroll to position [291, 0]
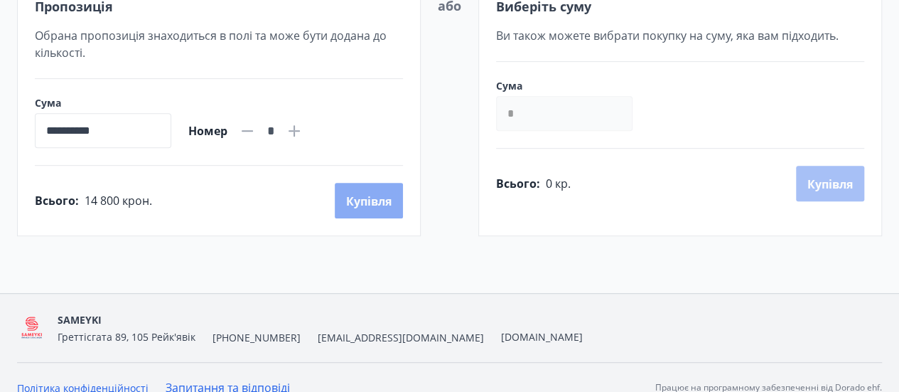
click at [355, 201] on font "Купівля" at bounding box center [369, 201] width 46 height 16
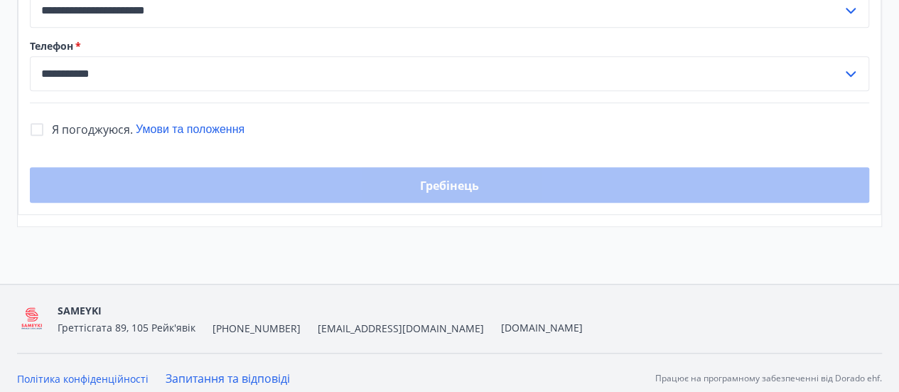
scroll to position [496, 0]
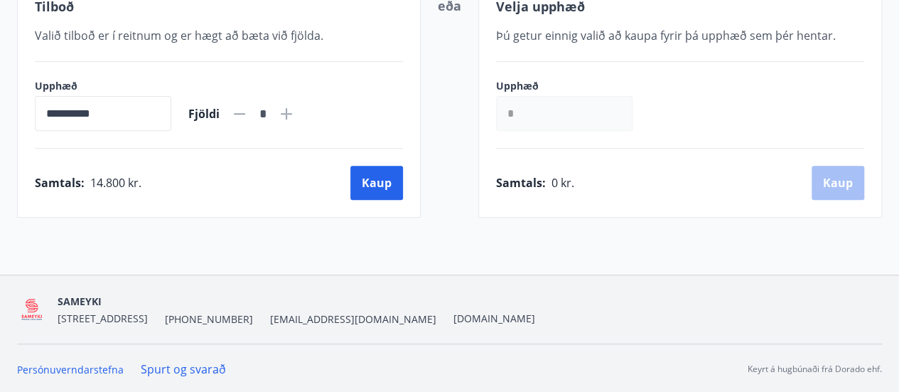
scroll to position [309, 0]
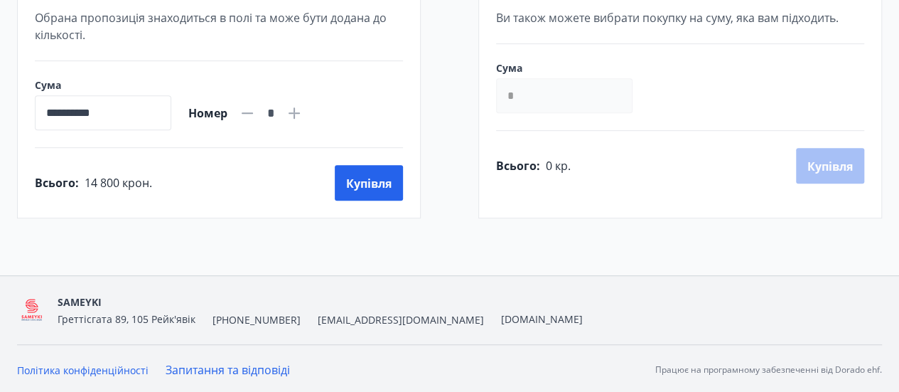
click at [2, 129] on div "**********" at bounding box center [449, 27] width 899 height 382
click at [378, 192] on button "Купівля" at bounding box center [369, 183] width 68 height 36
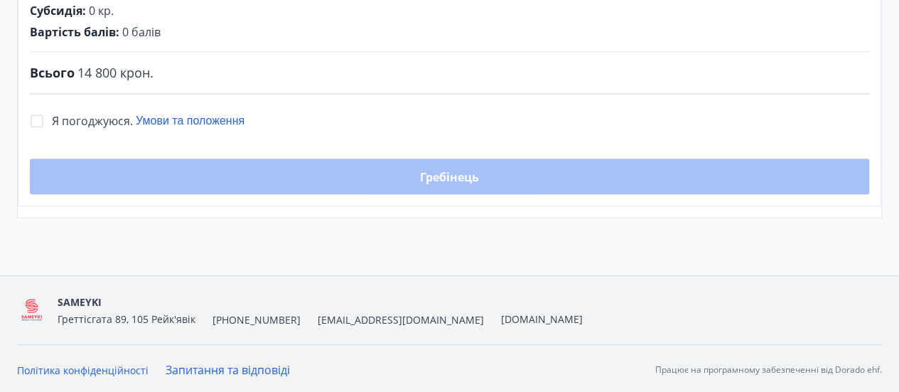
scroll to position [309, 0]
